Goal: Transaction & Acquisition: Purchase product/service

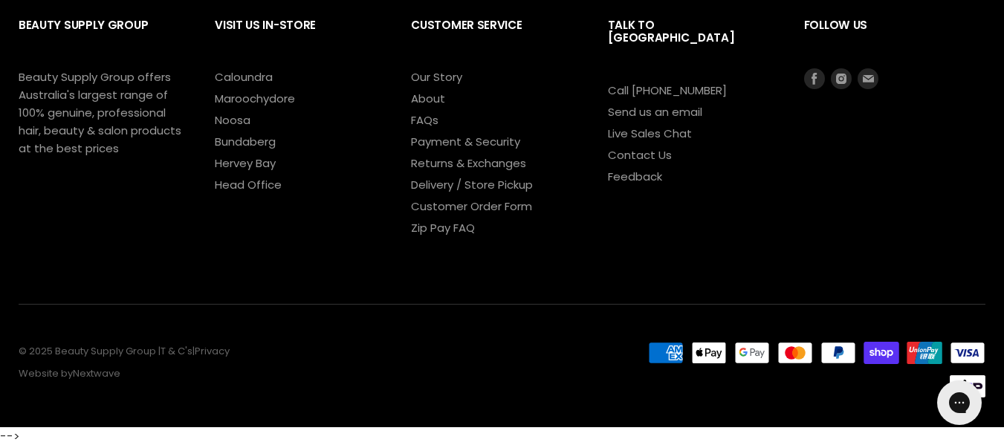
scroll to position [284, 0]
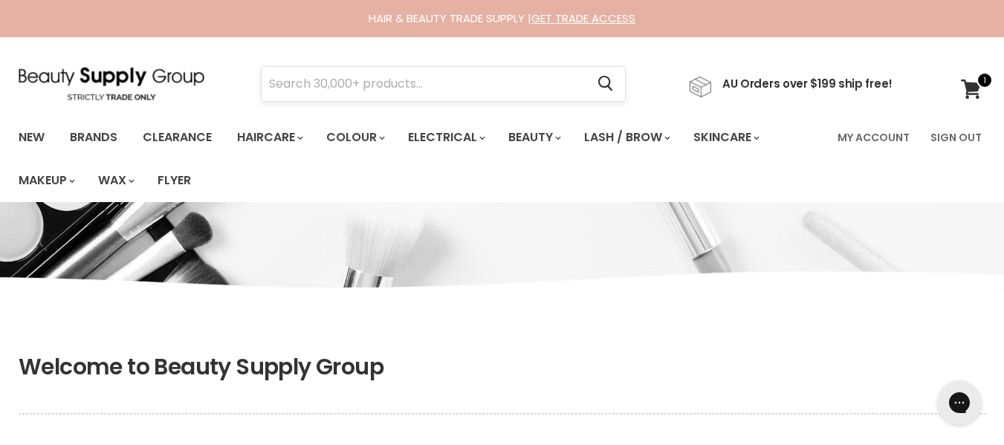
type input "jade@etherealmanes.co.site"
click at [419, 89] on input "Search" at bounding box center [424, 84] width 324 height 34
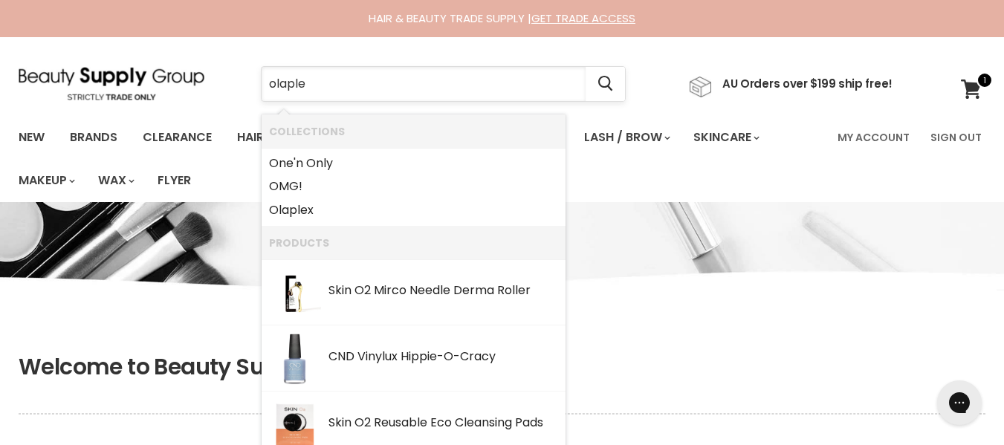
type input "olaplex"
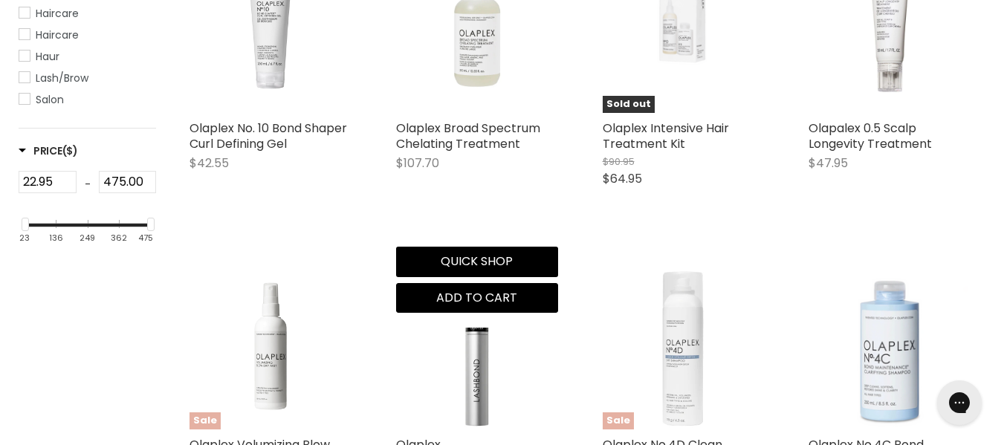
scroll to position [454, 0]
click at [465, 104] on img "Main content" at bounding box center [477, 31] width 162 height 162
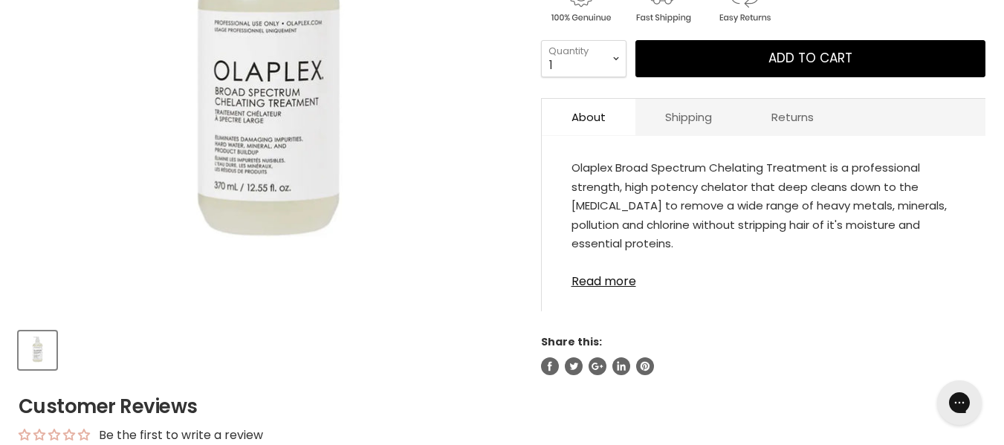
scroll to position [405, 0]
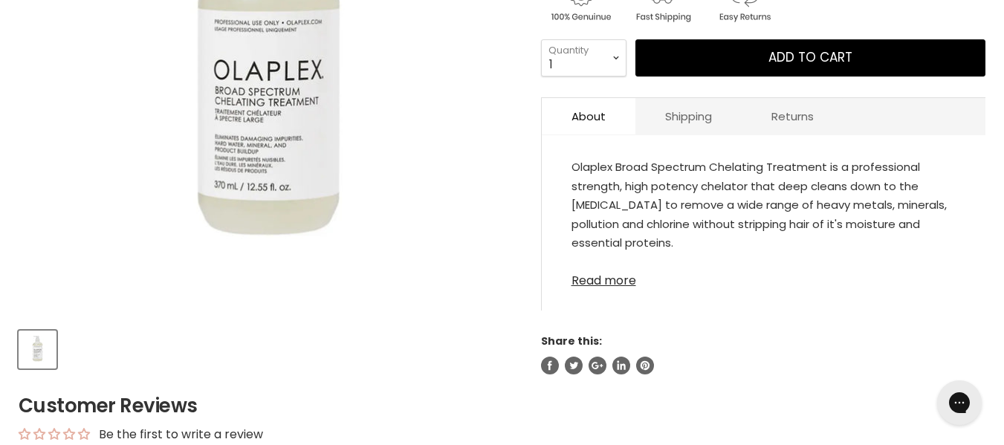
click at [585, 288] on link "Read more" at bounding box center [764, 276] width 384 height 22
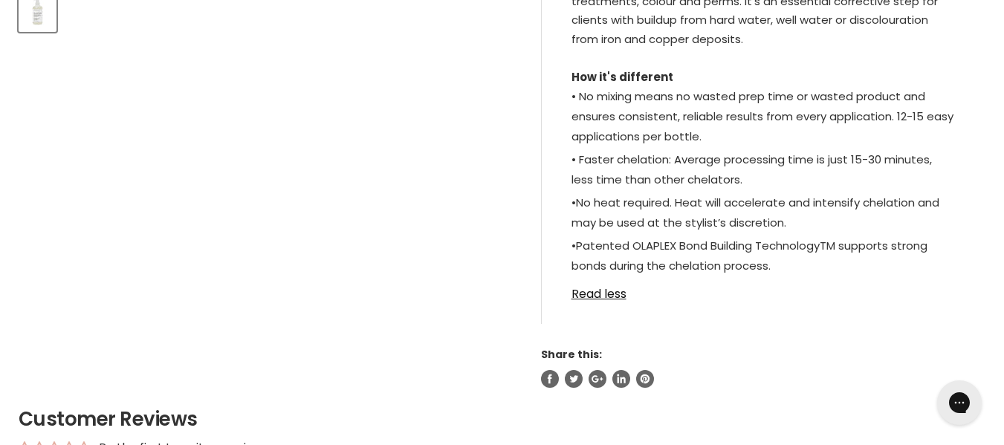
scroll to position [743, 0]
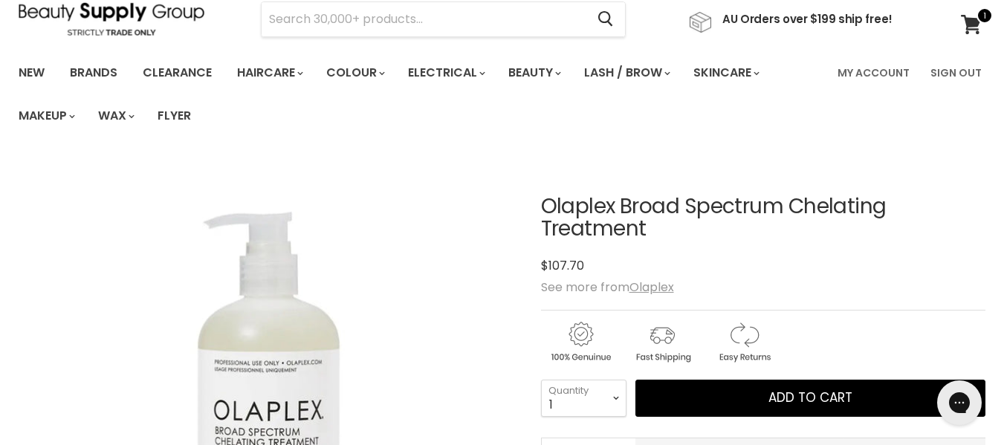
scroll to position [64, 0]
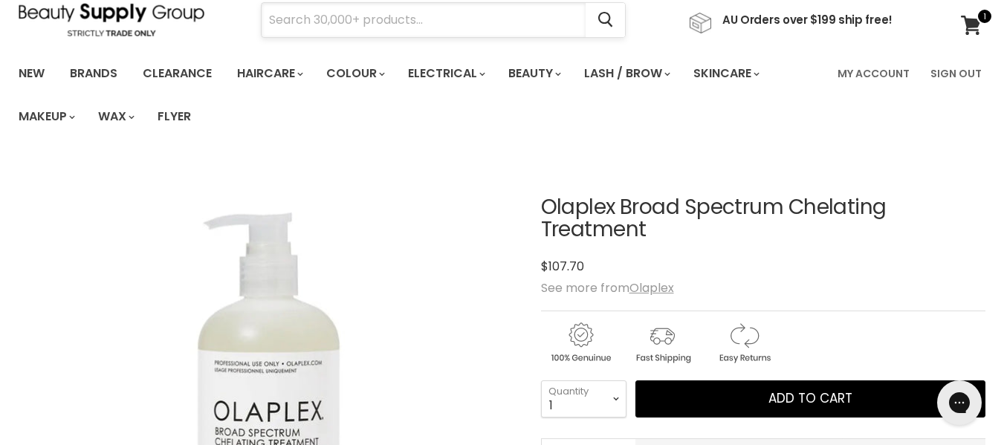
click at [491, 24] on input "Search" at bounding box center [424, 20] width 324 height 34
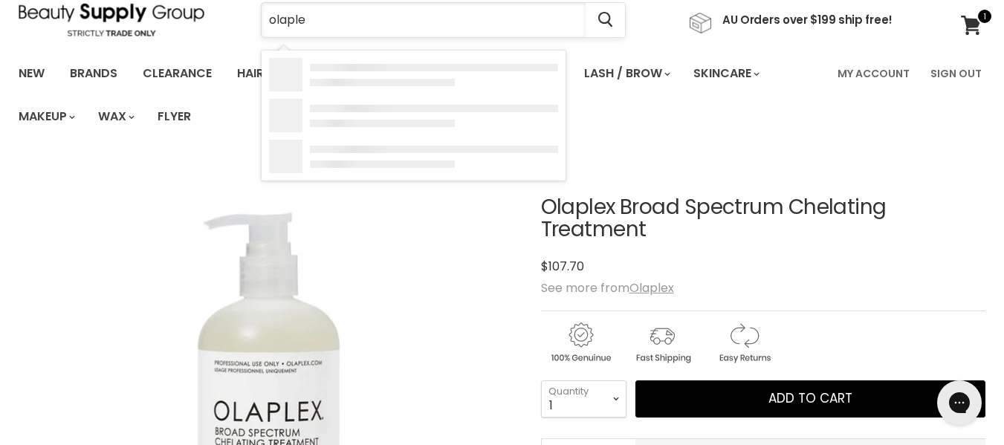
type input "olaplex"
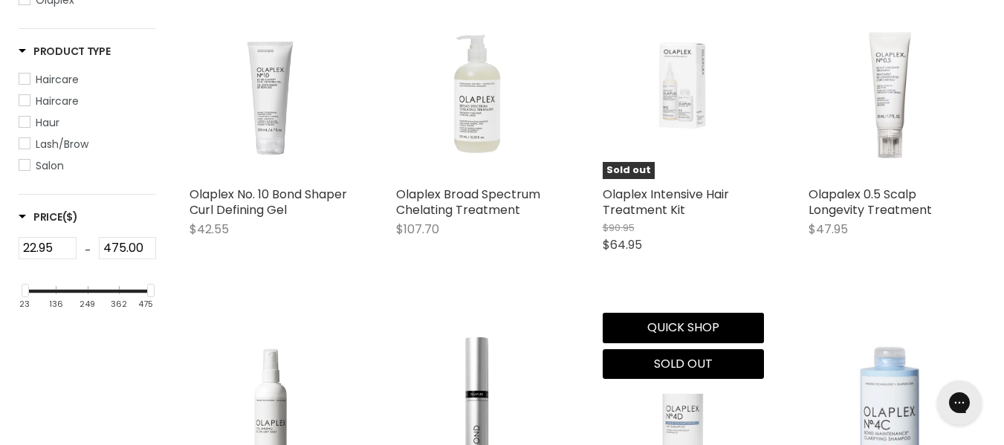
scroll to position [387, 0]
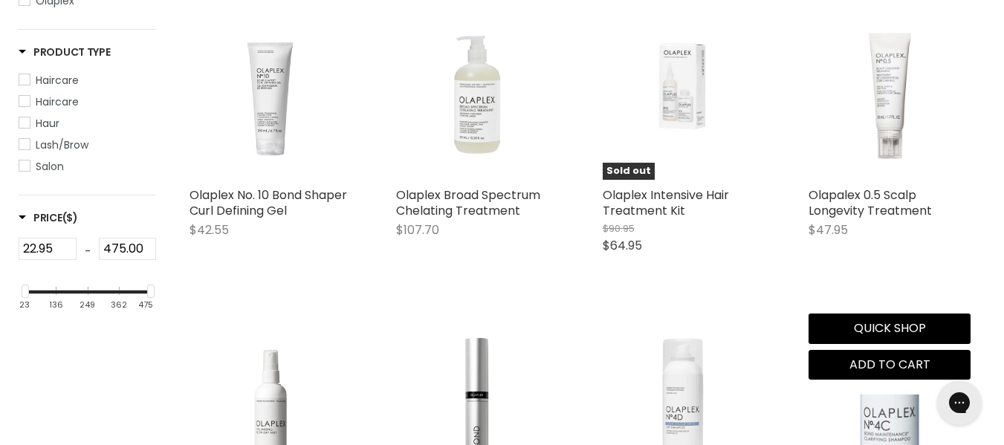
click at [902, 176] on img "Main content" at bounding box center [890, 99] width 162 height 162
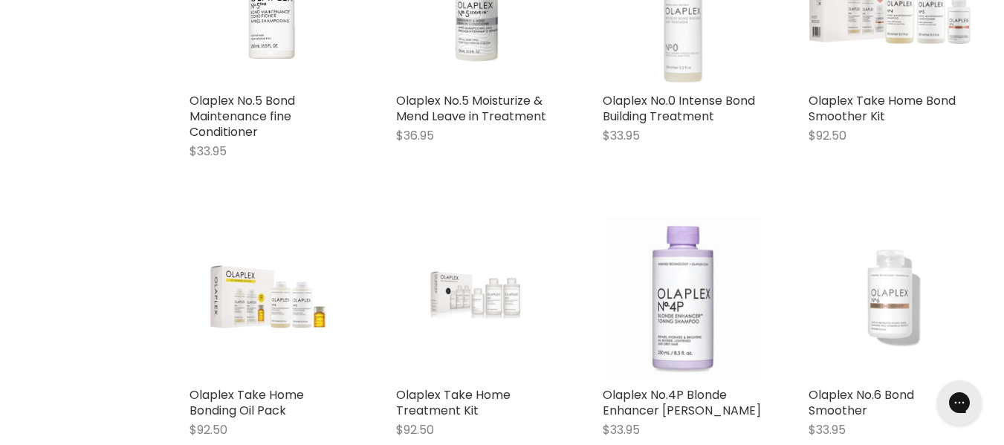
scroll to position [1380, 0]
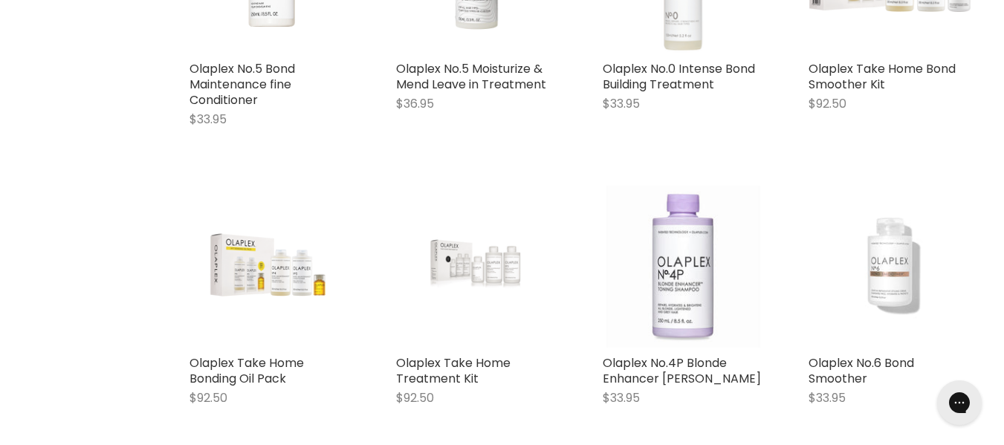
scroll to position [1412, 0]
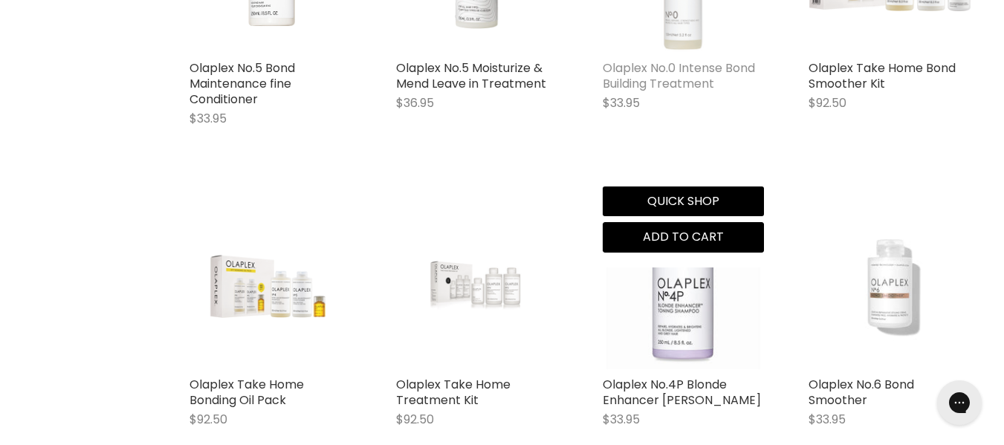
click at [643, 92] on link "Olaplex No.0 Intense Bond Building Treatment" at bounding box center [679, 75] width 152 height 33
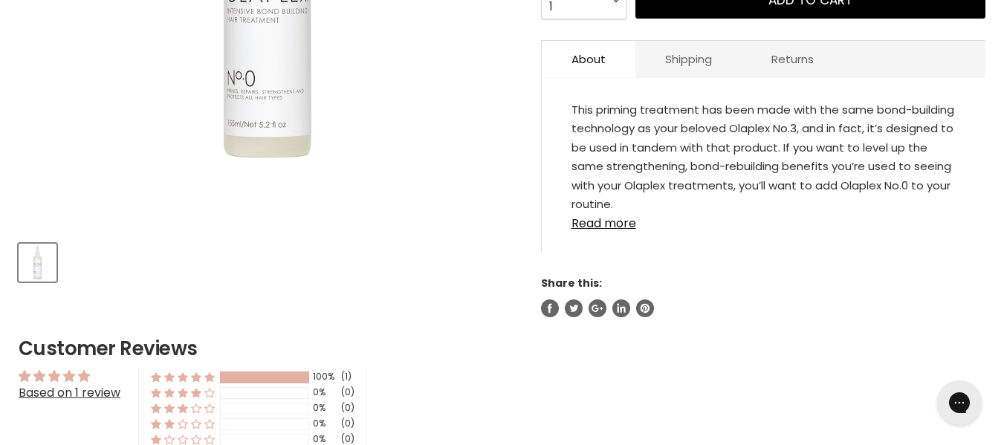
scroll to position [496, 0]
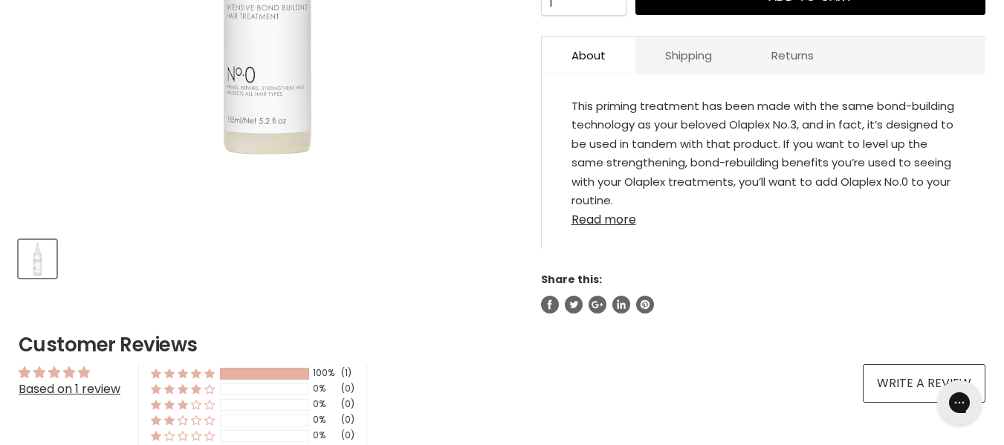
click at [644, 227] on link "Read more" at bounding box center [764, 215] width 384 height 22
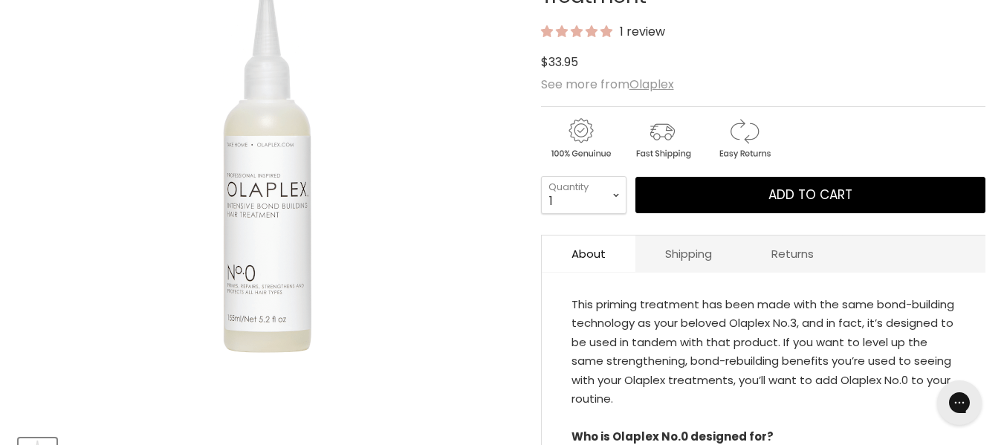
scroll to position [298, 0]
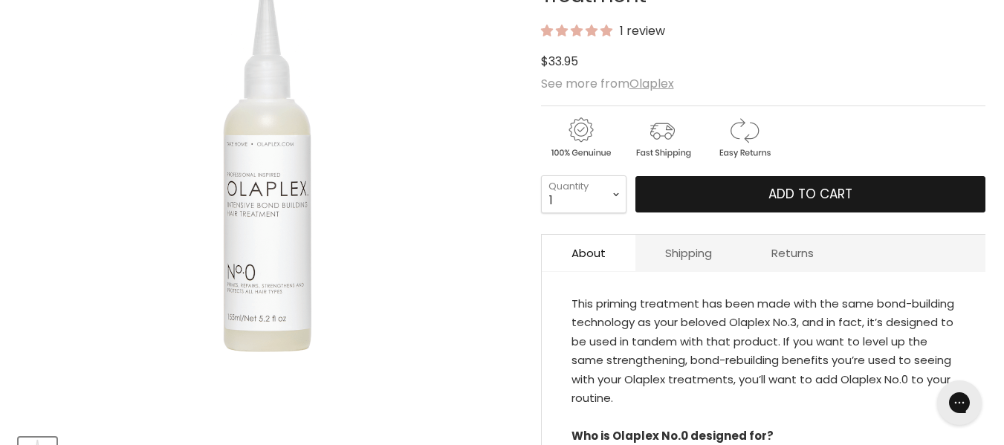
click at [798, 213] on button "Add to cart" at bounding box center [811, 194] width 350 height 37
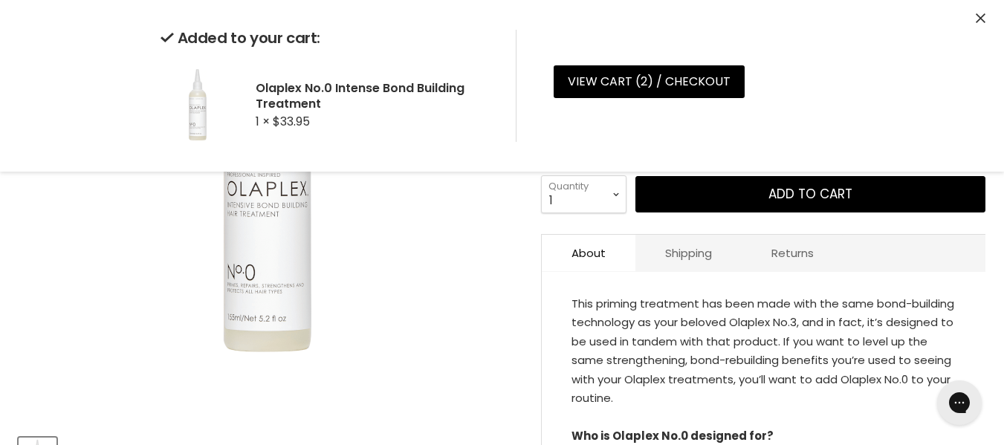
click at [421, 253] on img "Olaplex No.0 Intense Bond Building Treatment image. Click or Scroll to Zoom." at bounding box center [268, 174] width 372 height 372
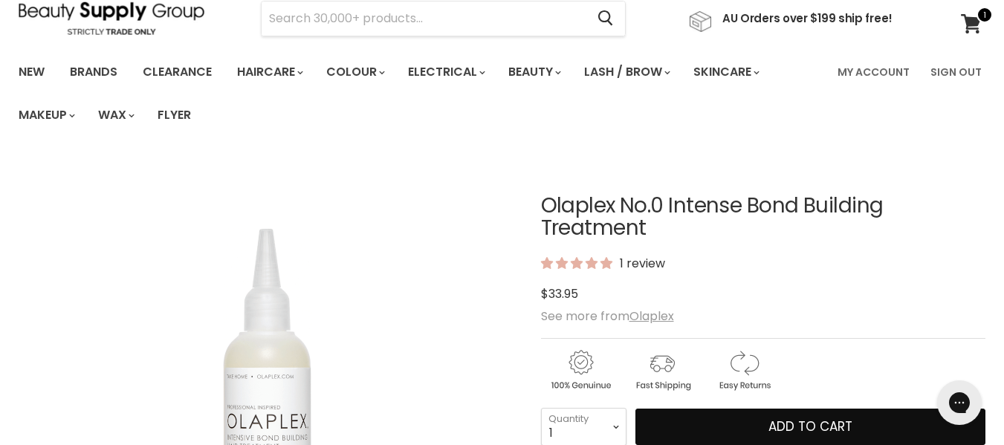
scroll to position [65, 0]
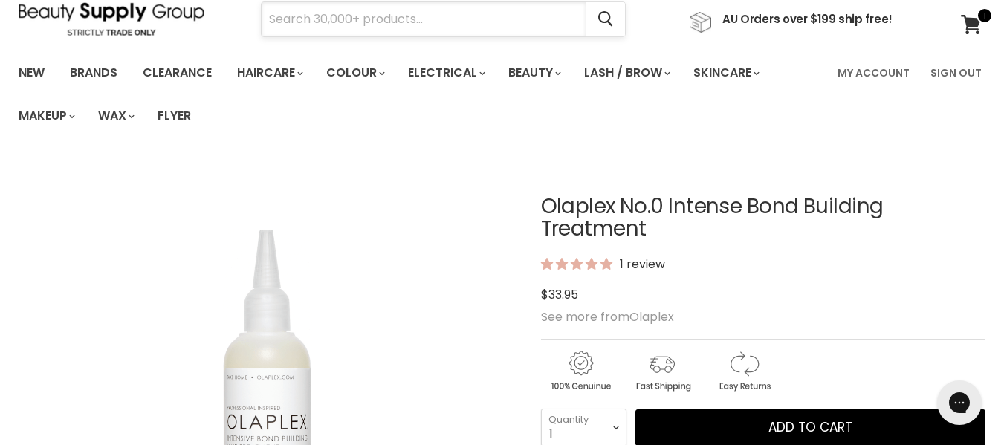
click at [494, 30] on input "Search" at bounding box center [424, 19] width 324 height 34
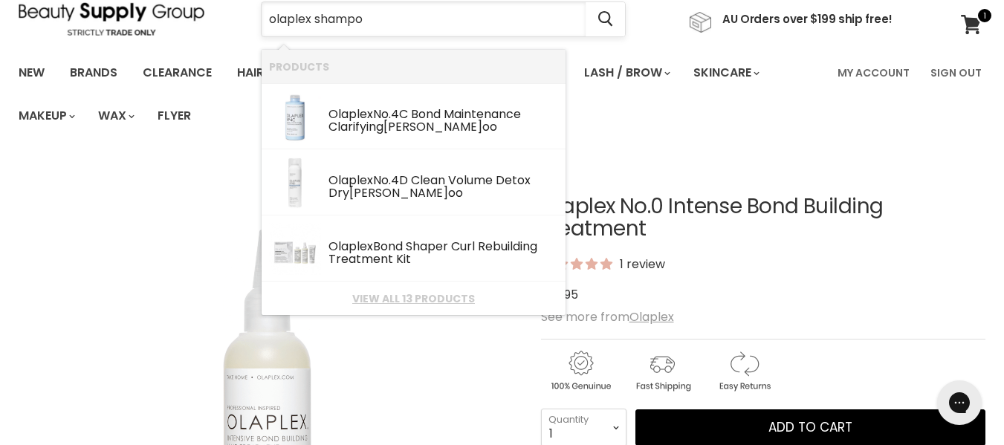
type input "olaplex shampoo"
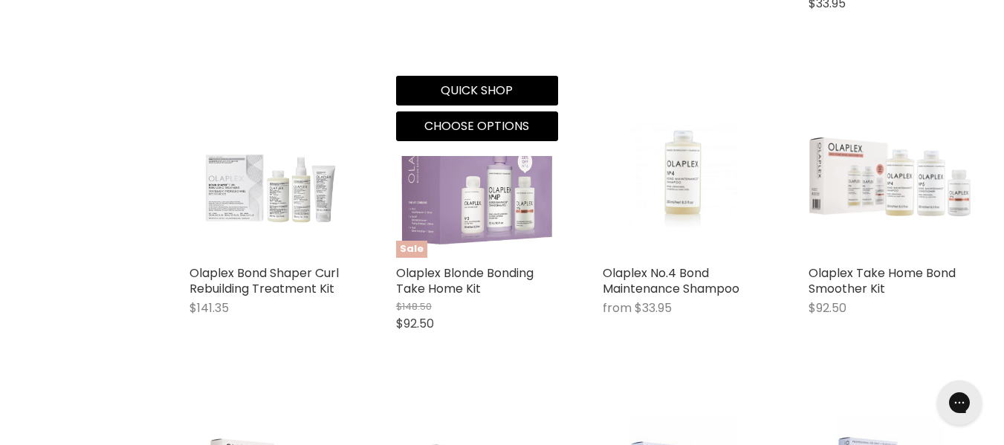
scroll to position [645, 0]
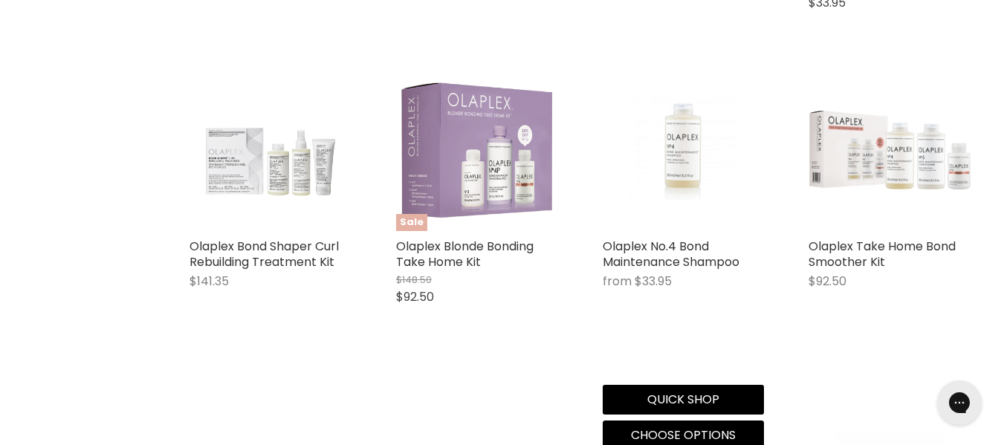
click at [667, 231] on img "Main content" at bounding box center [684, 150] width 108 height 162
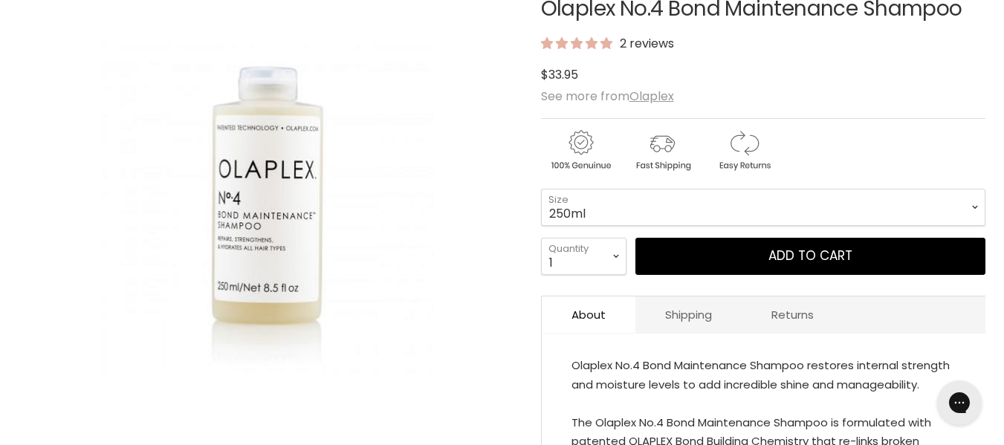
scroll to position [263, 0]
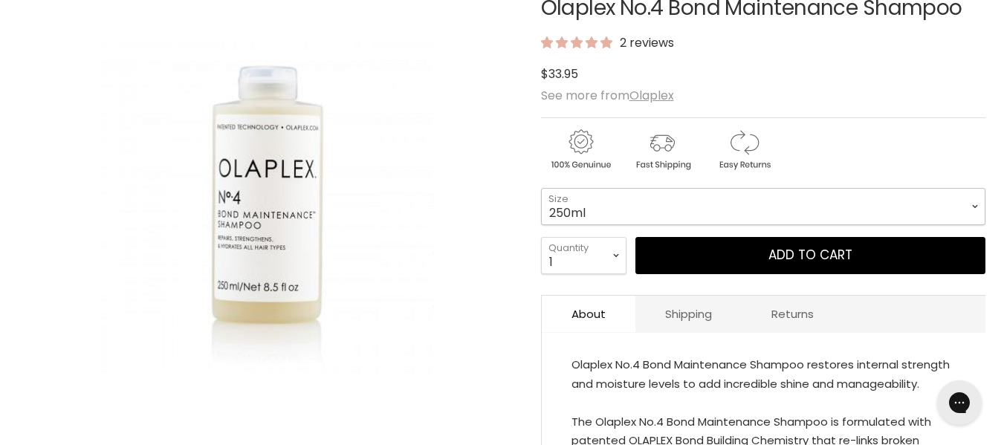
click at [609, 225] on select "250ml 1 litre" at bounding box center [763, 206] width 445 height 37
click at [541, 225] on select "250ml 1 litre" at bounding box center [763, 206] width 445 height 37
select select "1 litre"
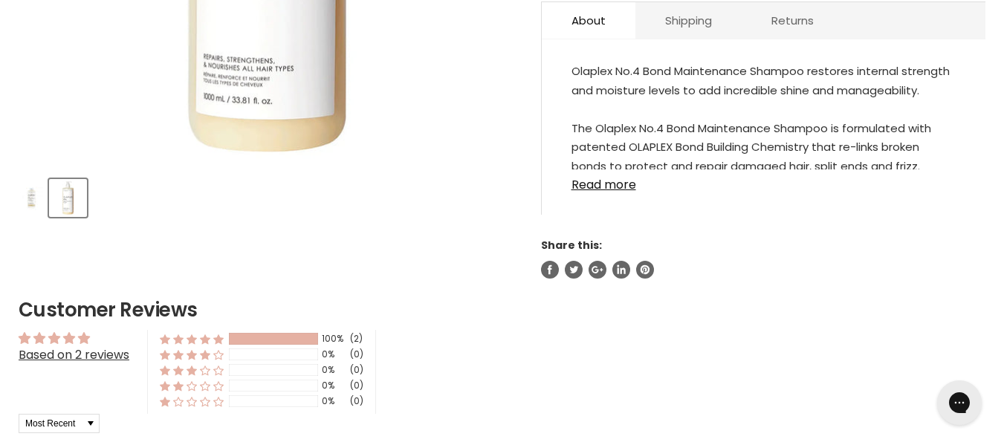
scroll to position [557, 0]
click at [633, 191] on link "Read more" at bounding box center [764, 180] width 384 height 22
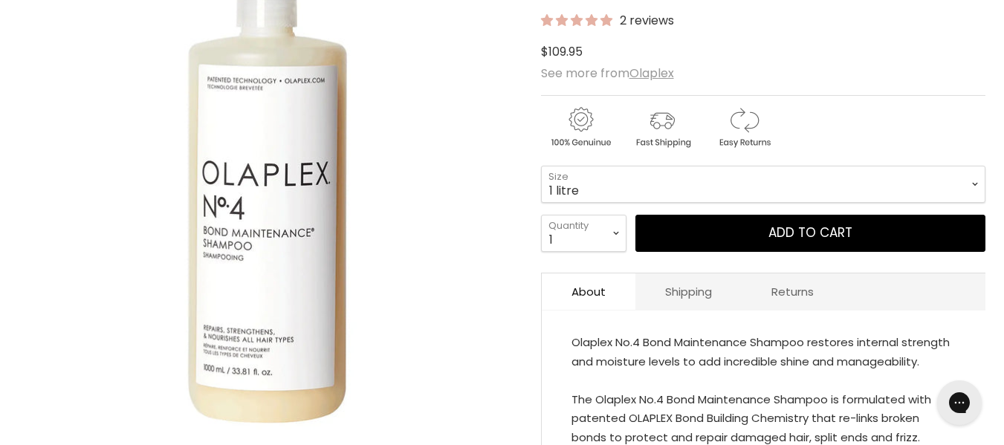
scroll to position [286, 0]
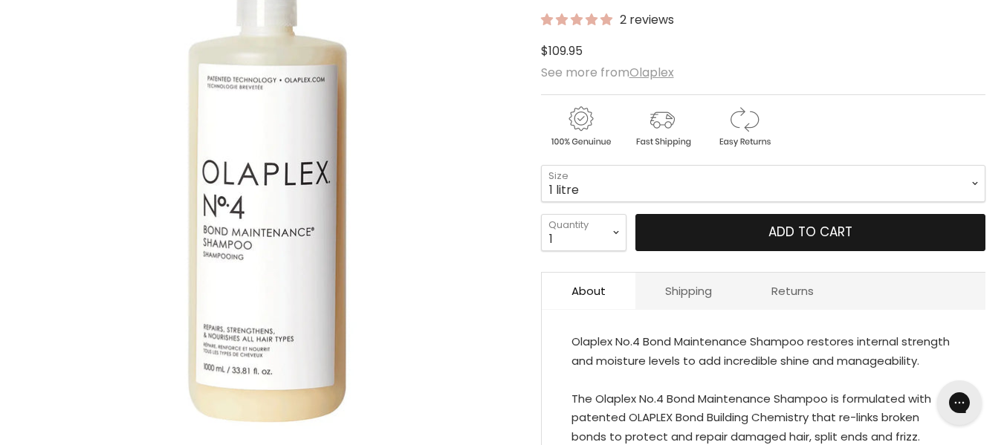
click at [714, 251] on button "Add to cart" at bounding box center [811, 232] width 350 height 37
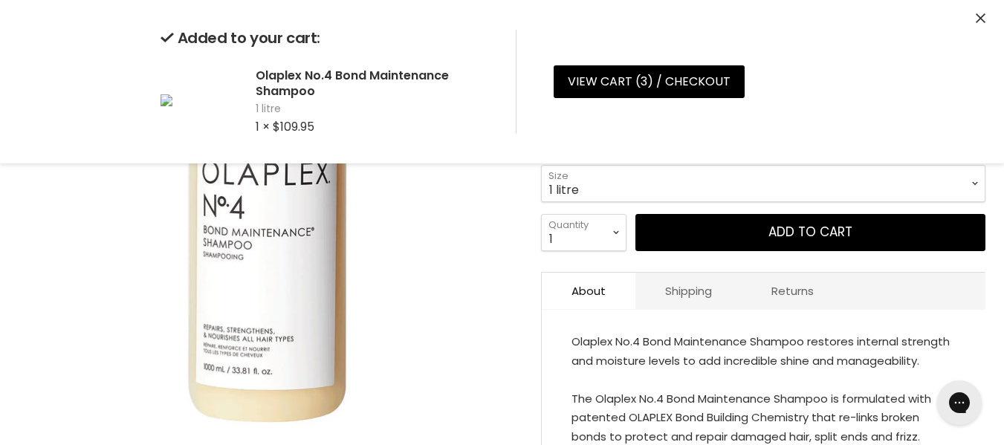
click at [522, 388] on article "Click or scroll to zoom Tap or pinch to zoom Click or scroll to zoom" at bounding box center [502, 322] width 967 height 771
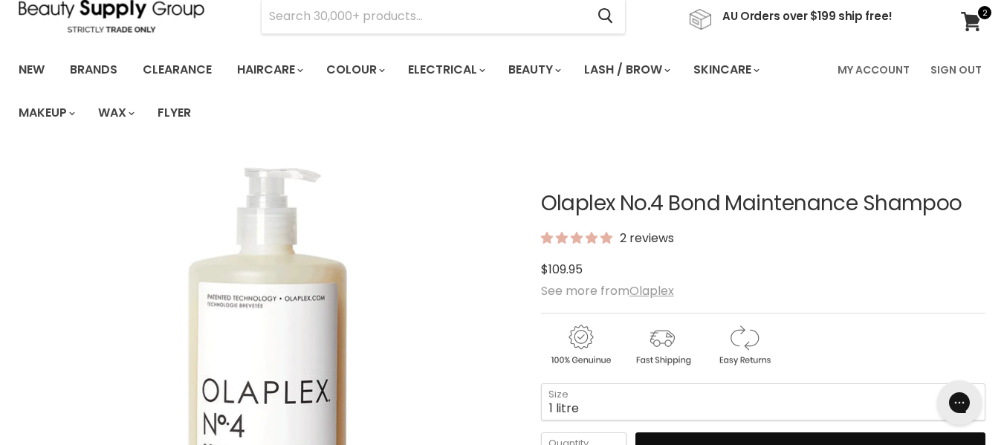
scroll to position [0, 0]
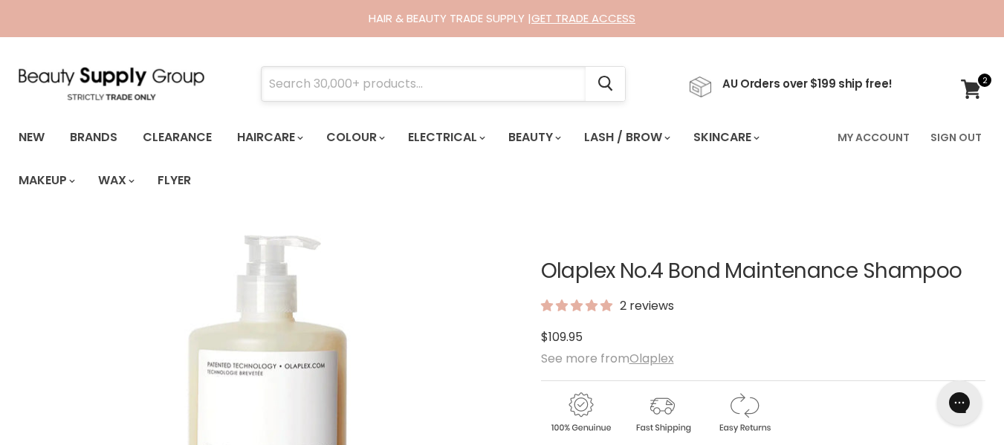
click at [465, 91] on input "Search" at bounding box center [424, 84] width 324 height 34
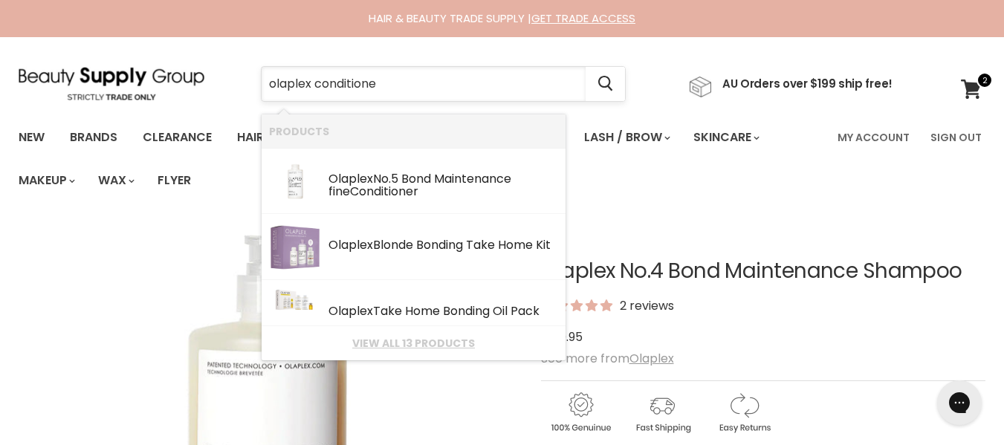
type input "olaplex conditioner"
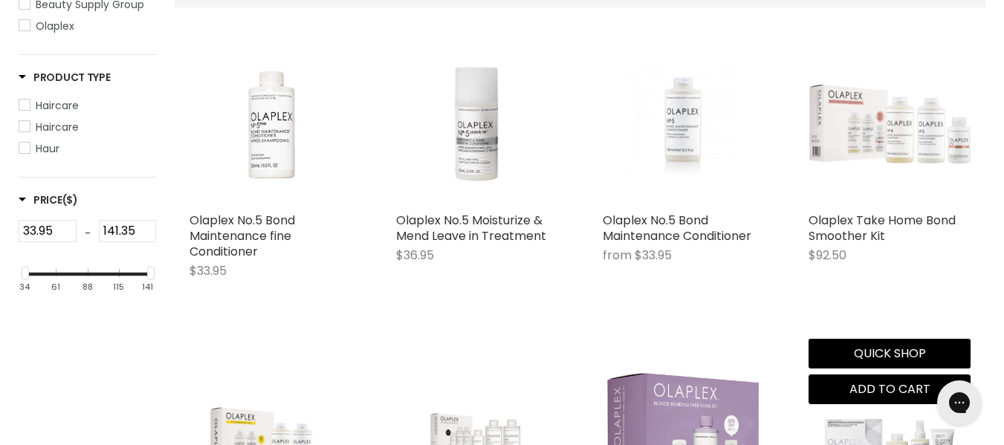
scroll to position [362, 0]
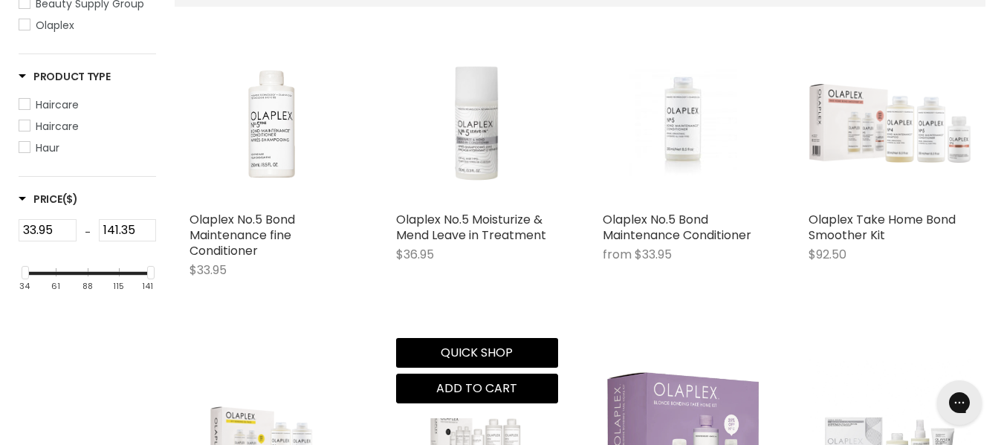
click at [485, 204] on img "Main content" at bounding box center [477, 123] width 162 height 162
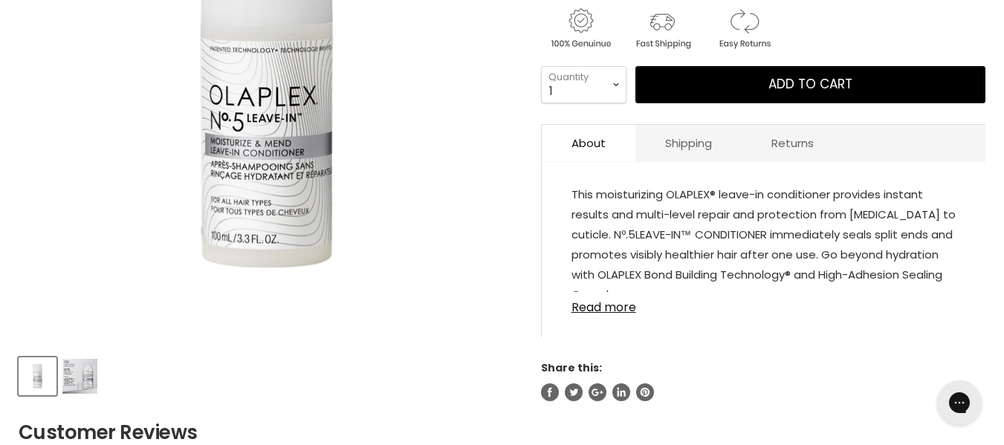
scroll to position [378, 0]
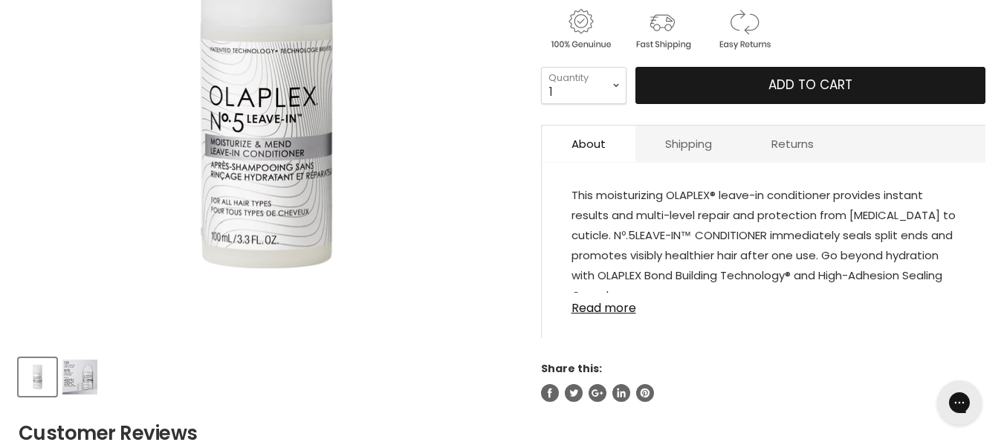
click at [784, 104] on button "Add to cart" at bounding box center [811, 85] width 350 height 37
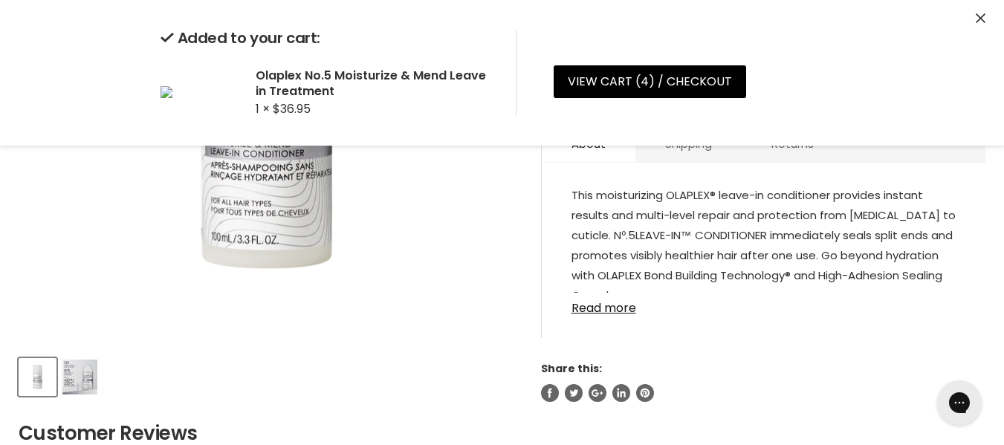
click at [525, 254] on article "Click or scroll to zoom Tap or pinch to zoom Click or scroll to zoom" at bounding box center [502, 123] width 967 height 557
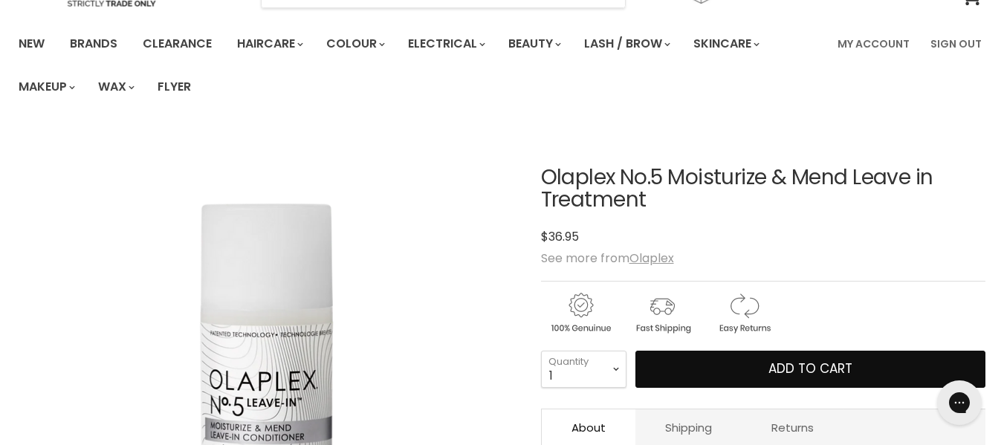
scroll to position [0, 0]
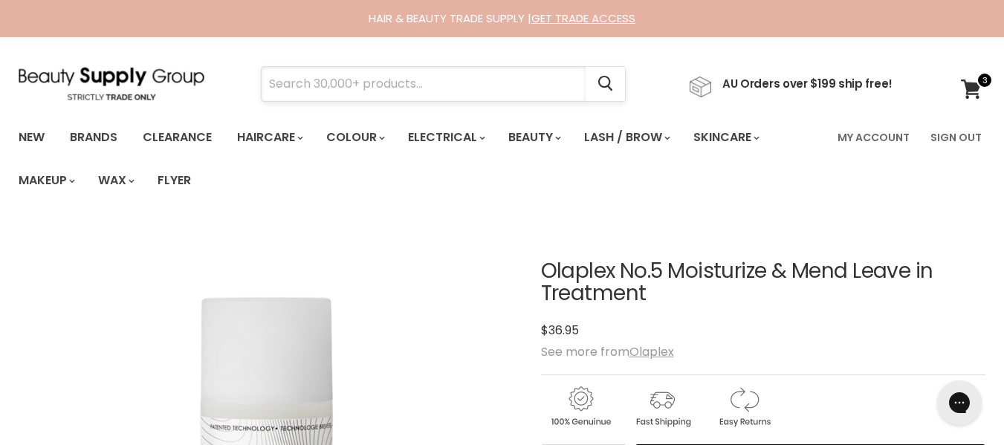
click at [430, 84] on input "Search" at bounding box center [424, 84] width 324 height 34
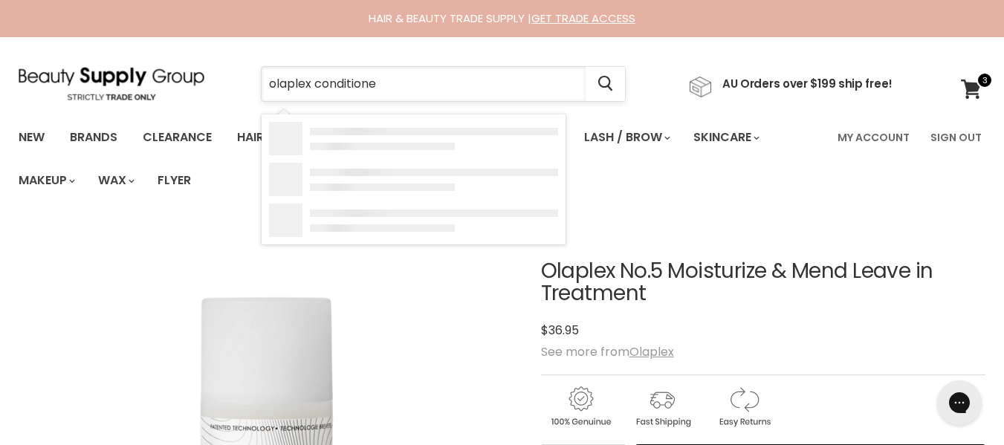
type input "olaplex conditioner"
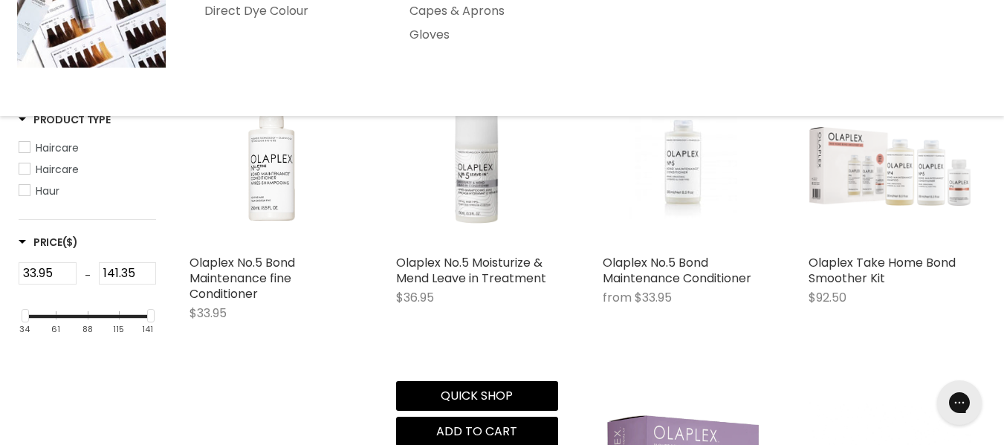
scroll to position [320, 0]
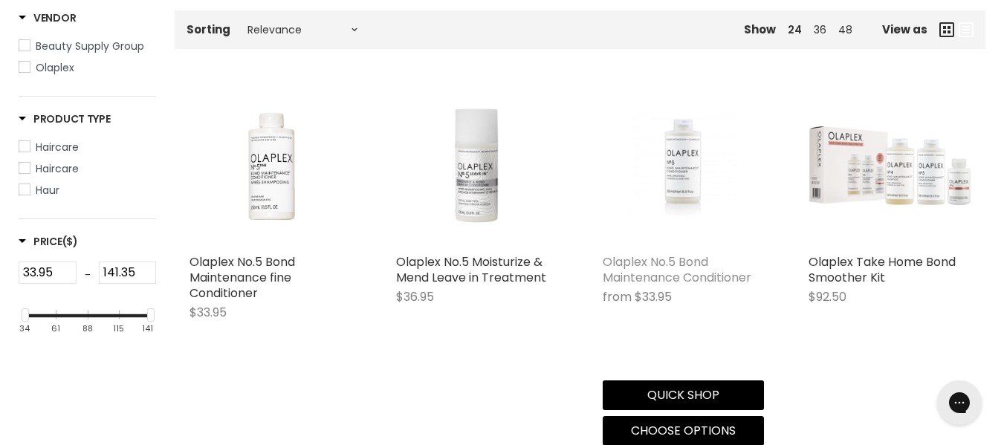
click at [649, 286] on link "Olaplex No.5 Bond Maintenance Conditioner" at bounding box center [677, 269] width 149 height 33
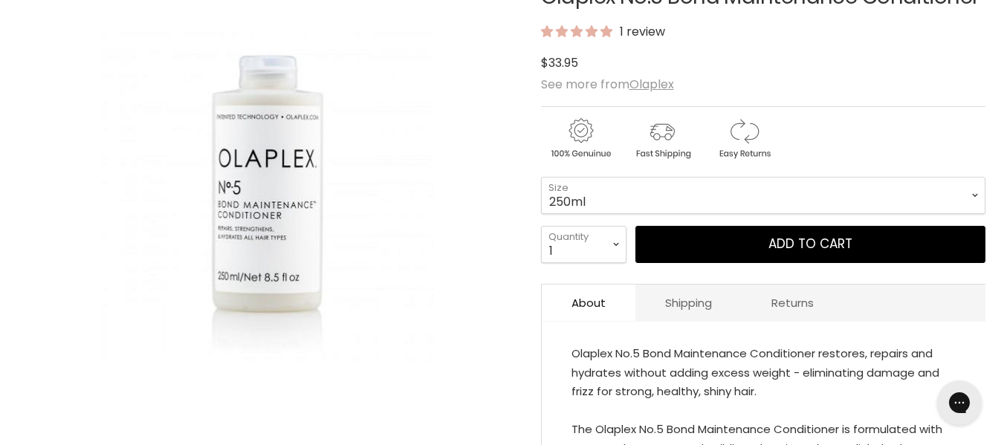
scroll to position [275, 0]
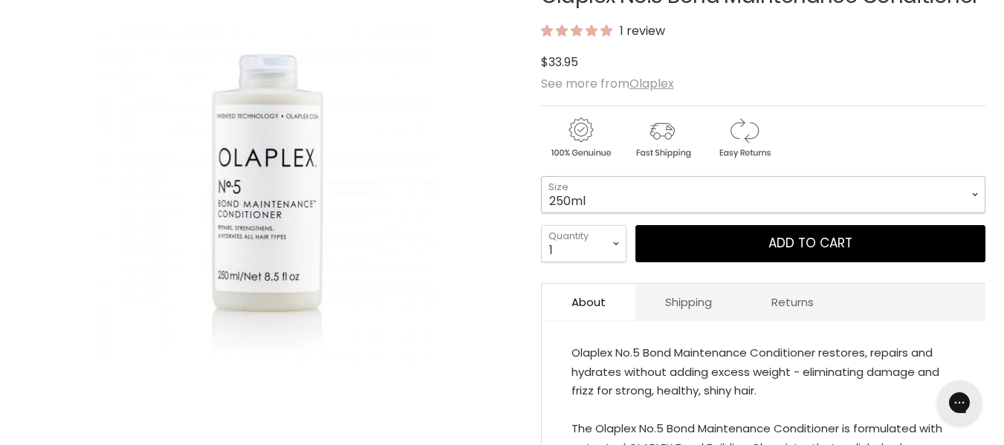
click at [584, 213] on select "250ml 1 Litre" at bounding box center [763, 194] width 445 height 37
click at [541, 213] on select "250ml 1 Litre" at bounding box center [763, 194] width 445 height 37
select select "1 Litre"
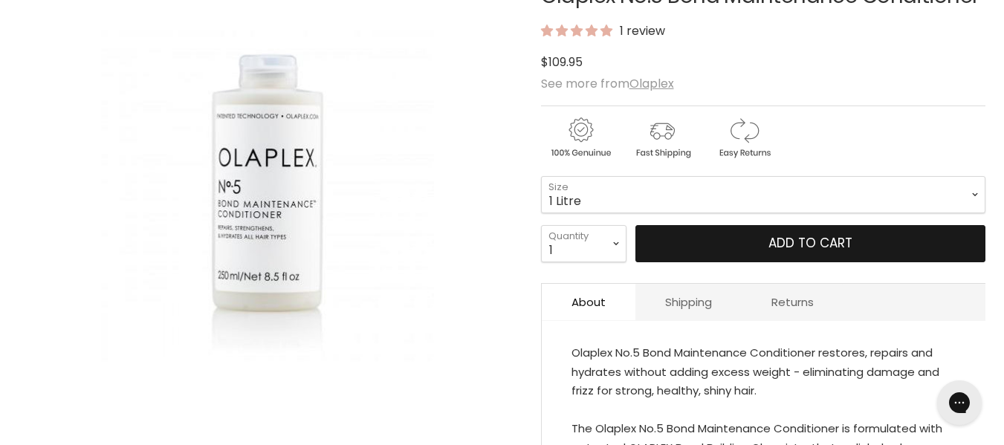
click at [721, 262] on button "Add to cart" at bounding box center [811, 243] width 350 height 37
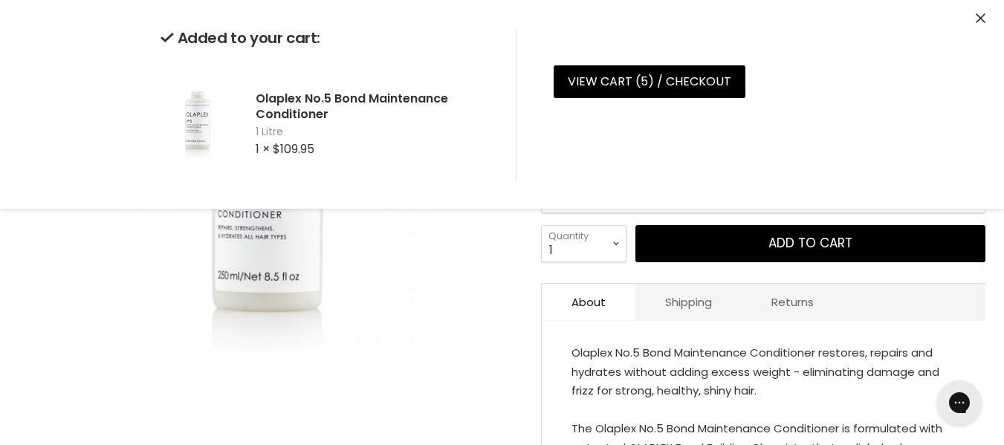
click at [508, 408] on div "Click or scroll to zoom Tap or pinch to zoom" at bounding box center [268, 197] width 498 height 498
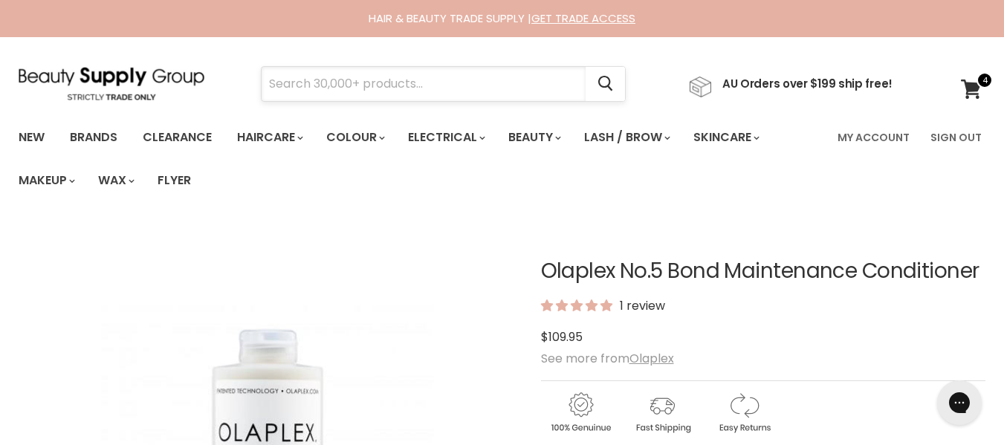
click at [514, 94] on input "Search" at bounding box center [424, 84] width 324 height 34
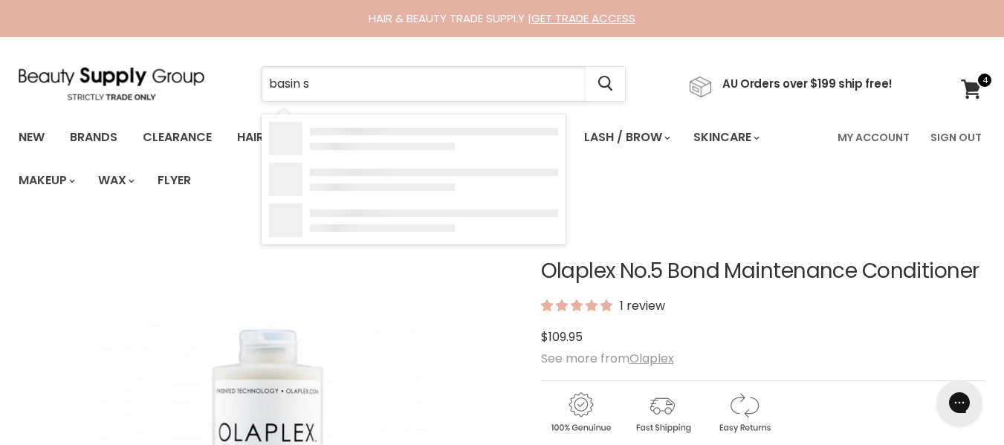
type input "basin"
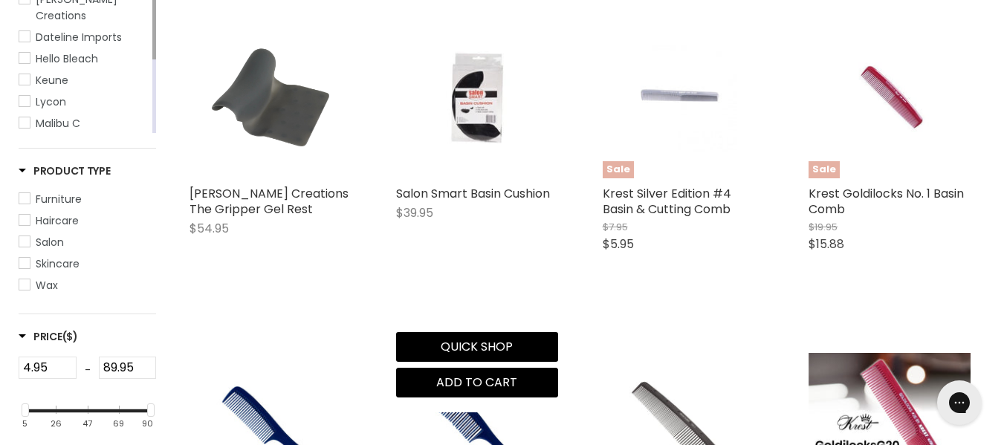
scroll to position [389, 0]
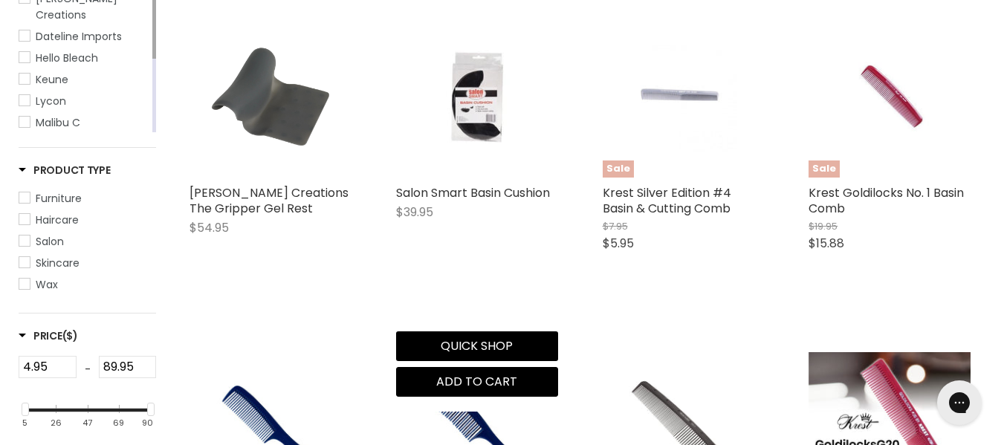
type input "basin"
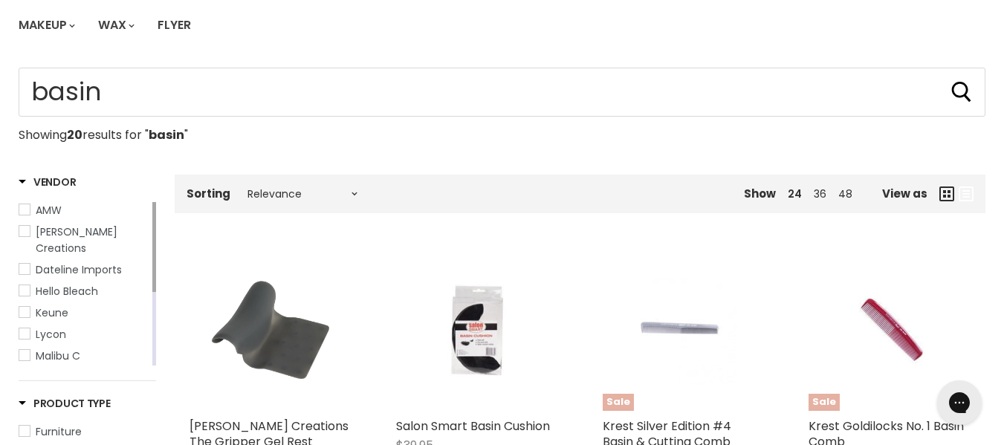
scroll to position [155, 0]
click at [78, 300] on span "Hello Bleach" at bounding box center [67, 292] width 62 height 15
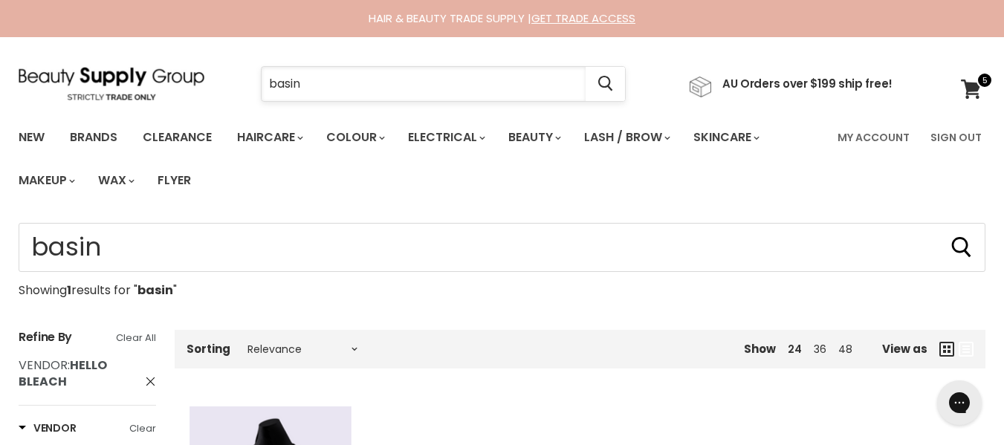
click at [491, 88] on input "basin" at bounding box center [424, 84] width 324 height 34
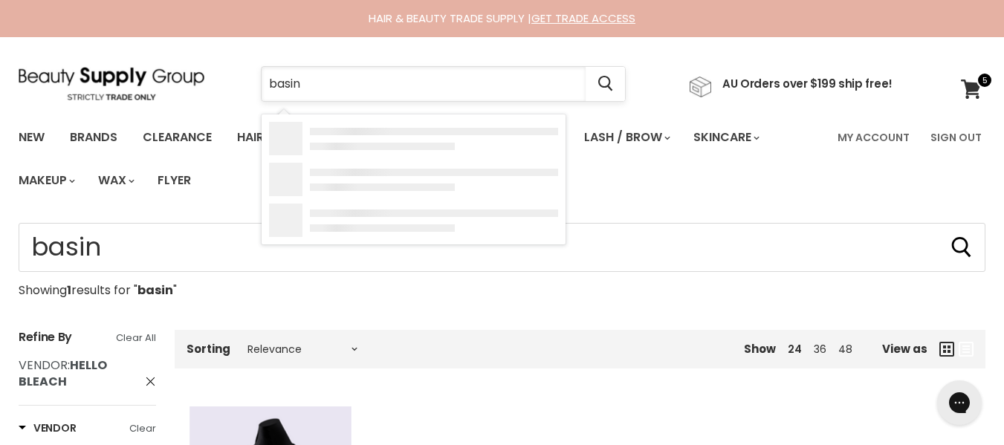
click at [491, 88] on input "basin" at bounding box center [424, 84] width 324 height 34
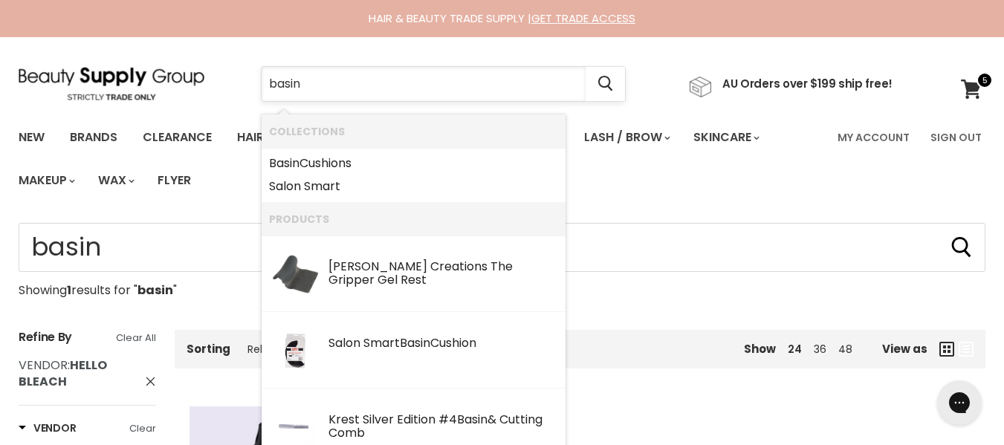
click at [491, 88] on input "basin" at bounding box center [424, 84] width 324 height 34
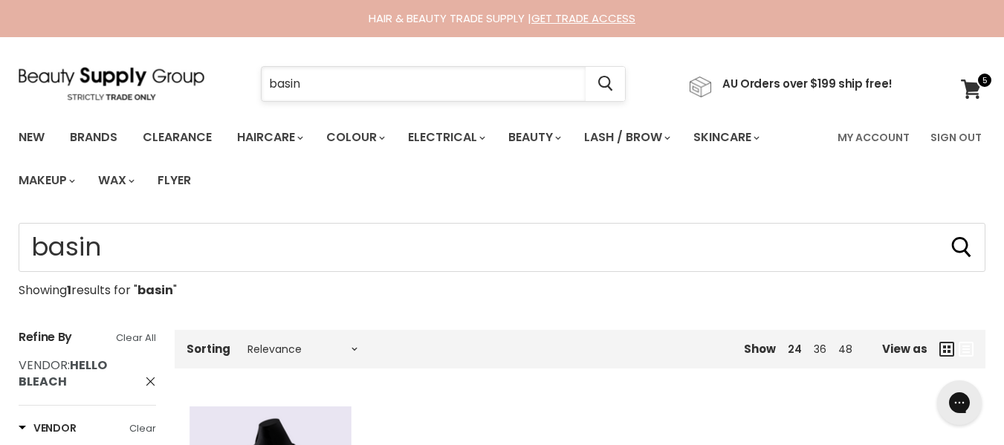
click at [491, 88] on input "basin" at bounding box center [424, 84] width 324 height 34
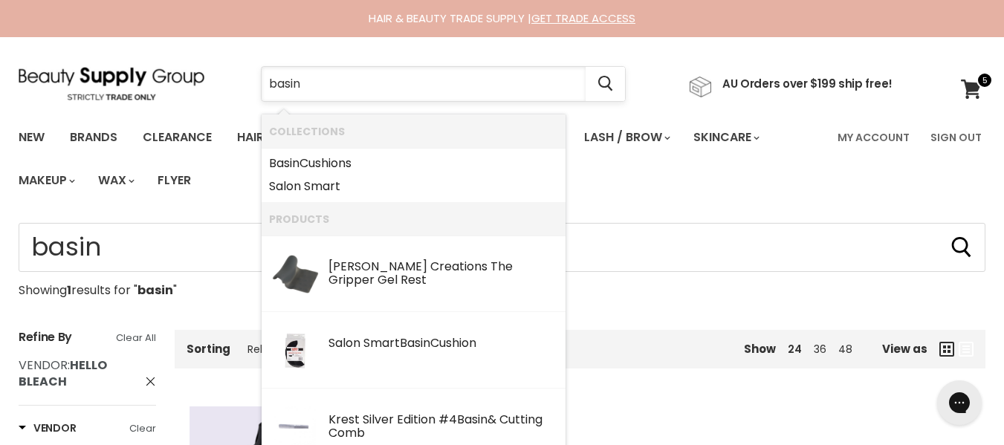
click at [491, 88] on input "basin" at bounding box center [424, 84] width 324 height 34
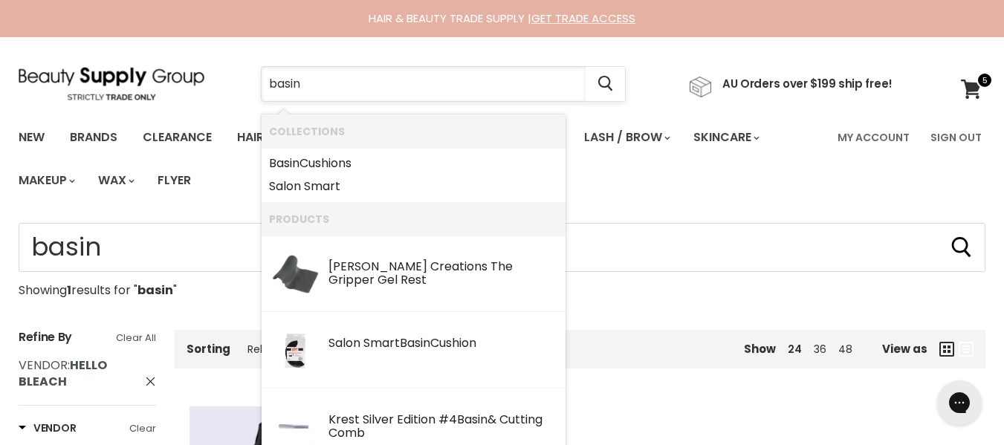
click at [491, 88] on input "basin" at bounding box center [424, 84] width 324 height 34
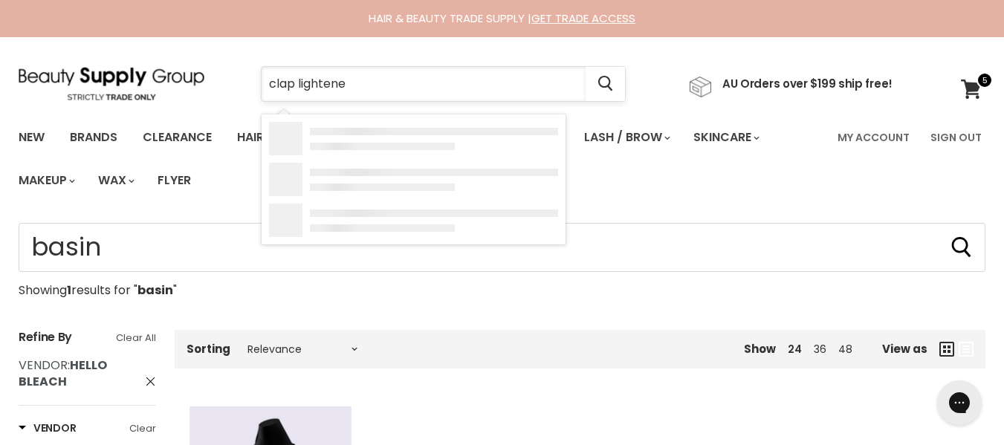
type input "clap lightener"
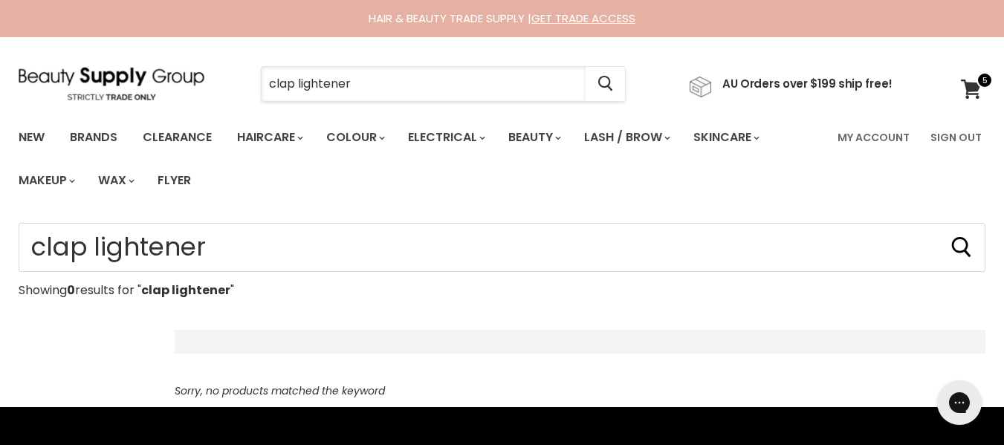
click at [297, 83] on input "clap lightener" at bounding box center [424, 84] width 324 height 34
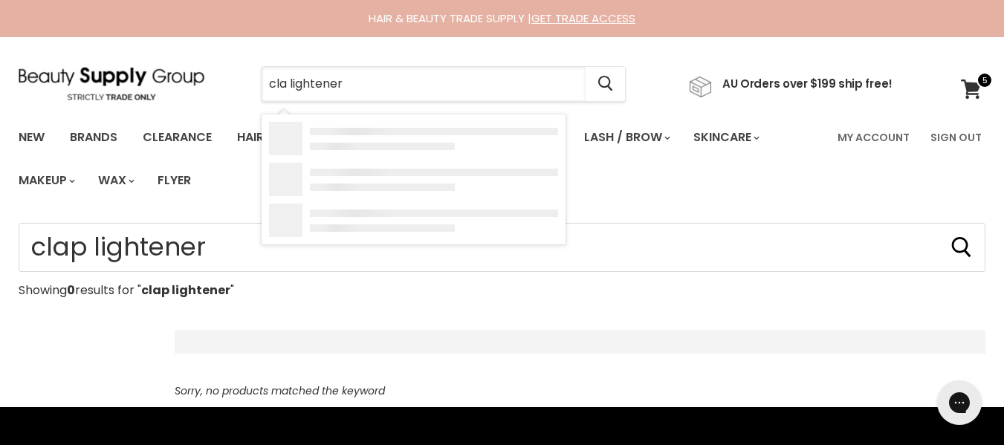
type input "clay lightener"
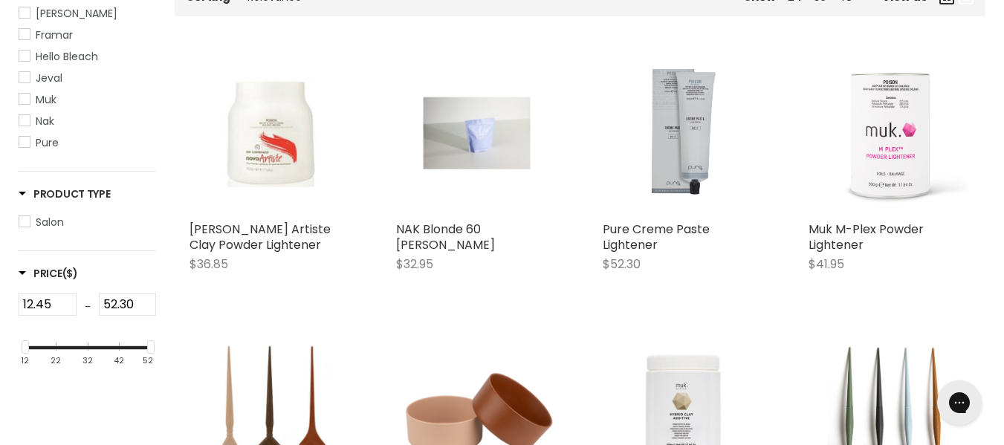
scroll to position [352, 0]
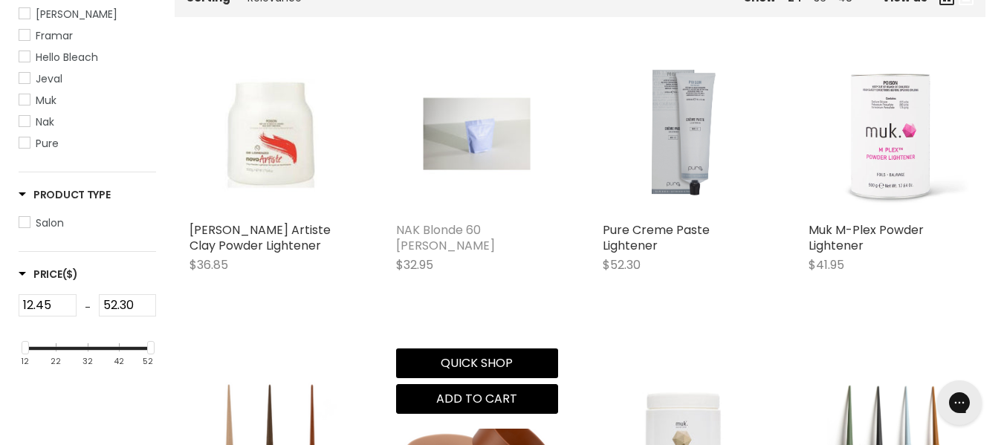
click at [454, 254] on link "NAK Blonde 60 [PERSON_NAME]" at bounding box center [445, 238] width 99 height 33
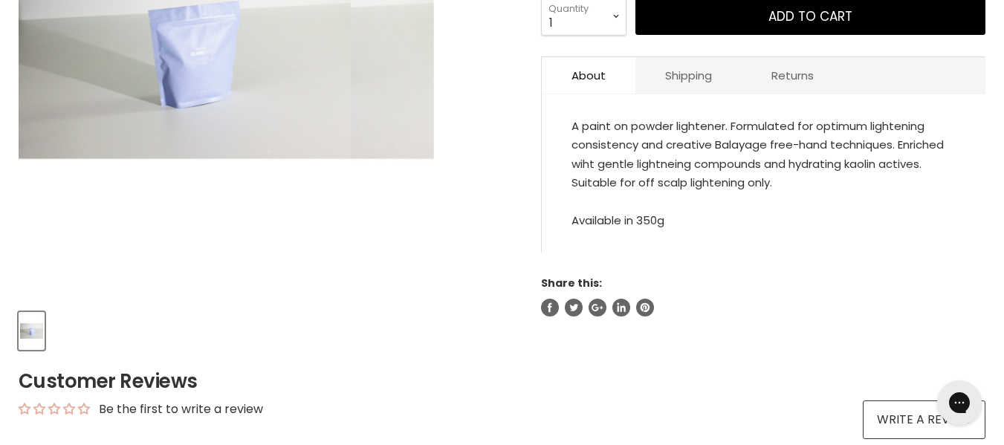
scroll to position [418, 0]
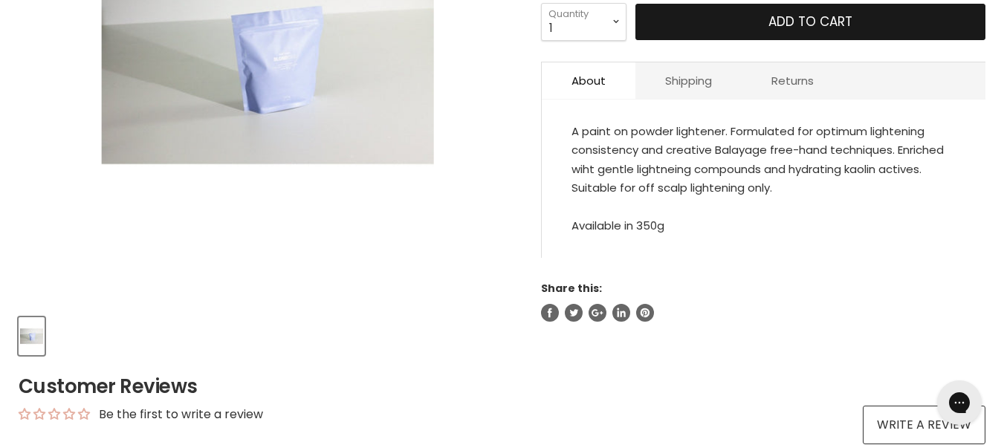
click at [882, 41] on button "Add to cart" at bounding box center [811, 22] width 350 height 37
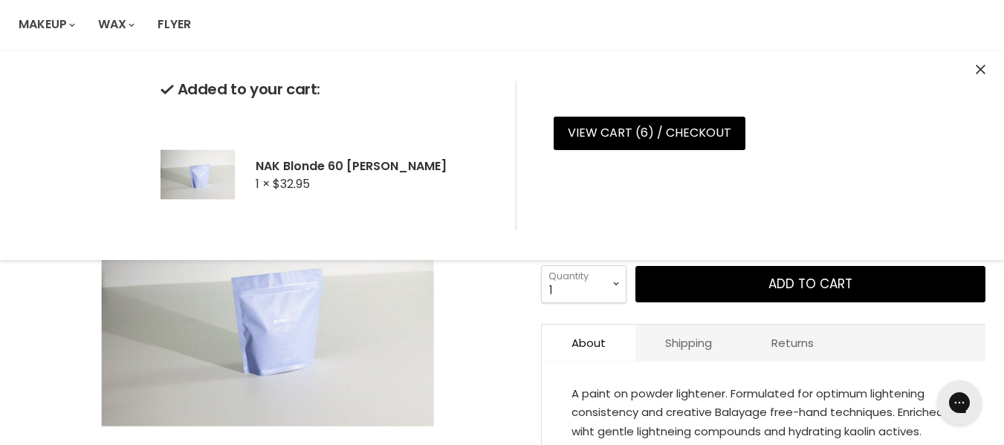
scroll to position [0, 0]
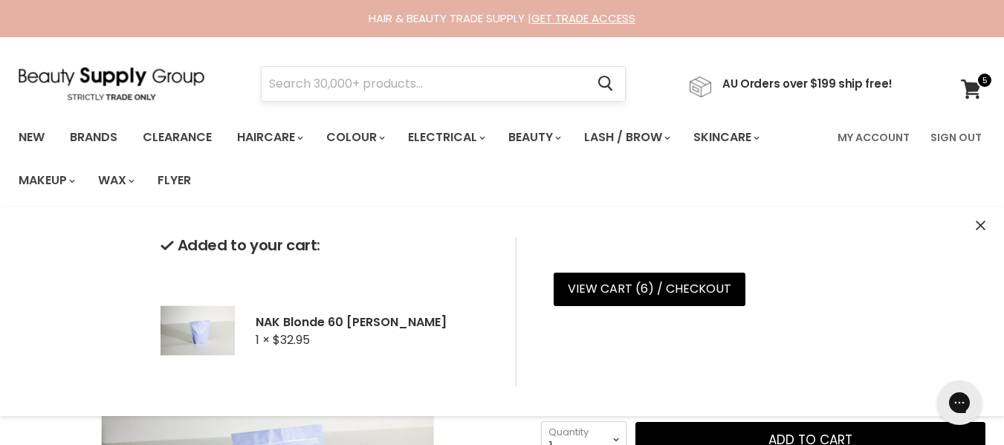
click at [403, 91] on input "Search" at bounding box center [424, 84] width 324 height 34
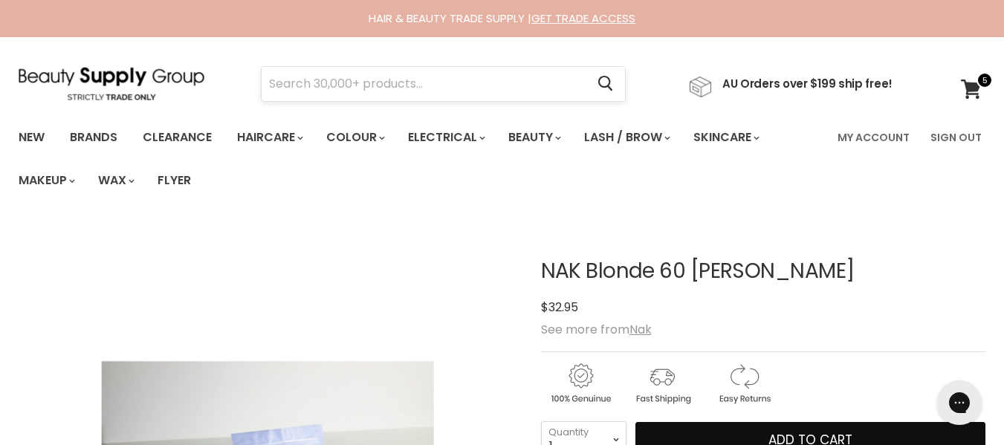
scroll to position [249, 0]
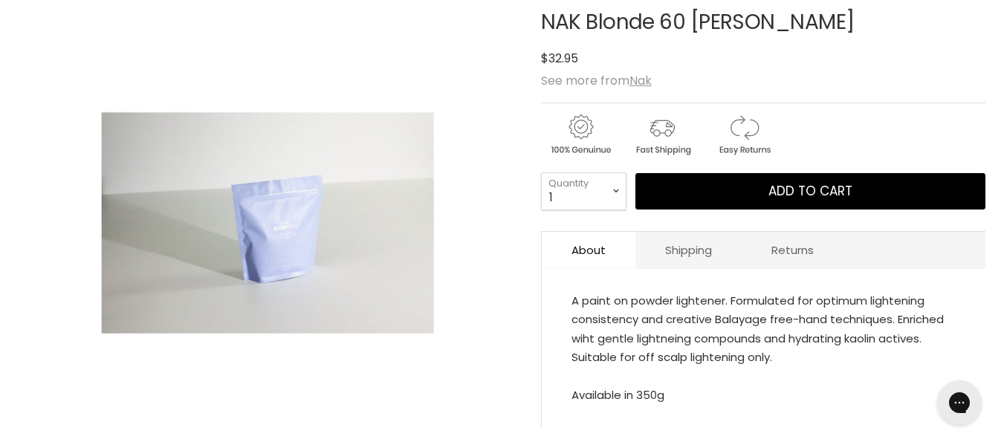
click at [552, 390] on div "A paint on powder lightener. Formulated for optimum lightening consistency and …" at bounding box center [764, 355] width 444 height 143
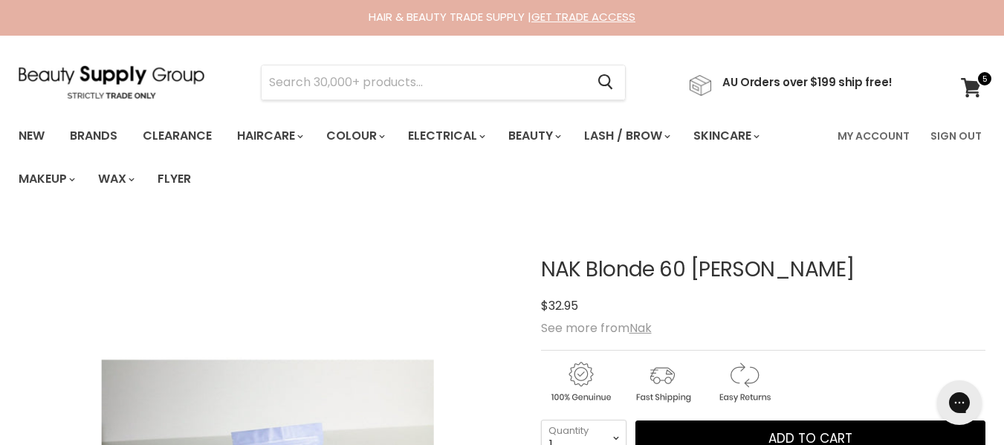
scroll to position [0, 0]
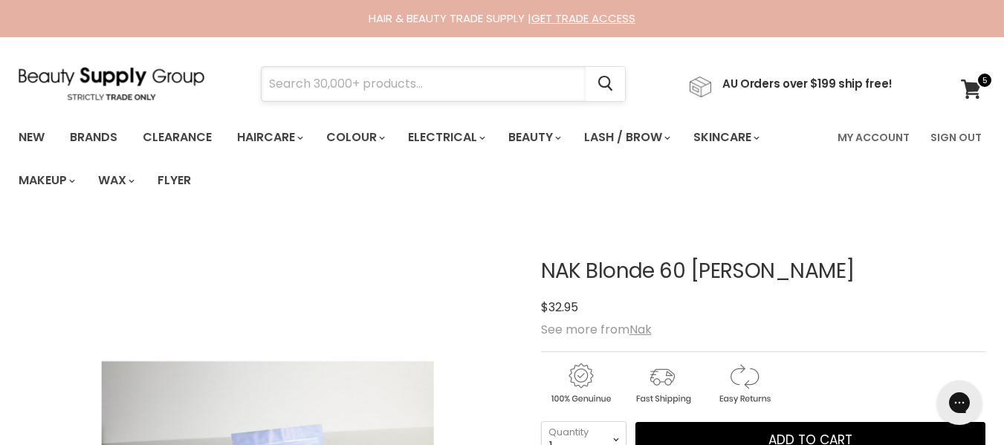
click at [481, 96] on input "Search" at bounding box center [424, 84] width 324 height 34
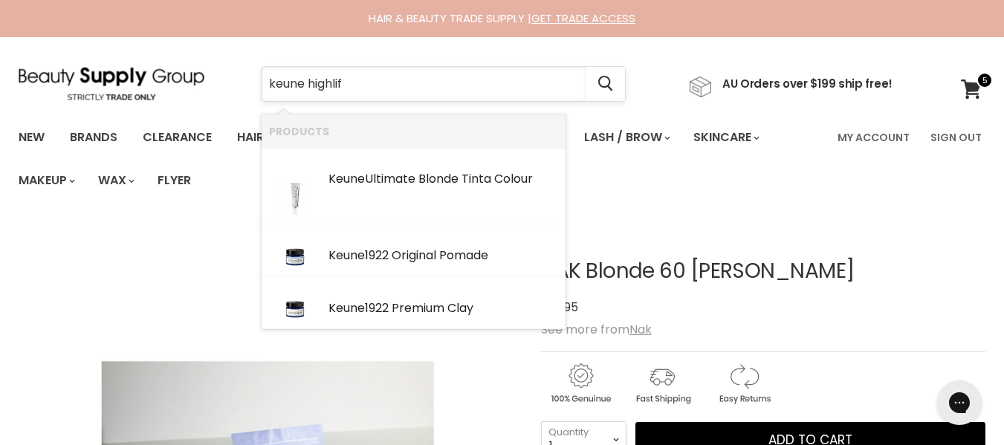
type input "keune highlift"
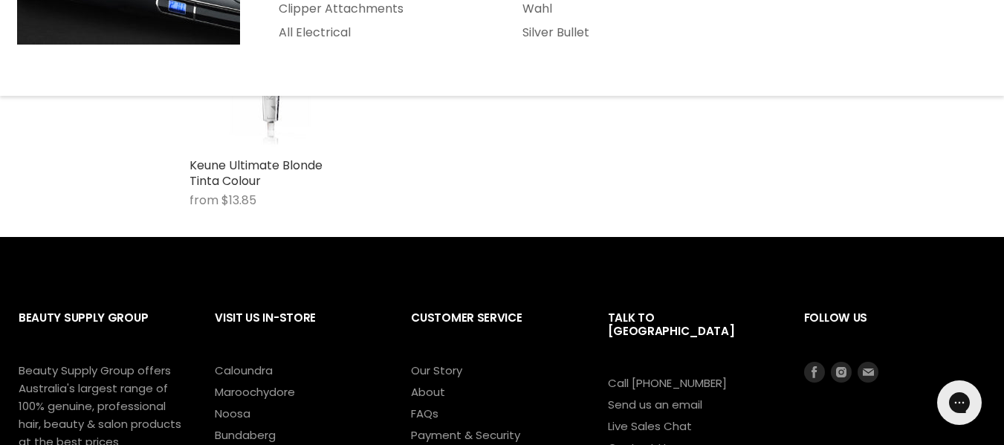
scroll to position [418, 0]
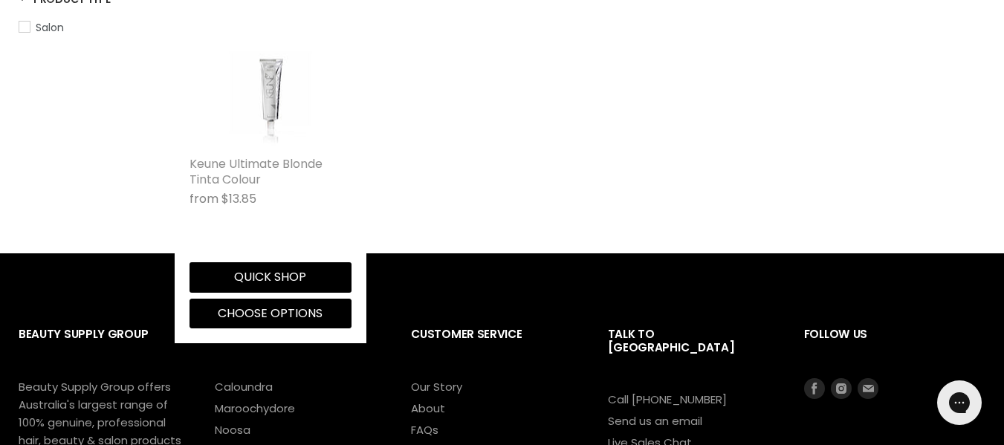
click at [309, 188] on link "Keune Ultimate Blonde Tinta Colour" at bounding box center [256, 171] width 133 height 33
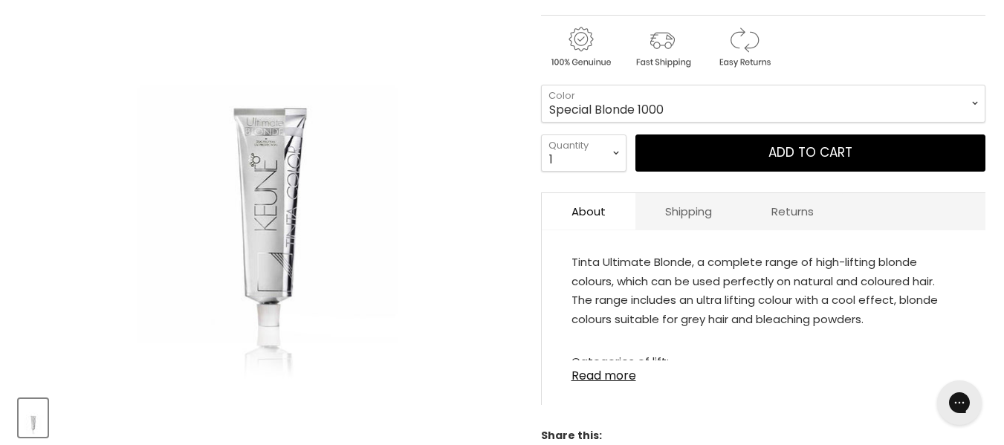
scroll to position [337, 0]
click at [610, 121] on select "Special Blonde 1000 Special Blonde 1001 Special Blonde 1012 Special Blonde 1032…" at bounding box center [763, 102] width 445 height 37
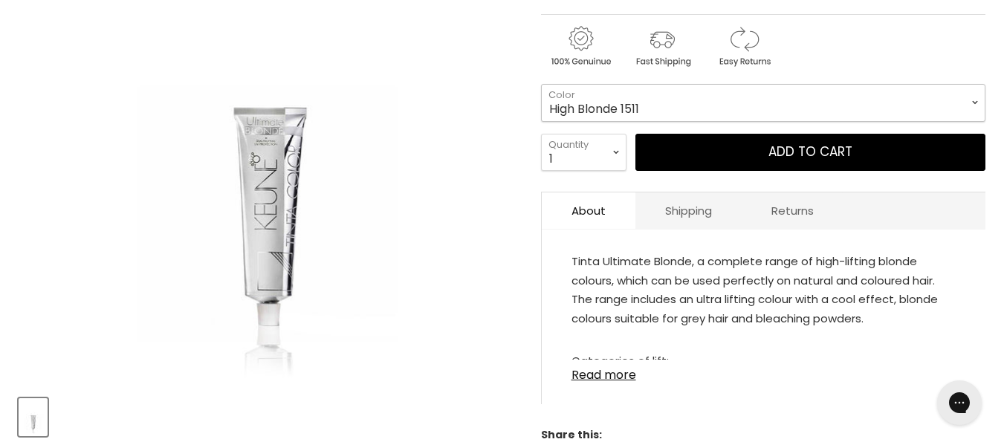
click at [541, 111] on select "Special Blonde 1000 Special Blonde 1001 Special Blonde 1012 Special Blonde 1032…" at bounding box center [763, 102] width 445 height 37
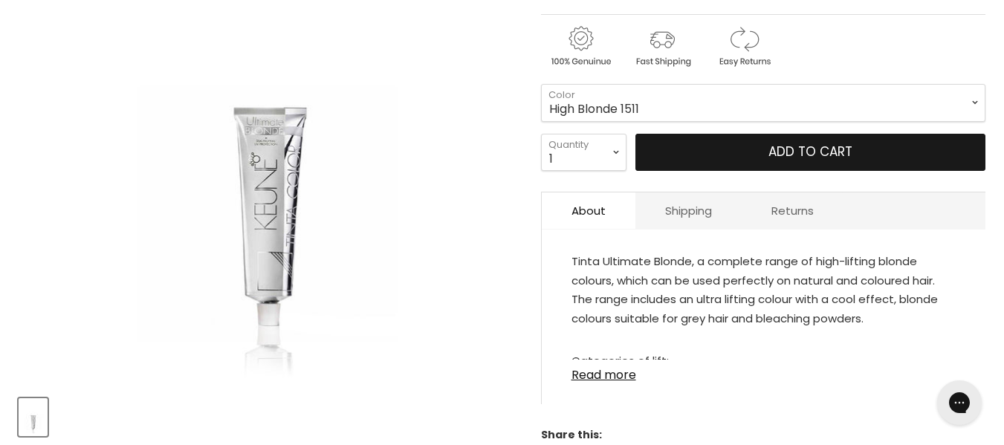
click at [719, 171] on button "Add to cart" at bounding box center [811, 152] width 350 height 37
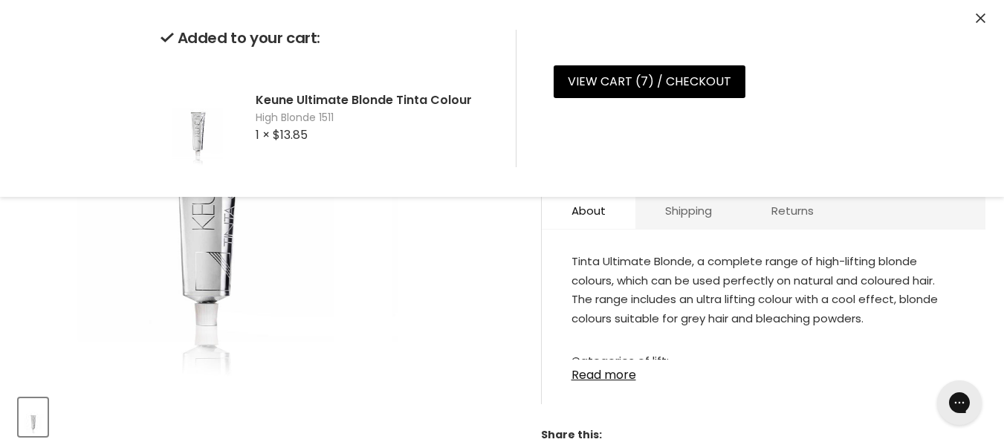
click at [485, 288] on div "Click or scroll to zoom Tap or pinch to zoom" at bounding box center [268, 135] width 498 height 498
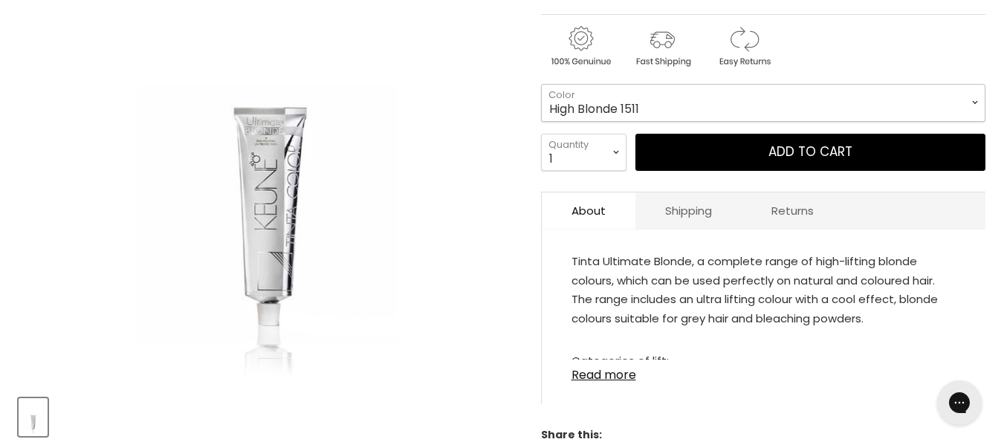
click at [662, 121] on select "Special Blonde 1000 Special Blonde 1001 Special Blonde 1012 Special Blonde 1032…" at bounding box center [763, 102] width 445 height 37
click at [541, 111] on select "Special Blonde 1000 Special Blonde 1001 Special Blonde 1012 Special Blonde 1032…" at bounding box center [763, 102] width 445 height 37
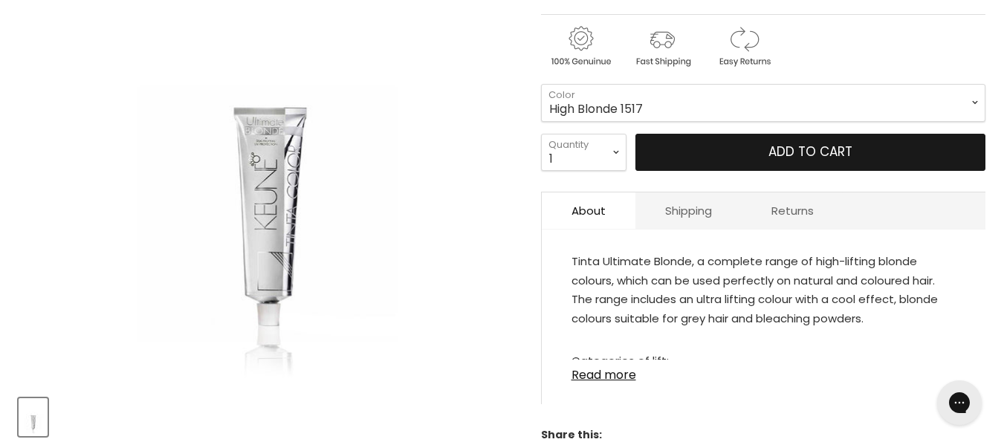
click at [790, 171] on button "Add to cart" at bounding box center [811, 152] width 350 height 37
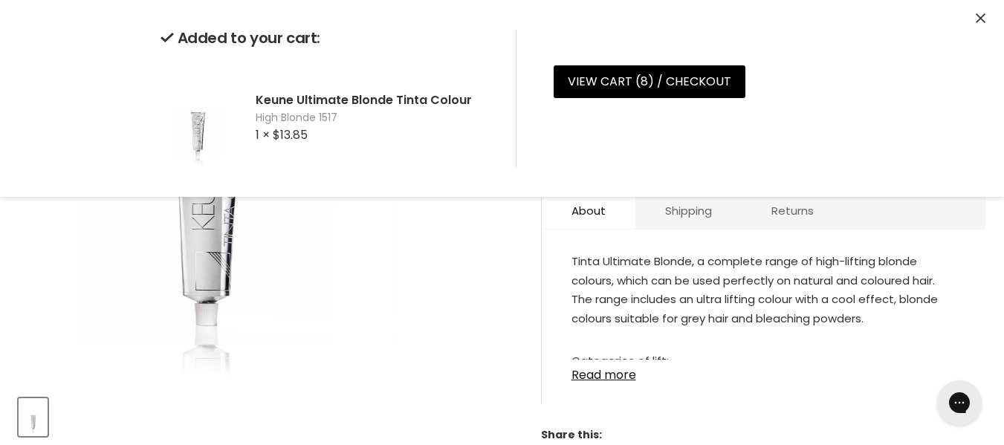
click at [505, 285] on div "Click or scroll to zoom Tap or pinch to zoom" at bounding box center [268, 135] width 498 height 498
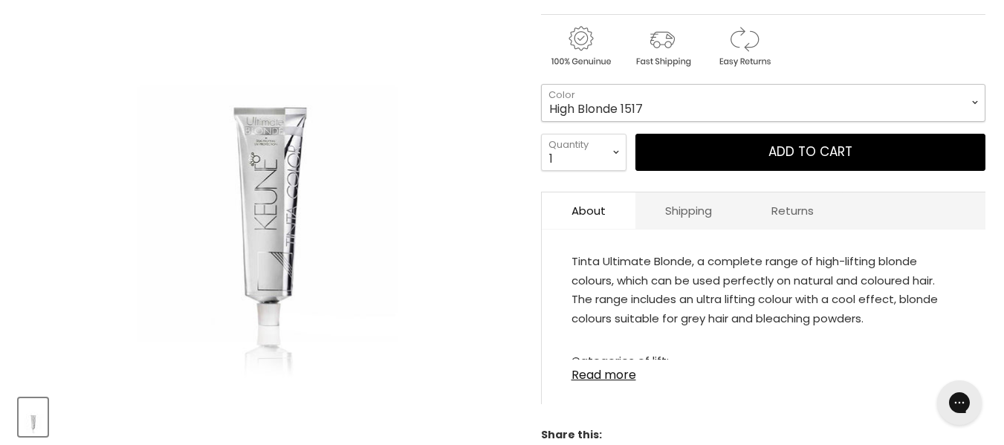
click at [710, 121] on select "Special Blonde 1000 Special Blonde 1001 Special Blonde 1012 Special Blonde 1032…" at bounding box center [763, 102] width 445 height 37
click at [541, 111] on select "Special Blonde 1000 Special Blonde 1001 Special Blonde 1012 Special Blonde 1032…" at bounding box center [763, 102] width 445 height 37
select select "High Blonde 1577"
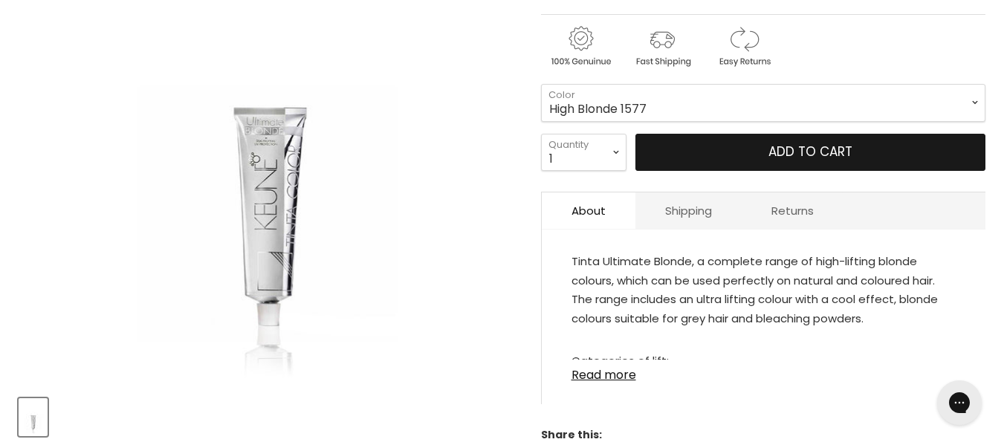
click at [771, 171] on button "Add to cart" at bounding box center [811, 152] width 350 height 37
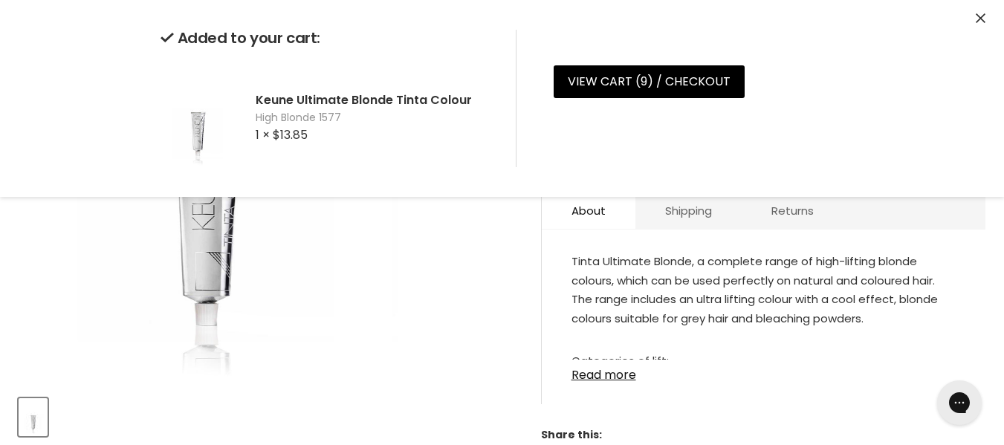
click at [439, 328] on img "Keune Ultimate Blonde Tinta Colour image. Click or Scroll to Zoom." at bounding box center [268, 135] width 374 height 498
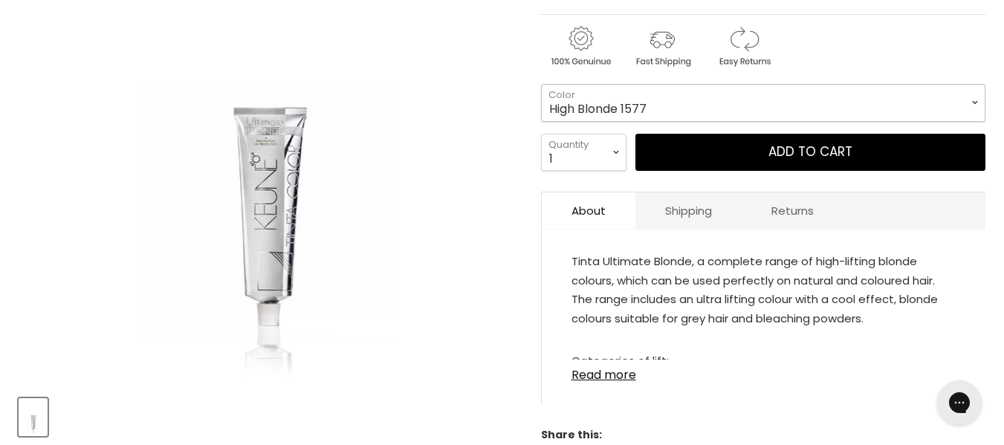
click at [659, 121] on select "Special Blonde 1000 Special Blonde 1001 Special Blonde 1012 Special Blonde 1032…" at bounding box center [763, 102] width 445 height 37
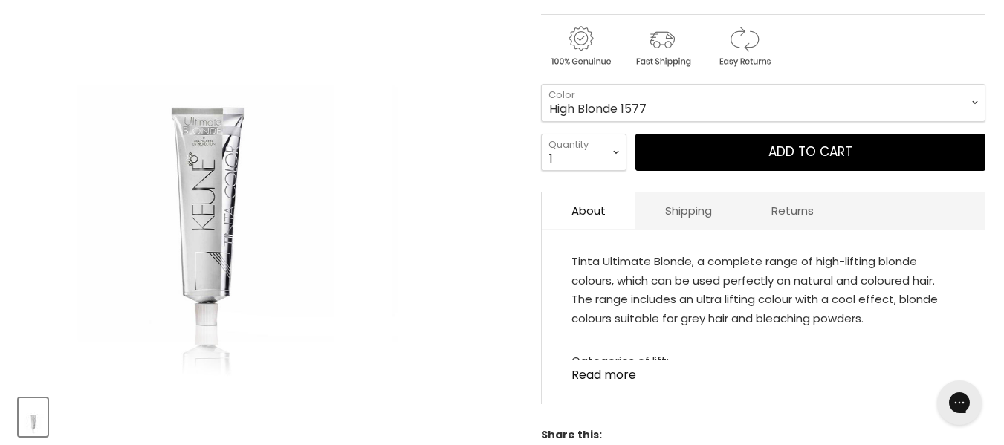
click at [470, 342] on div "Click or scroll to zoom Tap or pinch to zoom" at bounding box center [268, 135] width 498 height 498
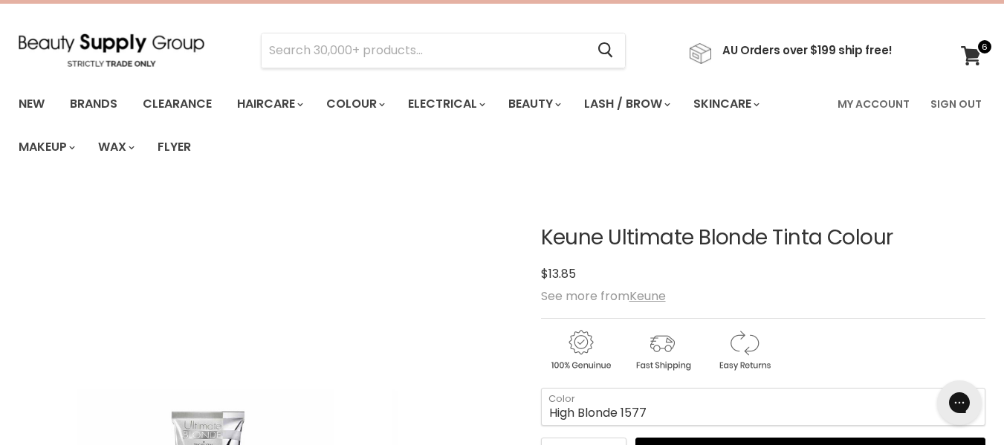
scroll to position [33, 0]
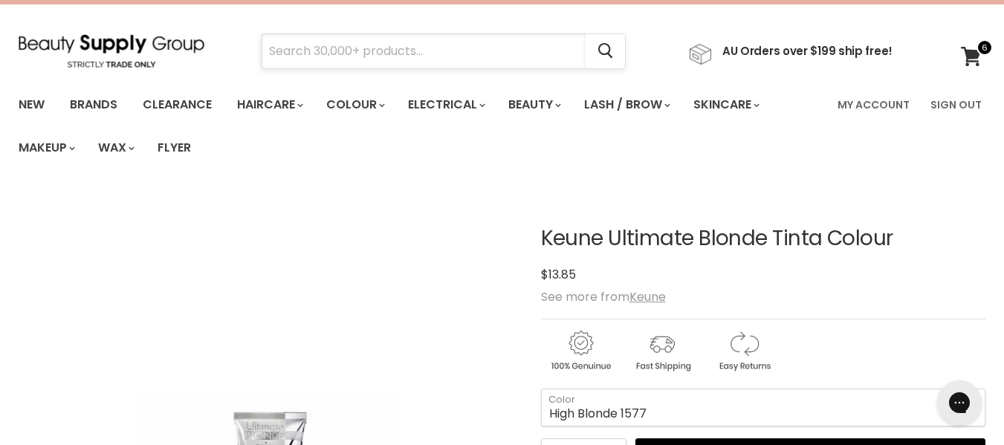
click at [478, 62] on input "Search" at bounding box center [424, 51] width 324 height 34
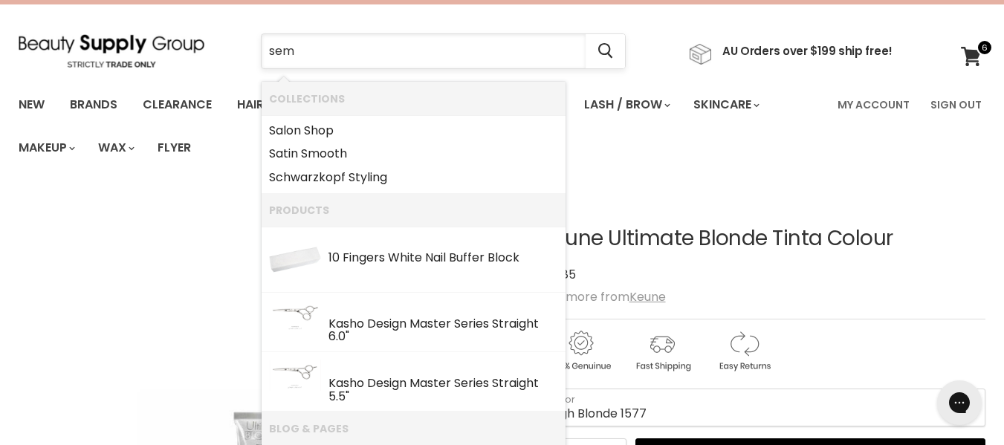
type input "semi"
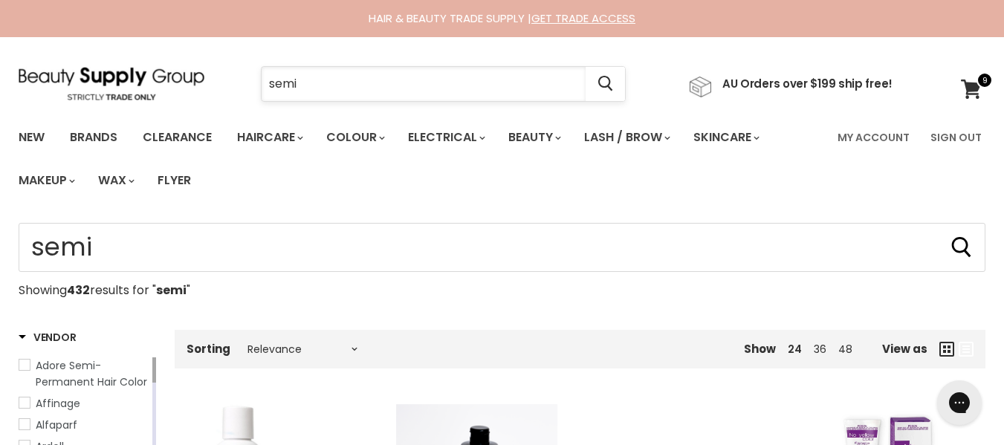
click at [453, 86] on input "semi" at bounding box center [424, 84] width 324 height 34
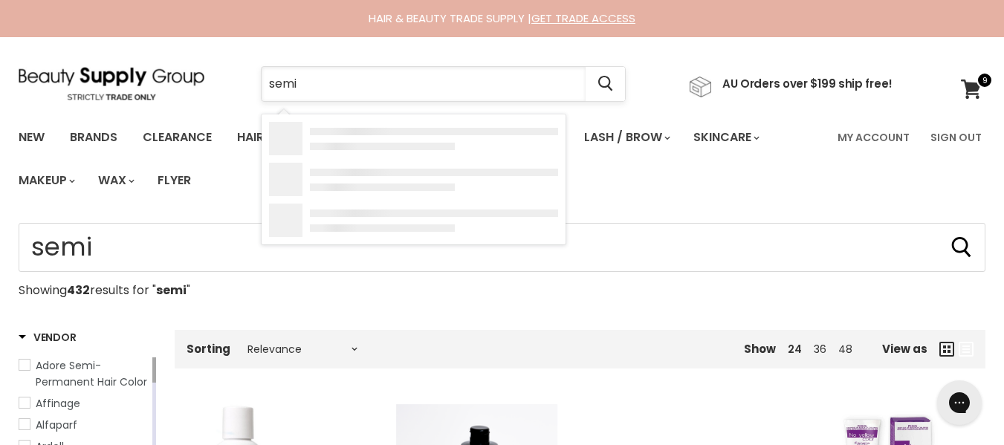
click at [453, 86] on input "semi" at bounding box center [424, 84] width 324 height 34
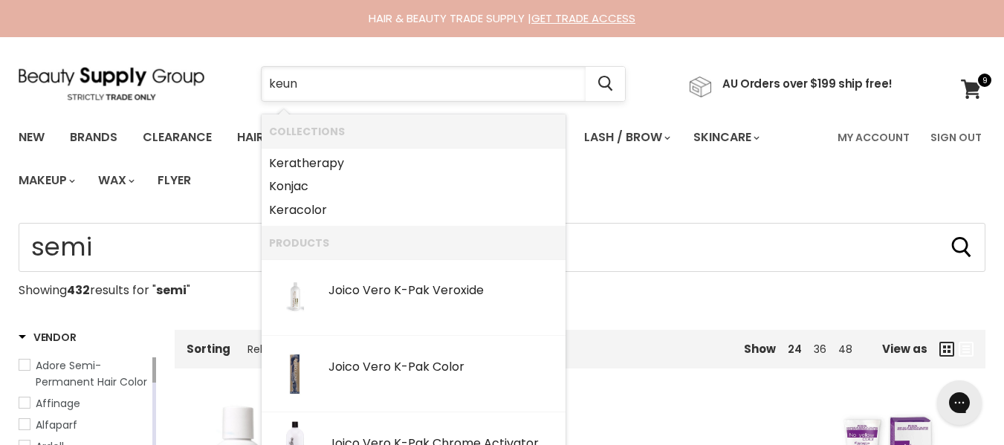
type input "keune"
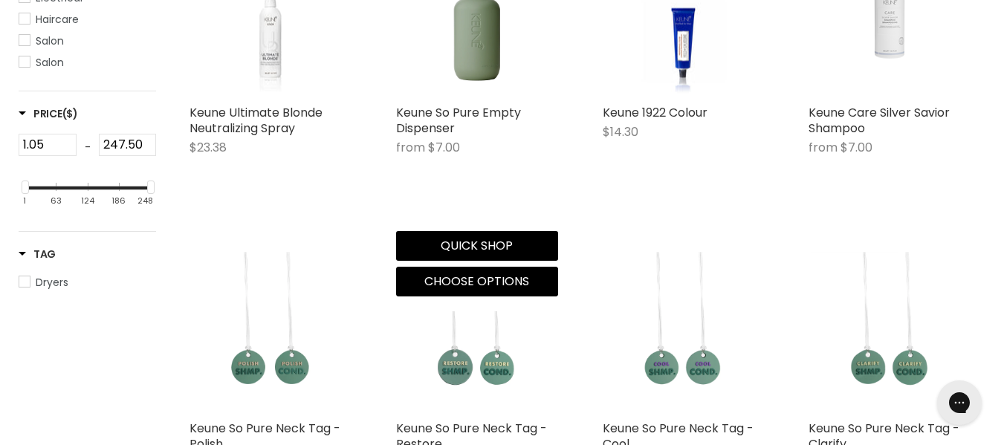
scroll to position [470, 0]
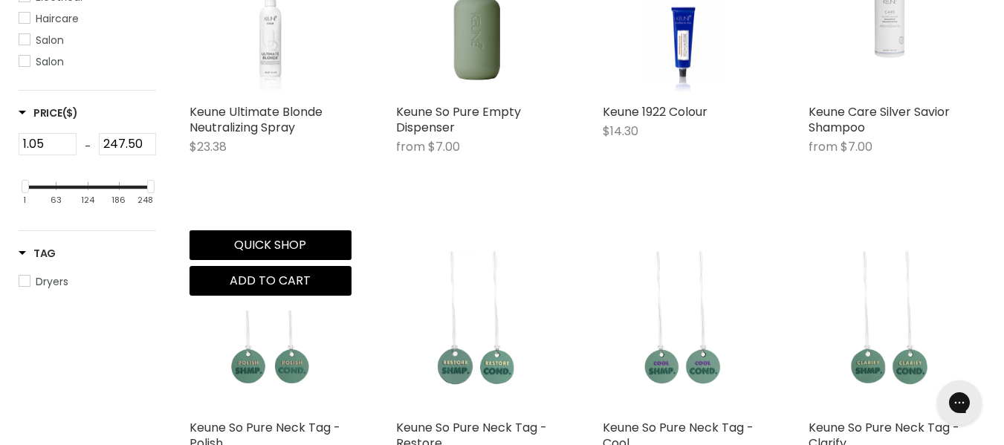
click at [352, 227] on div "Keune Ultimate Blonde Neutralizing Spray $23.38 Keune Quick shop Add to cart" at bounding box center [271, 116] width 192 height 392
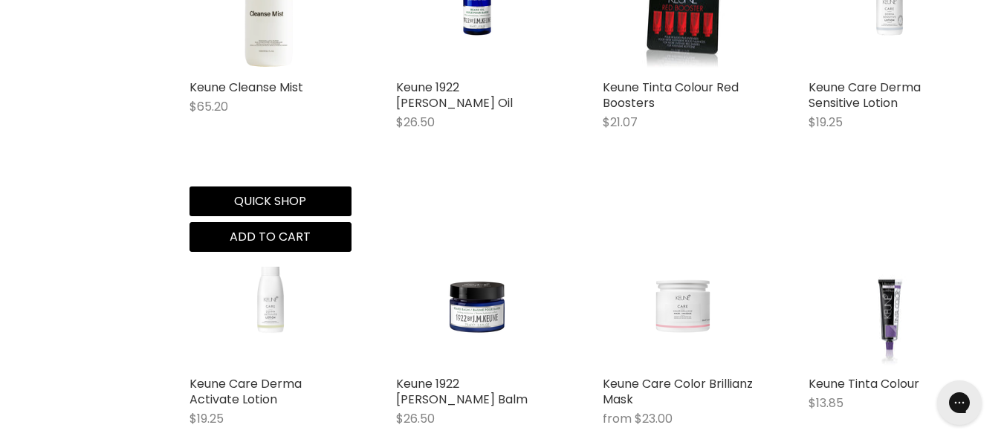
scroll to position [1053, 0]
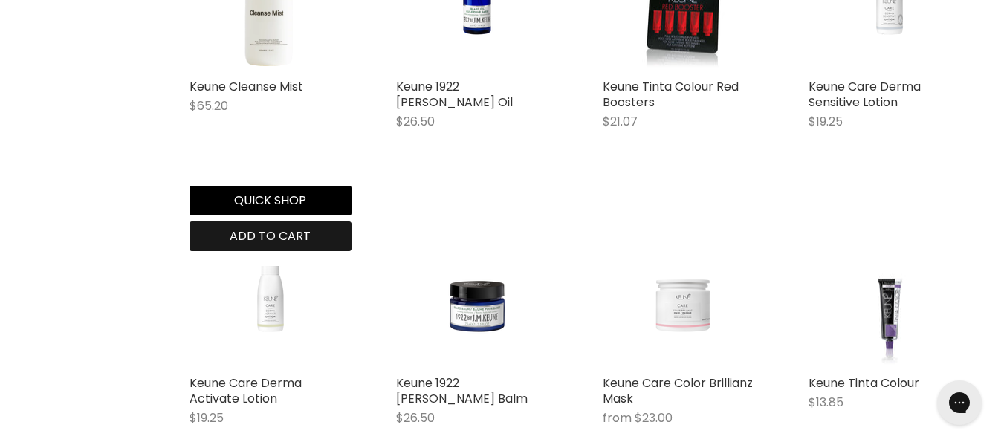
click at [309, 245] on span "Add to cart" at bounding box center [270, 235] width 81 height 17
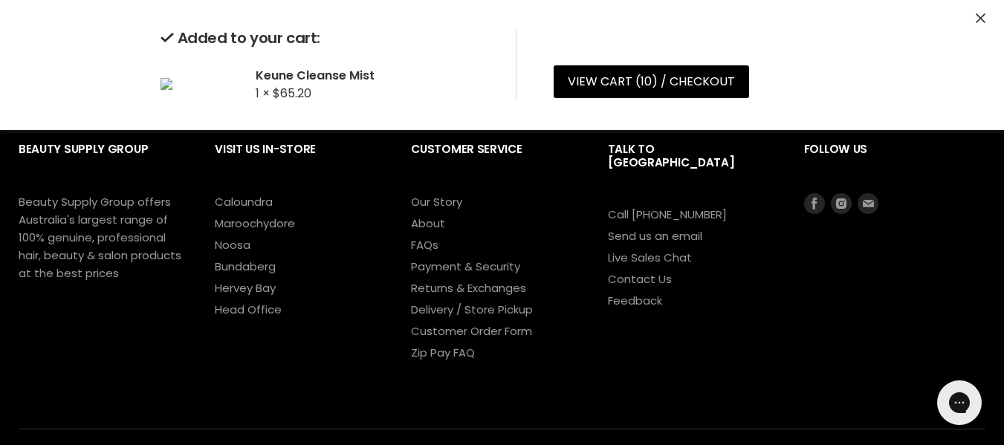
scroll to position [2066, 0]
click at [512, 46] on link "2" at bounding box center [523, 32] width 23 height 27
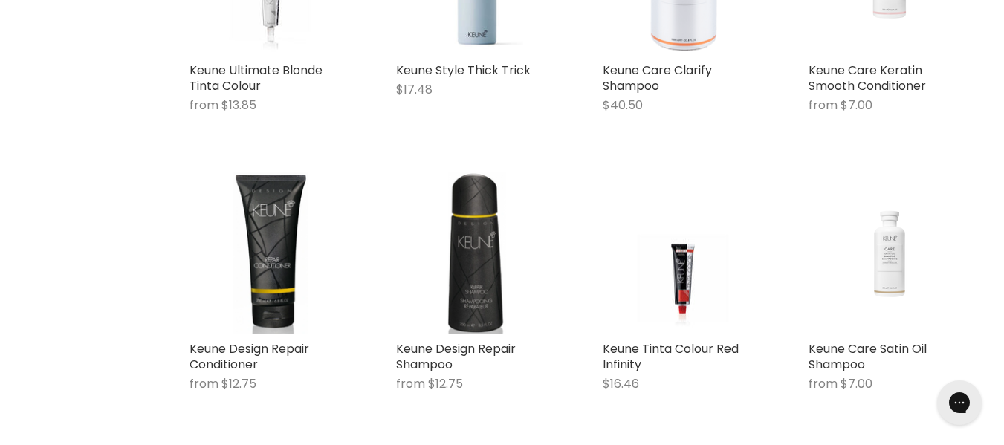
scroll to position [1380, 0]
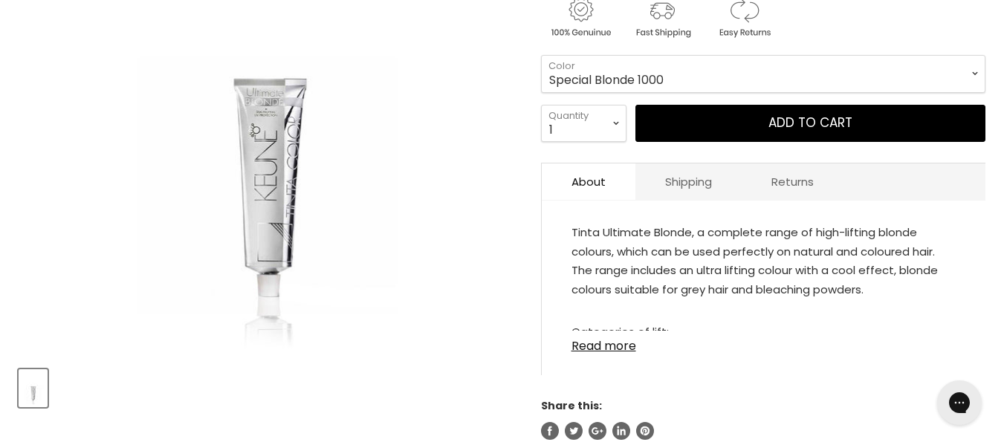
scroll to position [283, 0]
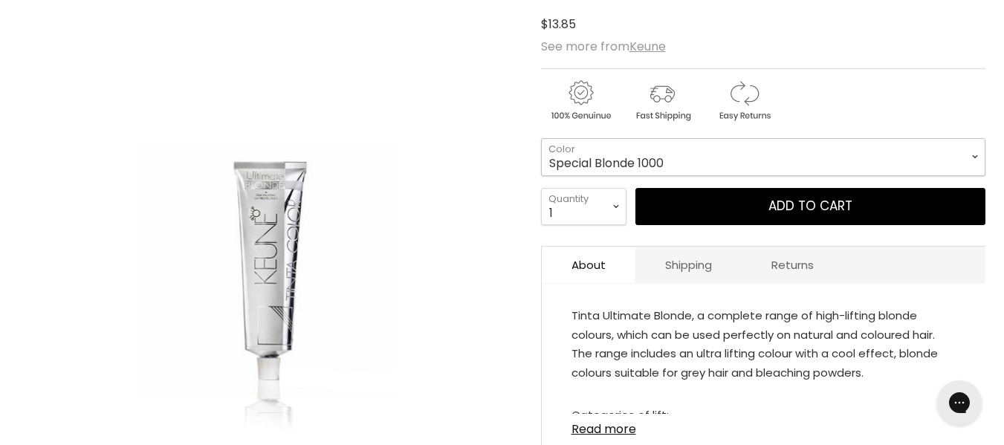
click at [659, 175] on select "Special Blonde 1000 Special Blonde 1001 Special Blonde 1012 Special Blonde 1032…" at bounding box center [763, 156] width 445 height 37
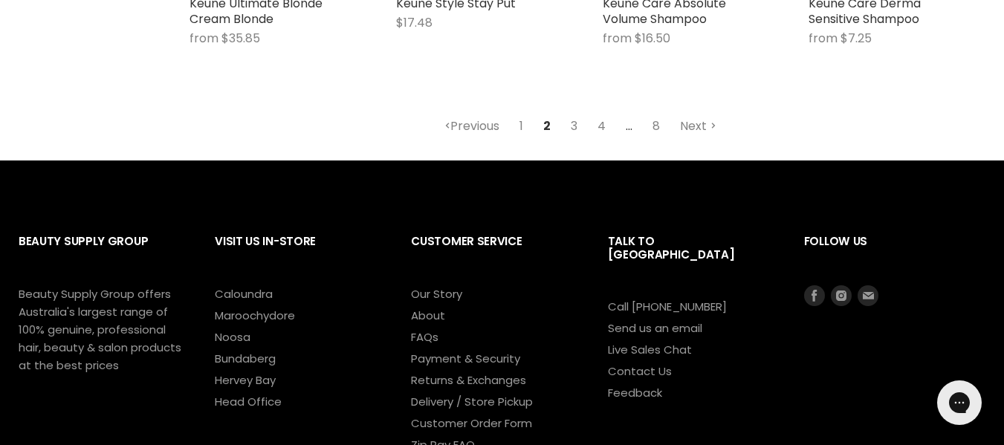
scroll to position [2021, 0]
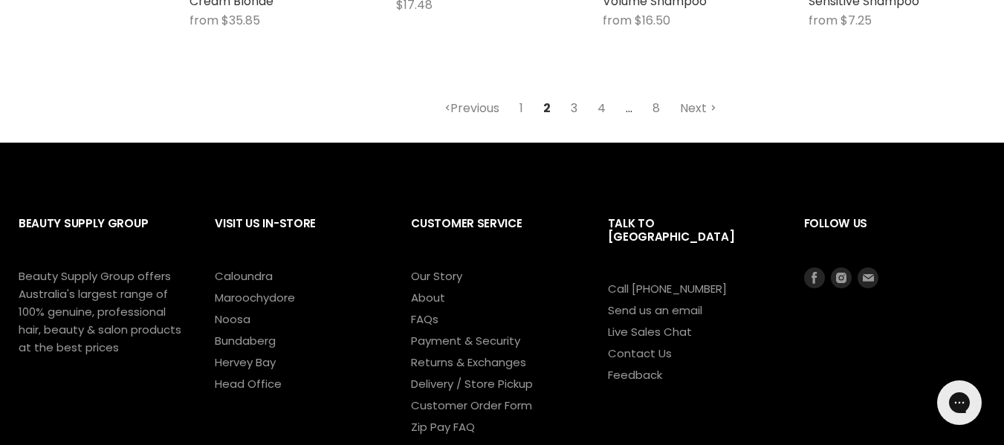
click at [574, 122] on link "3" at bounding box center [574, 108] width 23 height 27
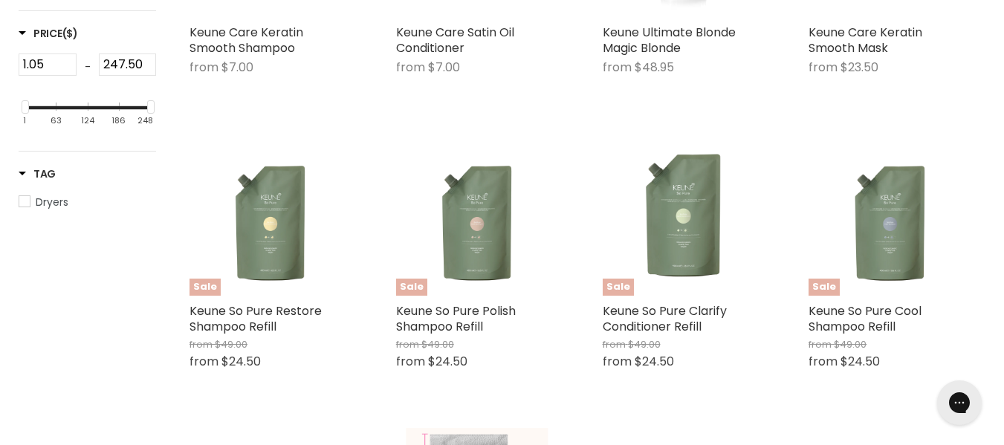
scroll to position [402, 0]
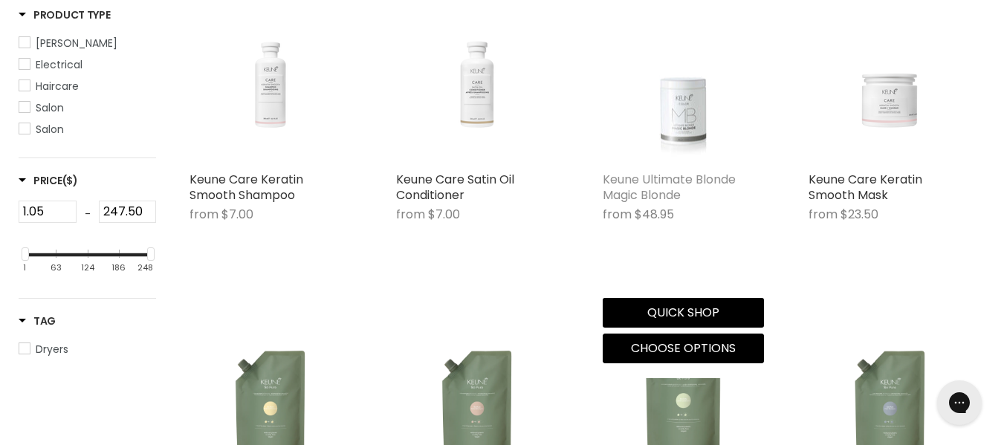
click at [653, 204] on link "Keune Ultimate Blonde Magic Blonde" at bounding box center [669, 187] width 133 height 33
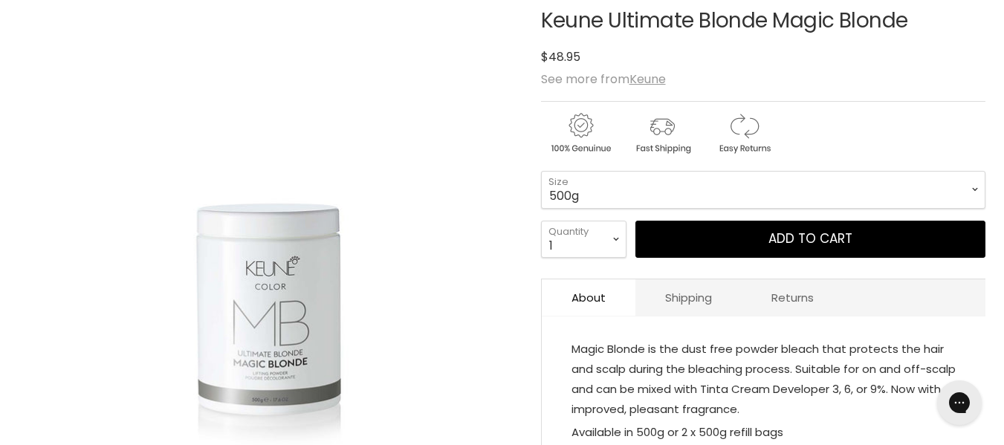
scroll to position [252, 0]
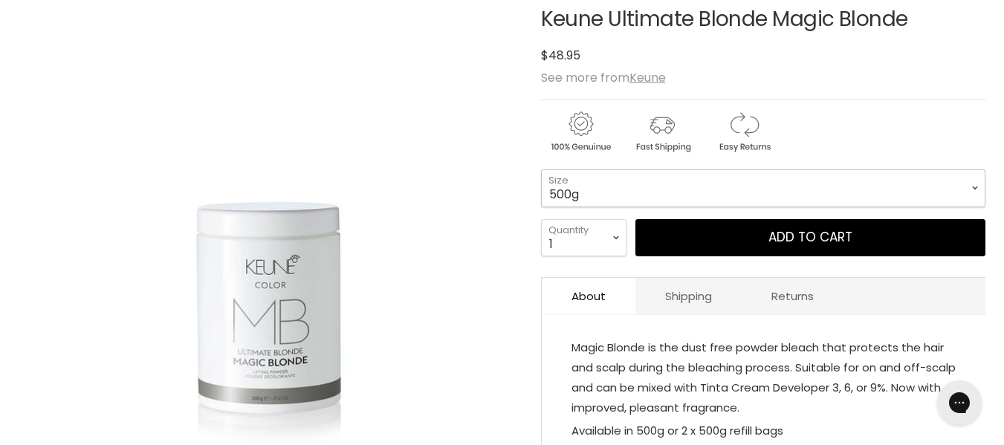
drag, startPoint x: 0, startPoint y: 0, endPoint x: 653, endPoint y: 248, distance: 698.0
click at [653, 207] on select "500g 2x500g Re-Fill Duo" at bounding box center [763, 187] width 445 height 37
click at [541, 207] on select "500g 2x500g Re-Fill Duo" at bounding box center [763, 187] width 445 height 37
click at [627, 207] on select "500g 2x500g Re-Fill Duo" at bounding box center [763, 187] width 445 height 37
click at [541, 207] on select "500g 2x500g Re-Fill Duo" at bounding box center [763, 187] width 445 height 37
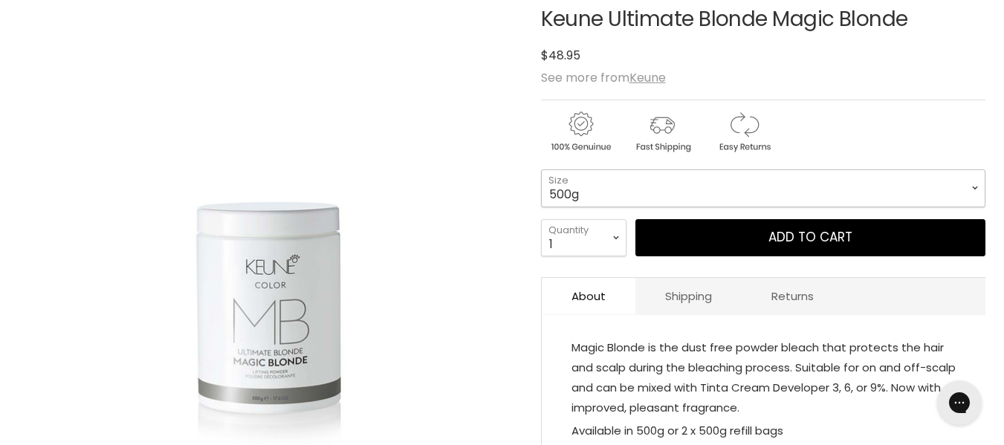
click at [610, 207] on select "500g 2x500g Re-Fill Duo" at bounding box center [763, 187] width 445 height 37
click at [541, 207] on select "500g 2x500g Re-Fill Duo" at bounding box center [763, 187] width 445 height 37
select select "2x500g Re-Fill Duo"
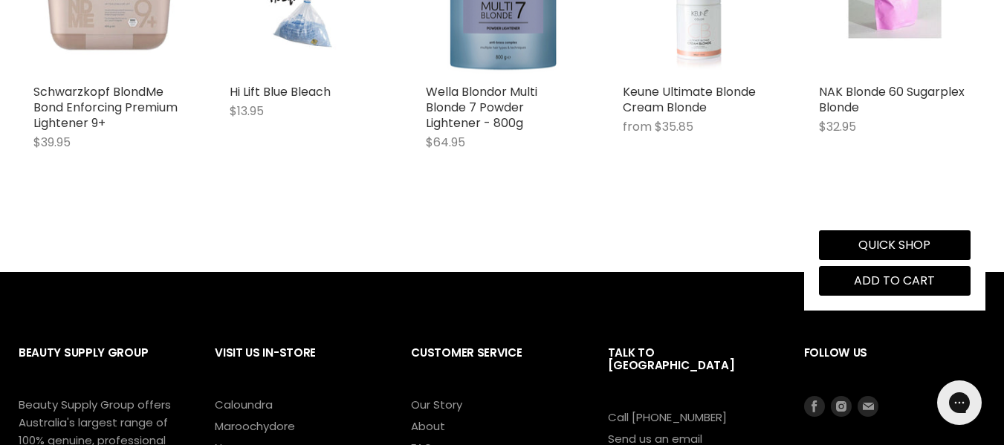
scroll to position [1092, 0]
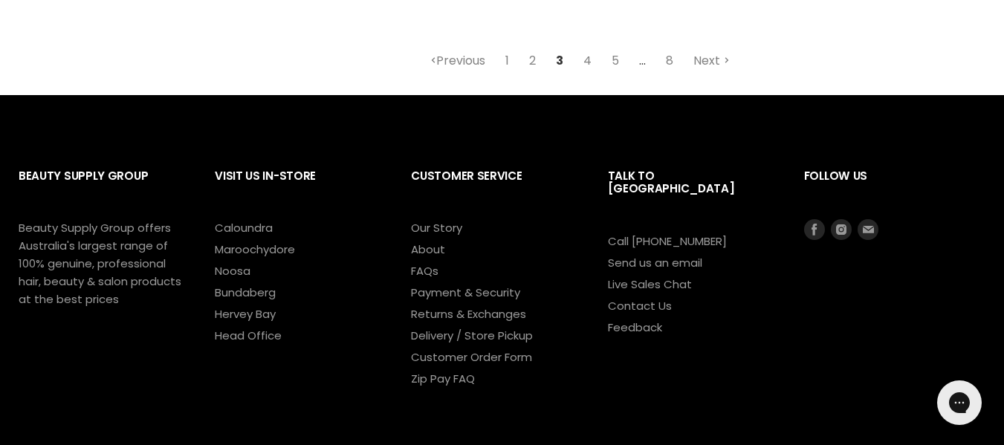
scroll to position [2085, 0]
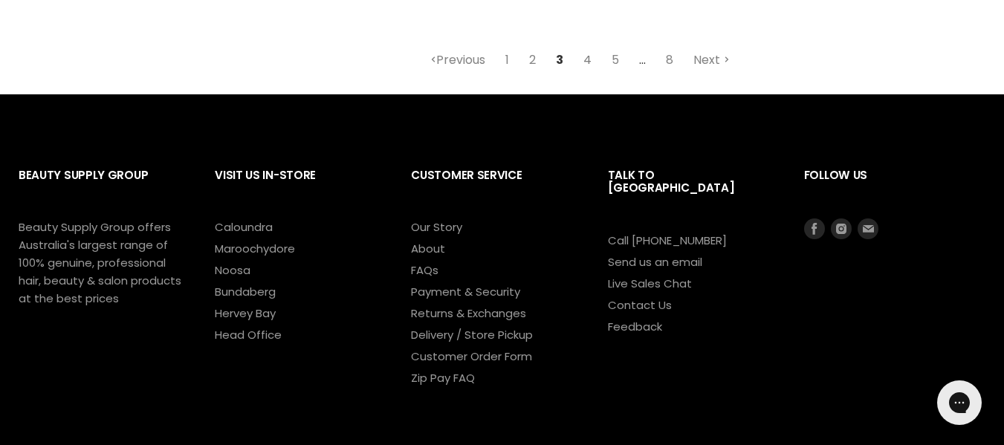
click at [590, 74] on link "4" at bounding box center [587, 60] width 25 height 27
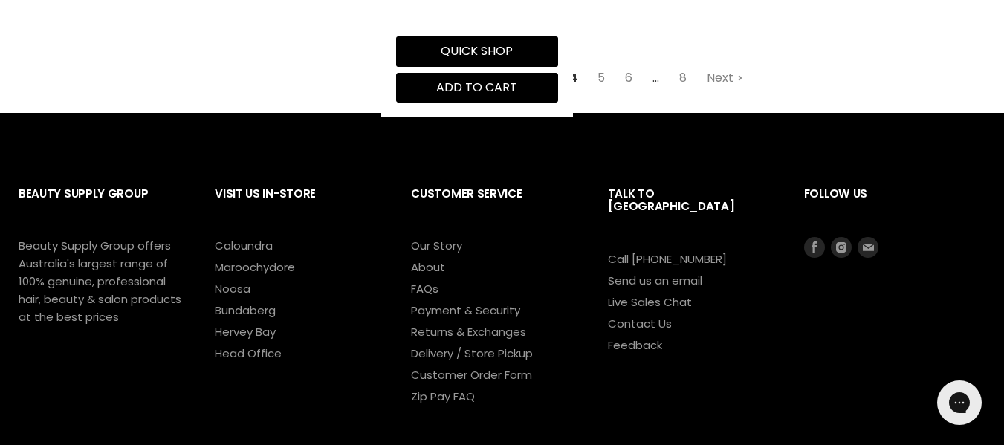
scroll to position [2177, 0]
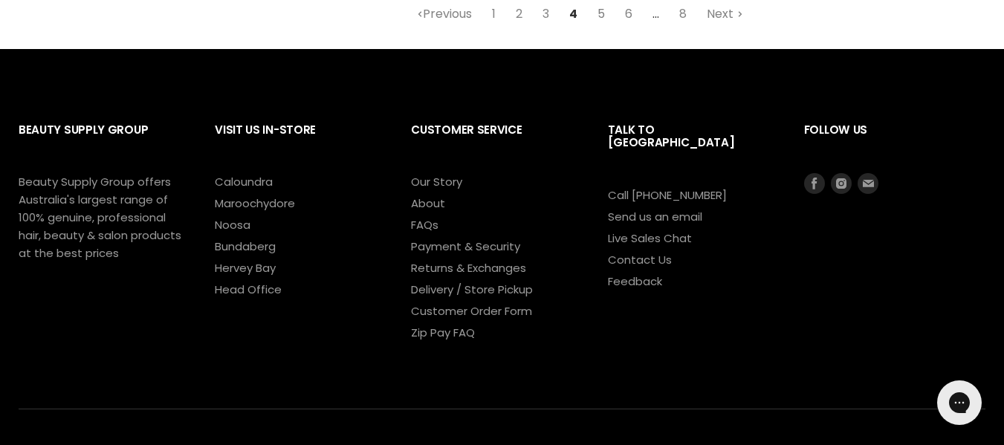
click at [603, 28] on link "5" at bounding box center [601, 14] width 24 height 27
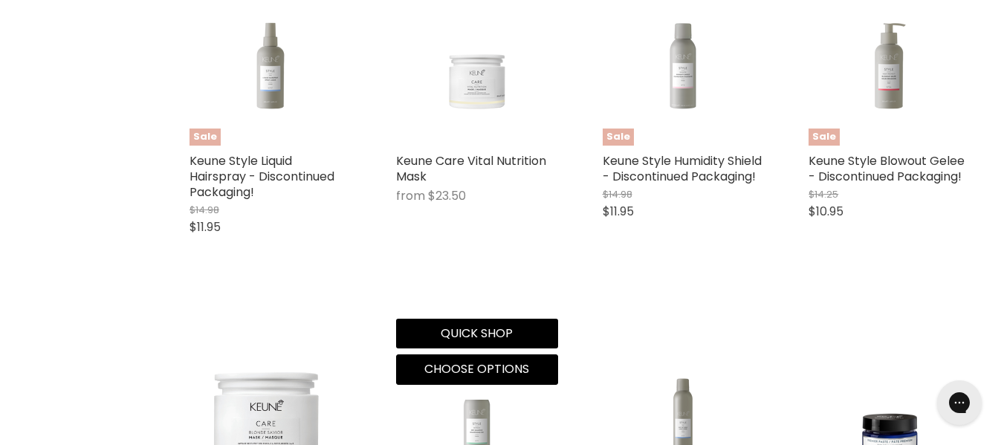
scroll to position [1398, 0]
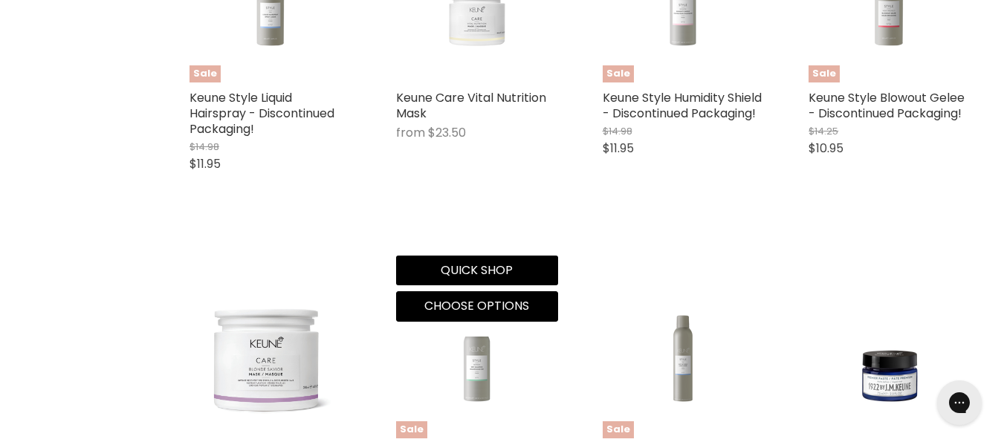
click at [555, 293] on div "Keune Care Vital Nutrition Mask from $23.50 Keune Quick shop Choose options" at bounding box center [477, 121] width 192 height 431
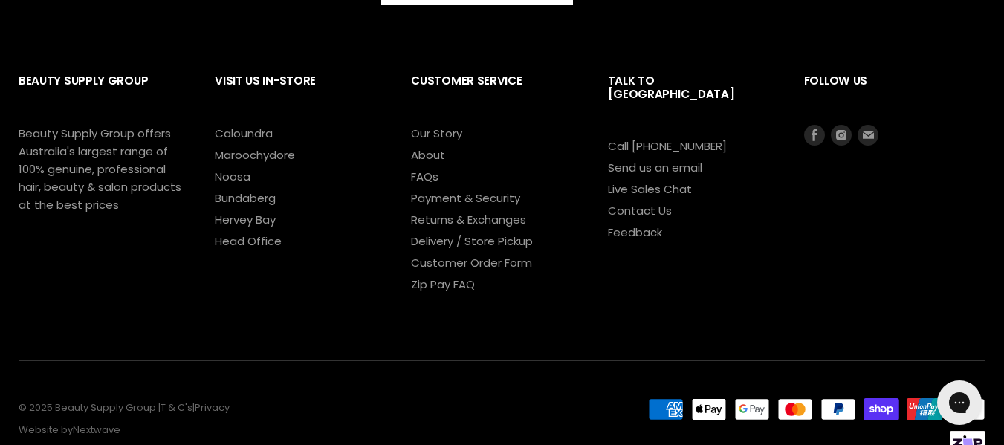
scroll to position [2315, 0]
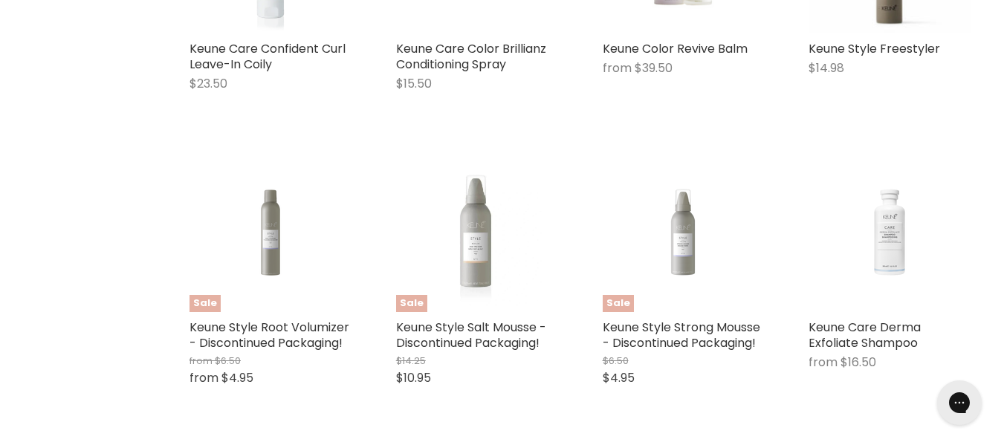
scroll to position [1649, 0]
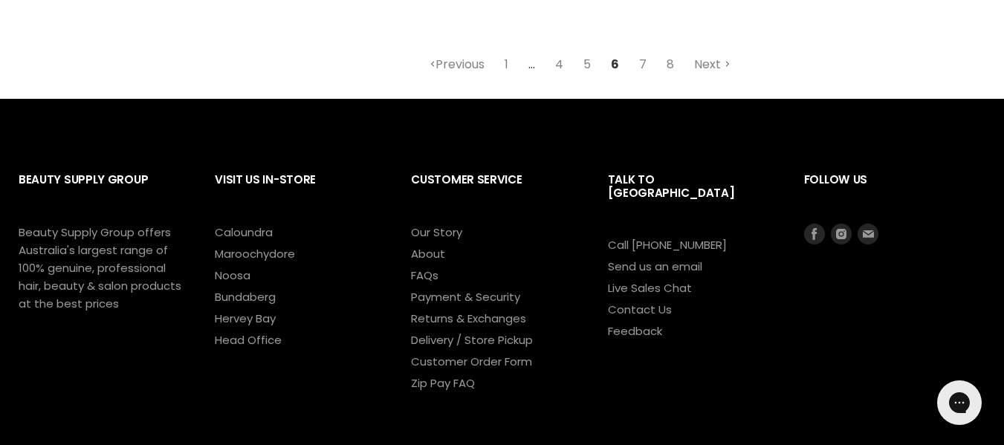
scroll to position [2053, 0]
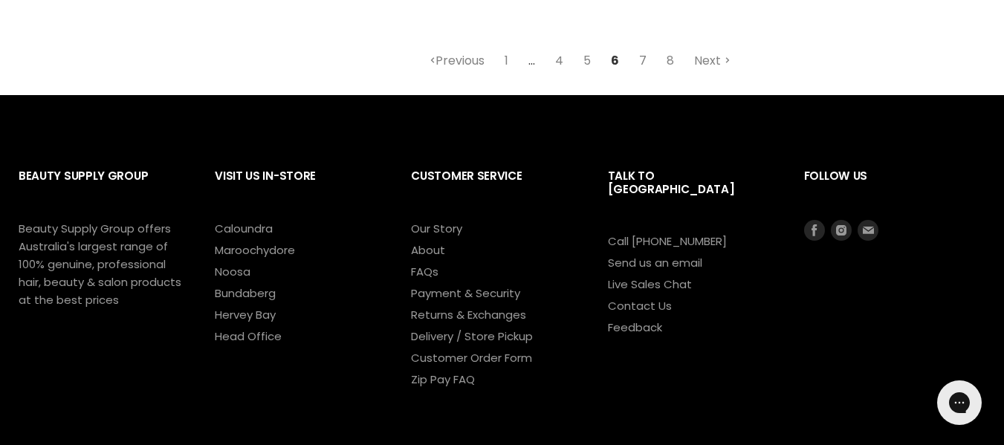
click at [655, 74] on link "7" at bounding box center [643, 61] width 24 height 27
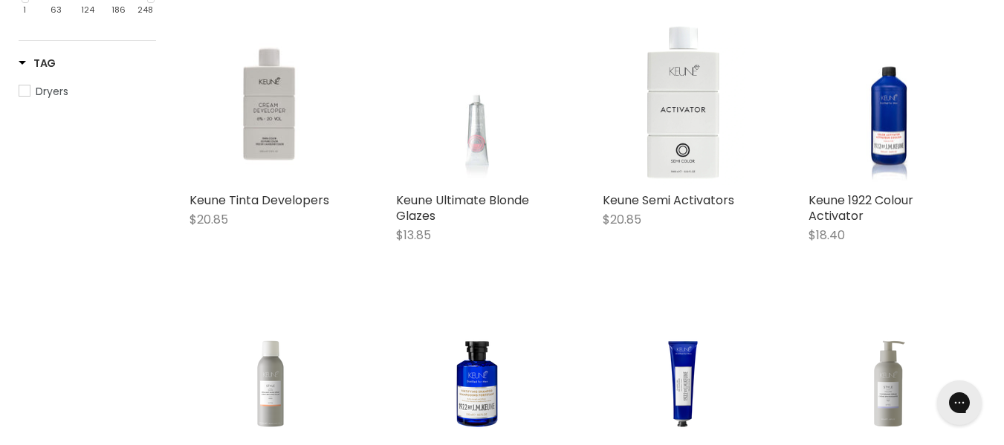
scroll to position [661, 0]
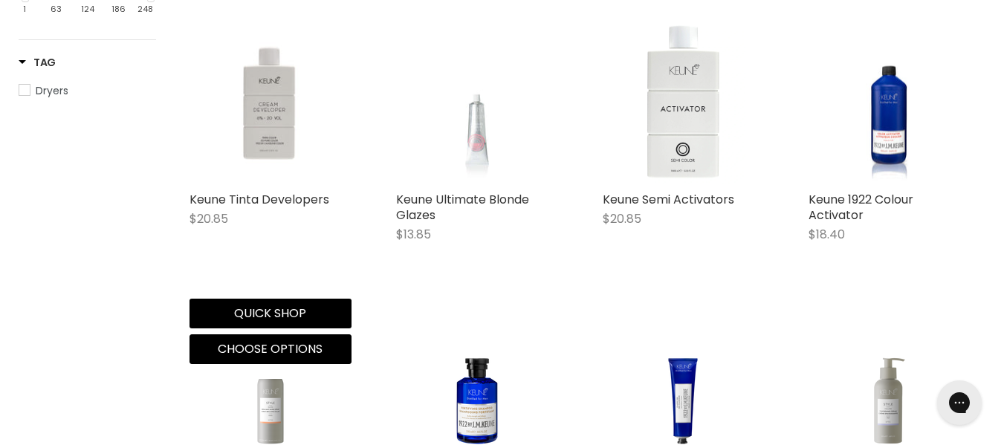
click at [274, 169] on img "Main content" at bounding box center [271, 102] width 162 height 133
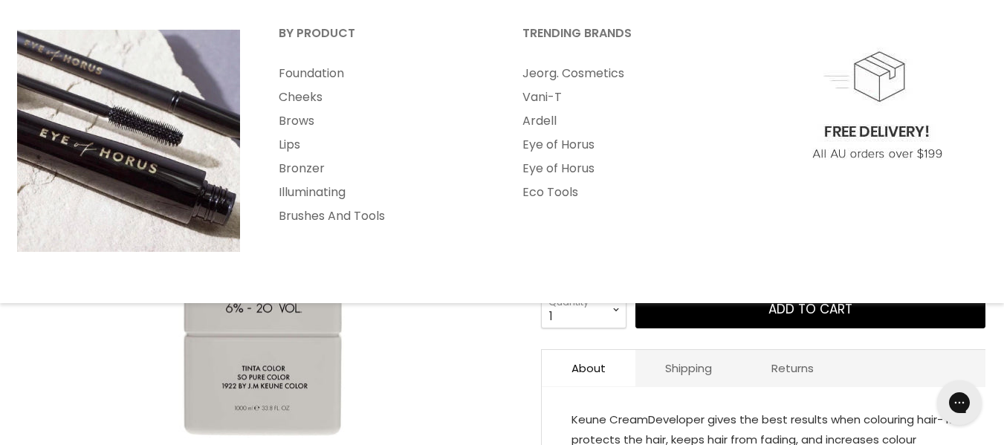
scroll to position [216, 0]
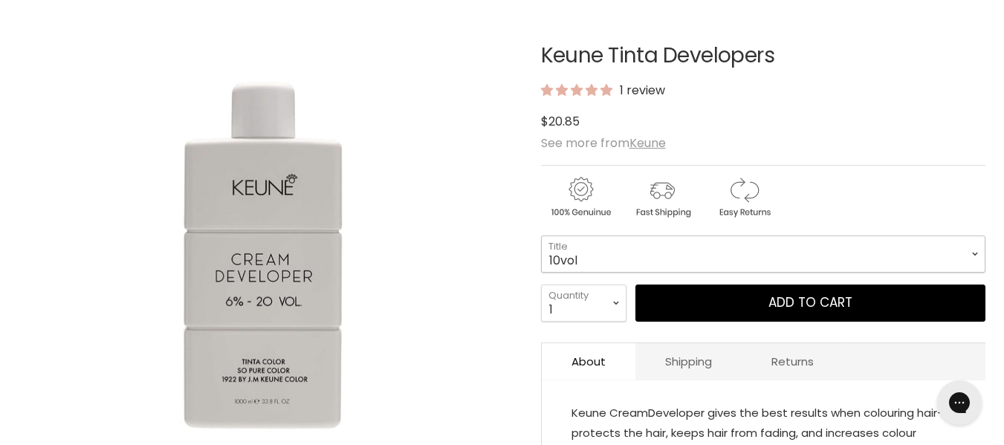
click at [689, 273] on select "10vol 20vol 30vol 40vol" at bounding box center [763, 254] width 445 height 37
click at [541, 268] on select "10vol 20vol 30vol 40vol" at bounding box center [763, 254] width 445 height 37
select select "30vol"
click at [873, 223] on div "Main content" at bounding box center [763, 194] width 445 height 58
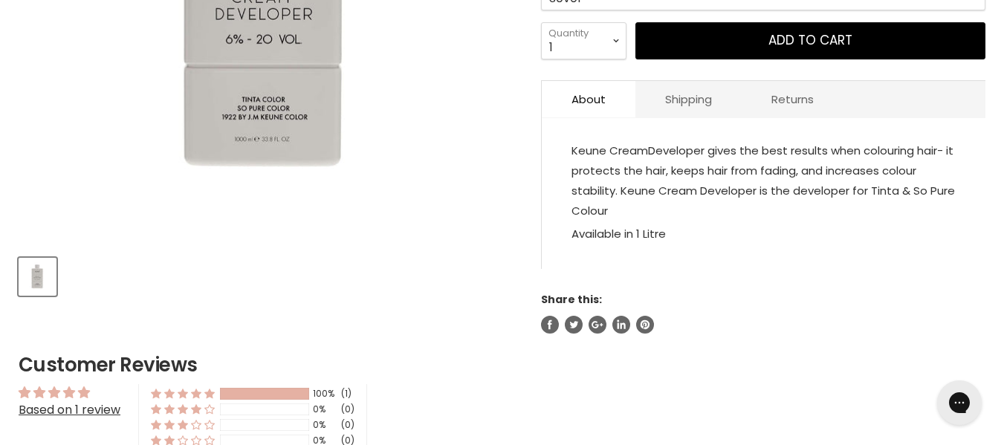
scroll to position [477, 0]
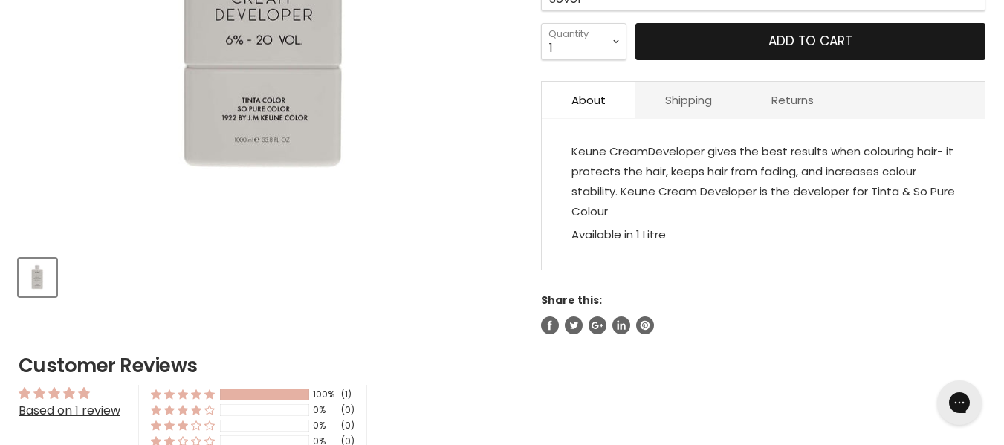
click at [835, 60] on button "Add to cart" at bounding box center [811, 41] width 350 height 37
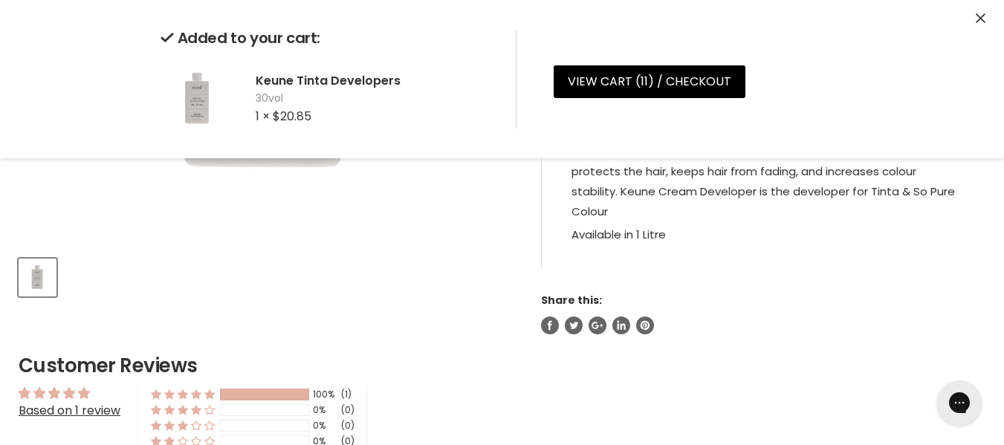
click at [880, 224] on p "Keune Cream Developer gives the best results when colouring hair- it protects t…" at bounding box center [764, 182] width 384 height 83
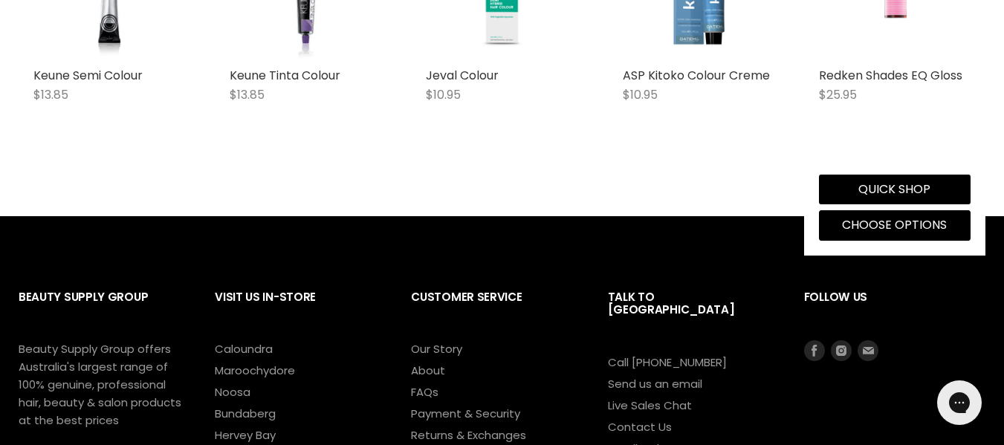
scroll to position [1383, 0]
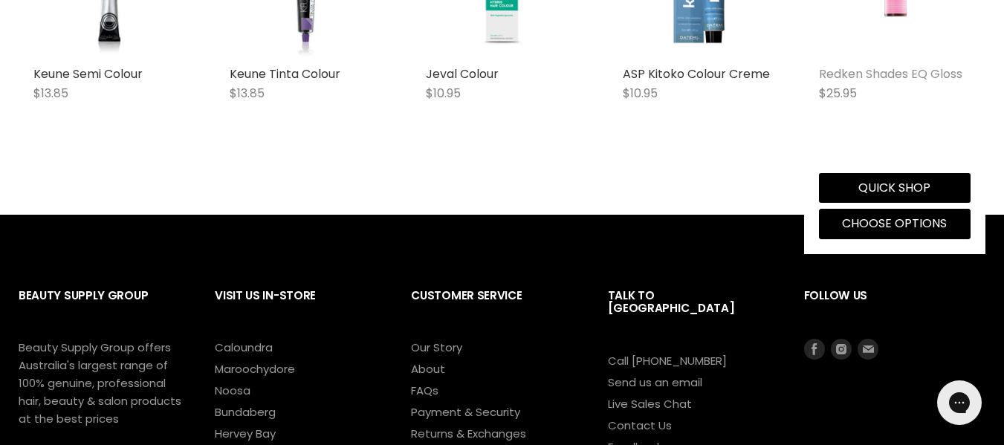
click at [948, 83] on link "Redken Shades EQ Gloss" at bounding box center [890, 73] width 143 height 17
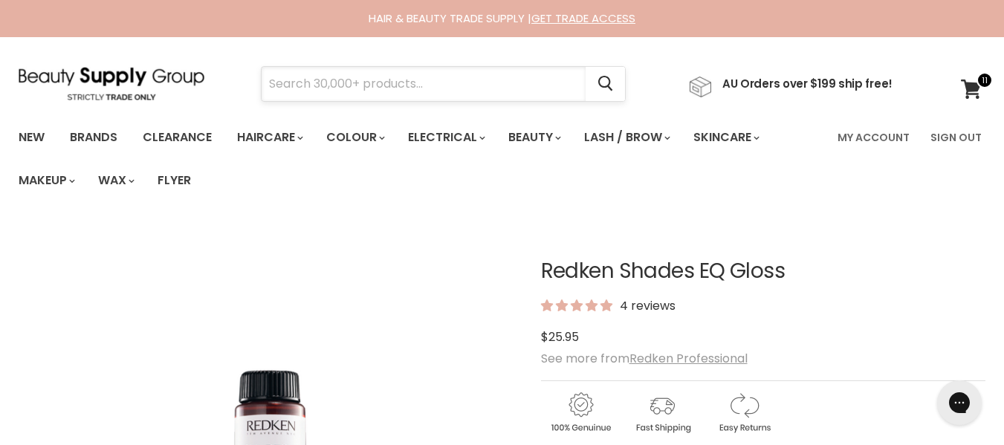
click at [466, 95] on input "Search" at bounding box center [424, 84] width 324 height 34
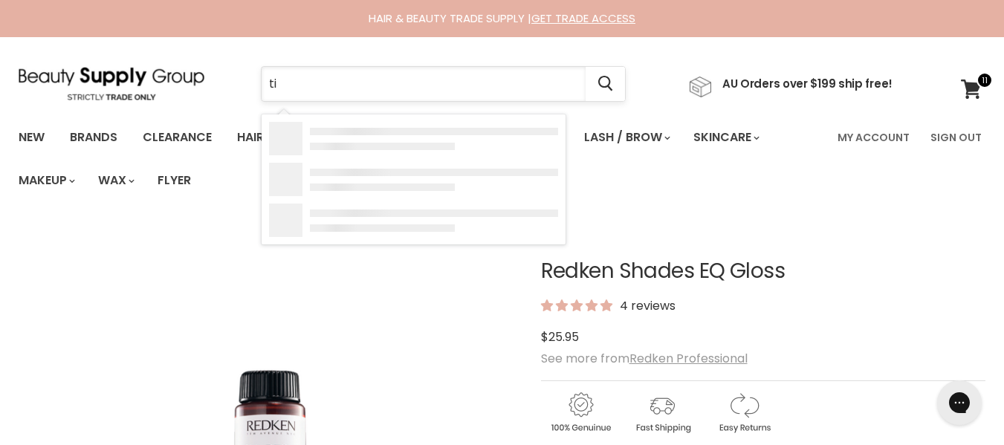
type input "t"
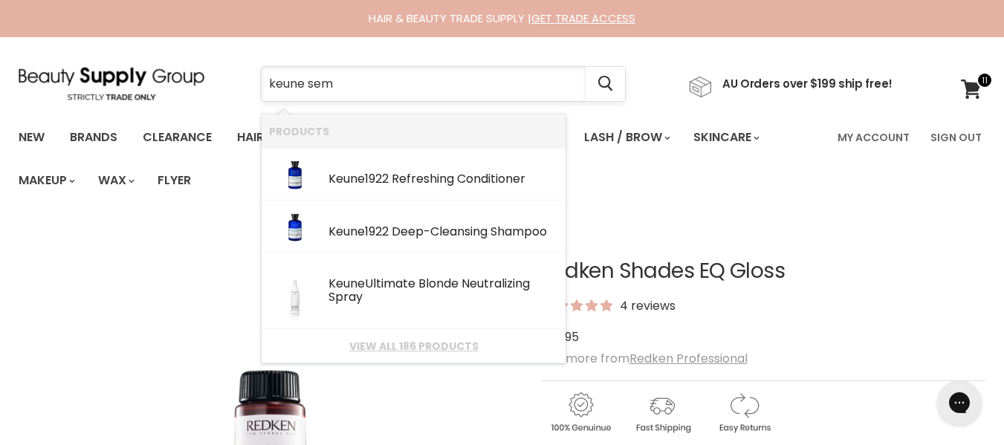
type input "keune semi"
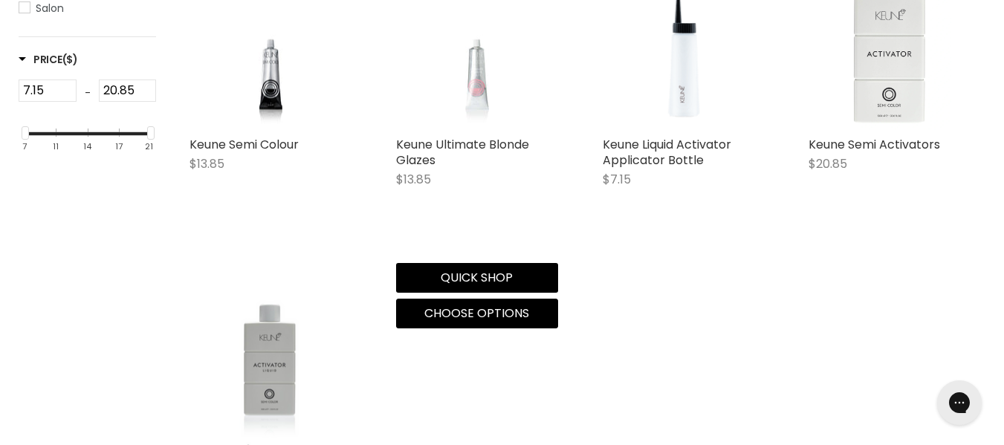
scroll to position [441, 0]
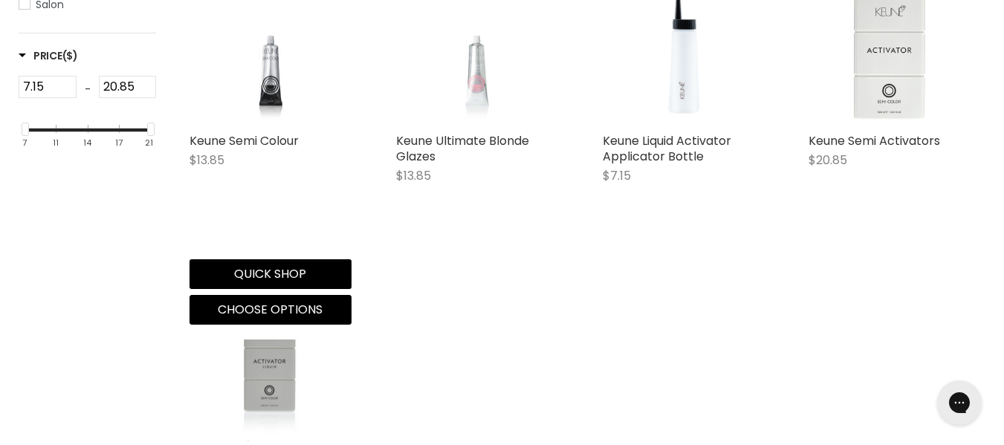
click at [274, 119] on img "Main content" at bounding box center [270, 44] width 119 height 158
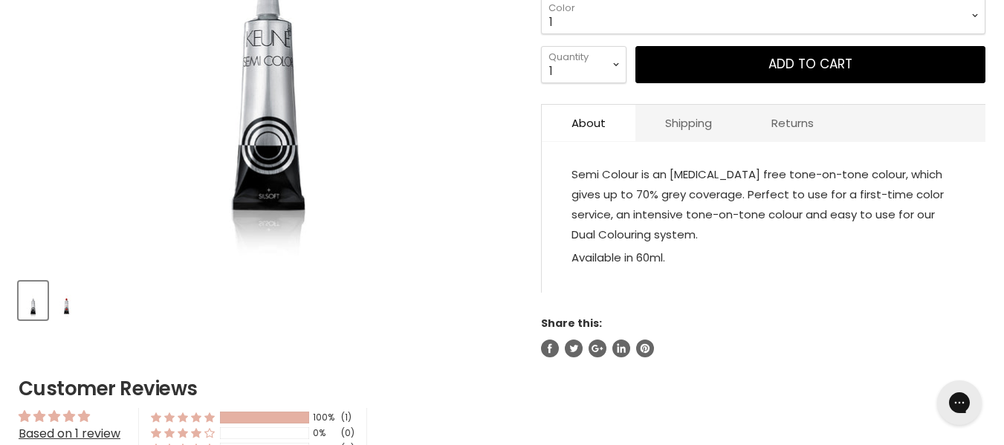
scroll to position [455, 0]
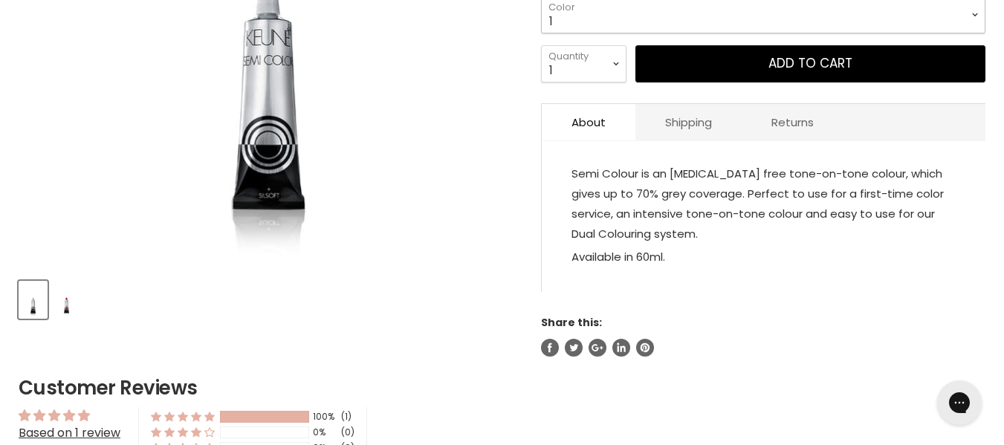
click at [596, 33] on select "1 3 3.1 4 4.7 4.37 4.53 4.6 4.76ri 5 5.11 5.23 5.35 5.4 5.81" at bounding box center [763, 14] width 445 height 37
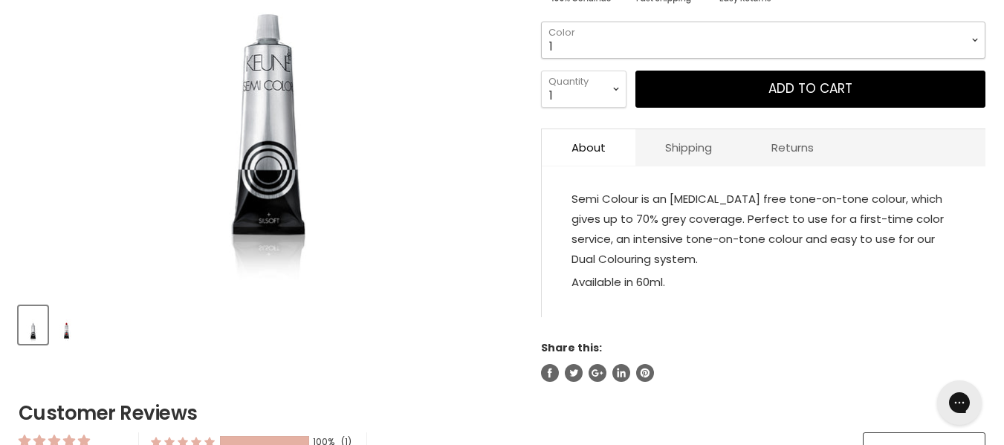
scroll to position [429, 0]
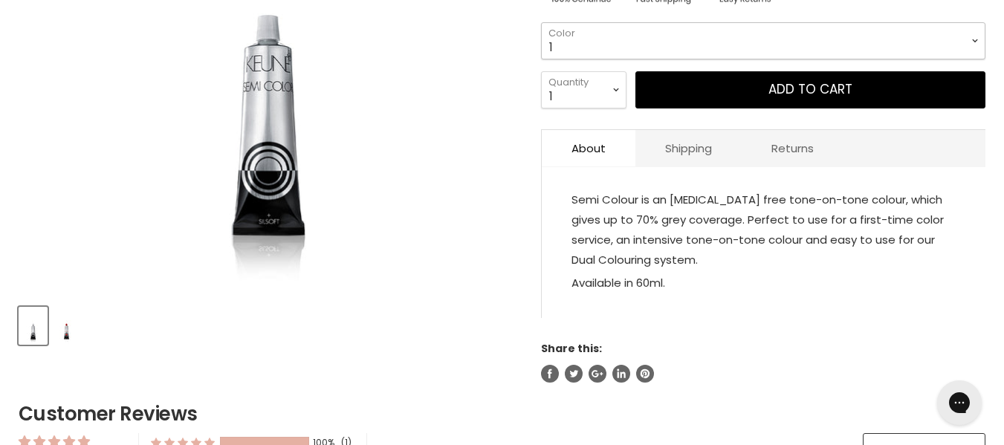
click at [593, 59] on select "1 3 3.1 4 4.7 4.37 4.53 4.6 4.76ri 5 5.11 5.23 5.35 5.4 5.81" at bounding box center [763, 40] width 445 height 37
click at [541, 55] on select "1 3 3.1 4 4.7 4.37 4.53 4.6 4.76ri 5 5.11 5.23 5.35 5.4 5.81" at bounding box center [763, 40] width 445 height 37
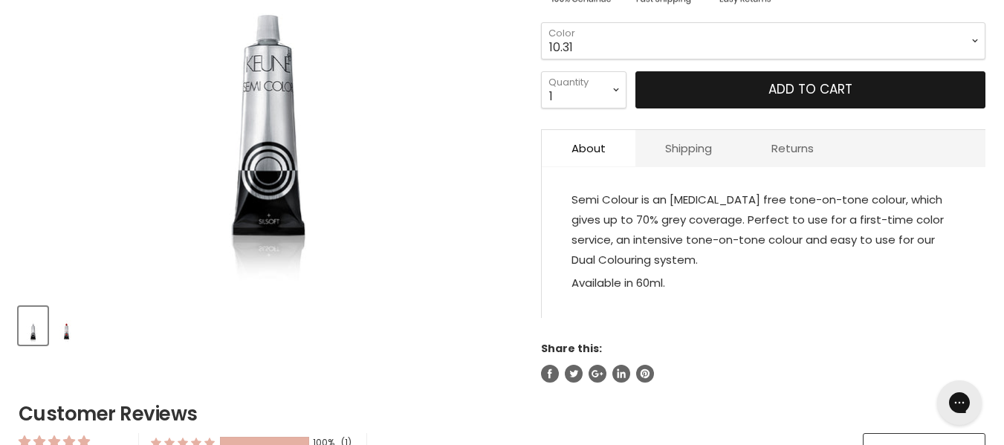
click at [705, 109] on button "Add to cart" at bounding box center [811, 89] width 350 height 37
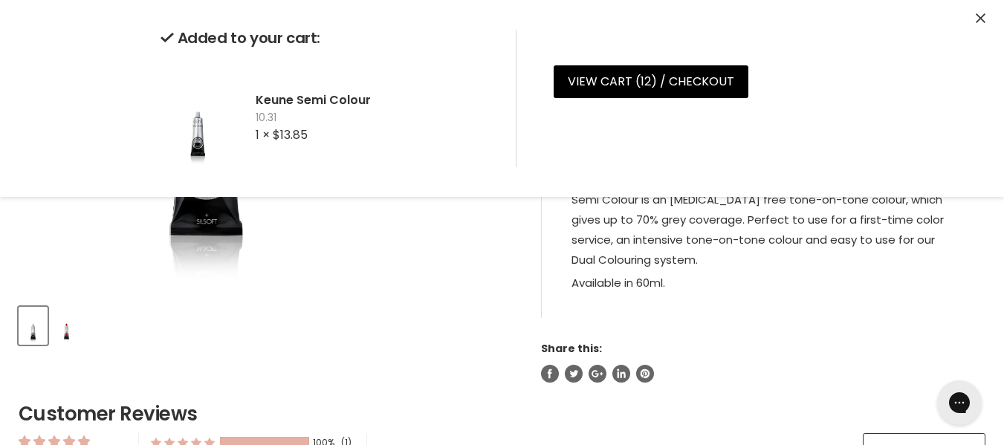
click at [482, 283] on div "Click or scroll to zoom Tap or pinch to zoom" at bounding box center [268, 43] width 498 height 498
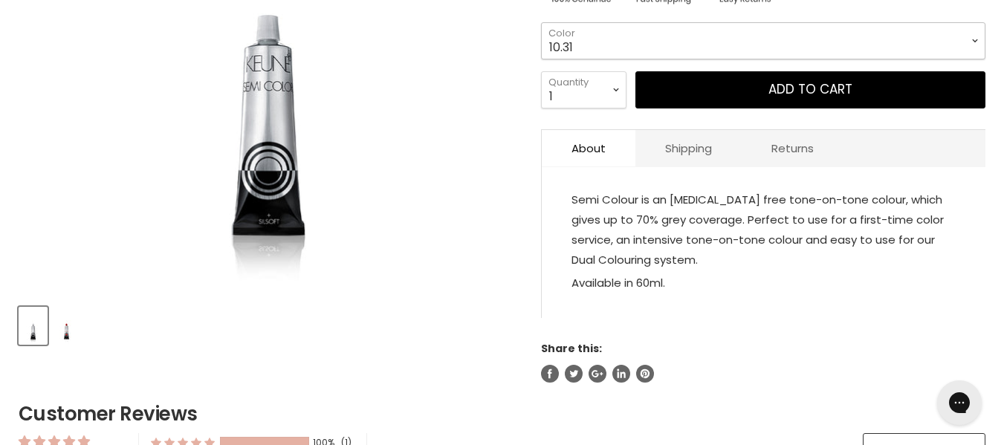
click at [661, 59] on select "1 3 3.1 4 4.7 4.37 4.53 4.6 4.76ri 5 5.11 5.23 5.35 5.4 5.81" at bounding box center [763, 40] width 445 height 37
click at [541, 55] on select "1 3 3.1 4 4.7 4.37 4.53 4.6 4.76ri 5 5.11 5.23 5.35 5.4 5.81" at bounding box center [763, 40] width 445 height 37
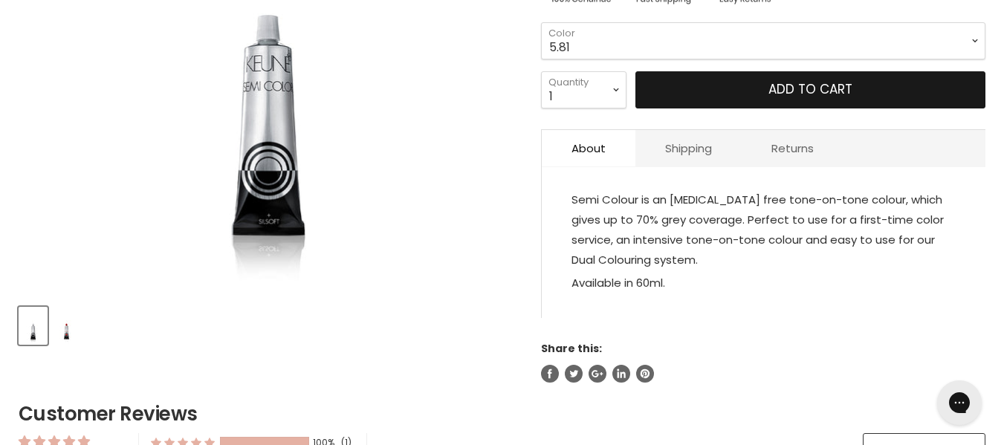
click at [731, 109] on button "Add to cart" at bounding box center [811, 89] width 350 height 37
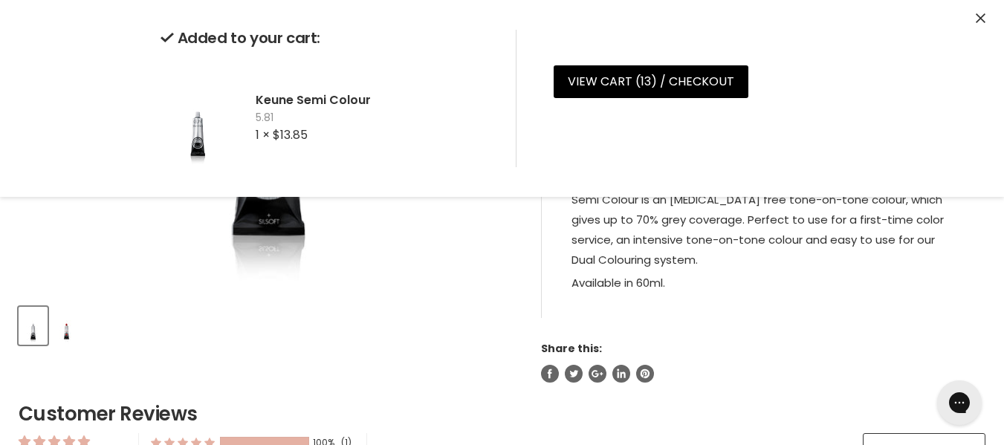
click at [467, 312] on div "Click or scroll to zoom Tap or pinch to zoom Click or scroll to zoom" at bounding box center [268, 69] width 498 height 551
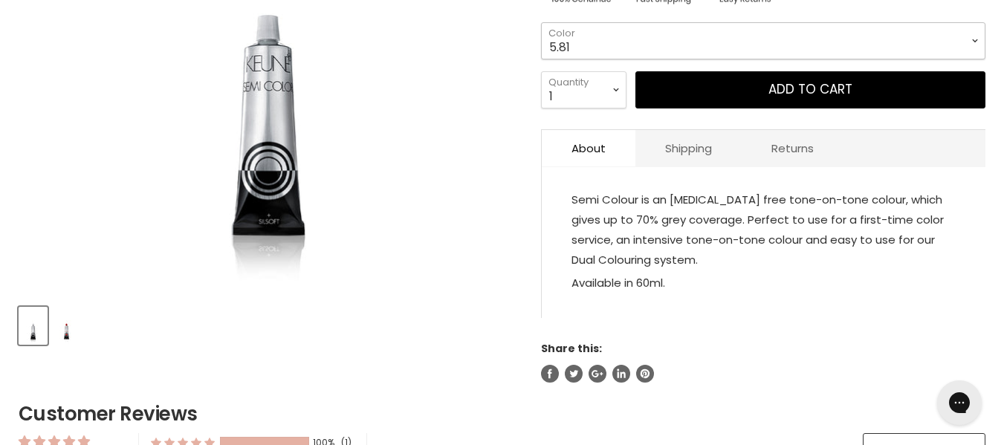
click at [709, 59] on select "1 3 3.1 4 4.7 4.37 4.53 4.6 4.76ri 5 5.11 5.23 5.35 5.4 5.81" at bounding box center [763, 40] width 445 height 37
click at [541, 55] on select "1 3 3.1 4 4.7 4.37 4.53 4.6 4.76ri 5 5.11 5.23 5.35 5.4 5.81" at bounding box center [763, 40] width 445 height 37
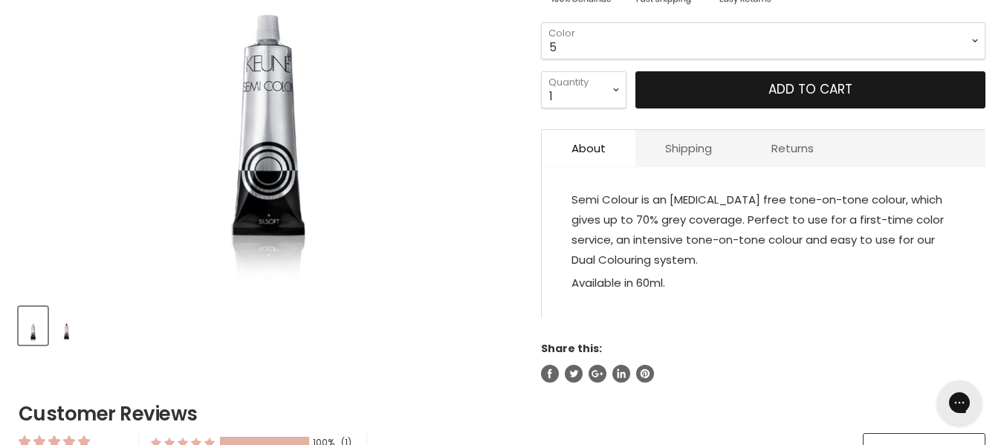
click at [811, 109] on button "Add to cart" at bounding box center [811, 89] width 350 height 37
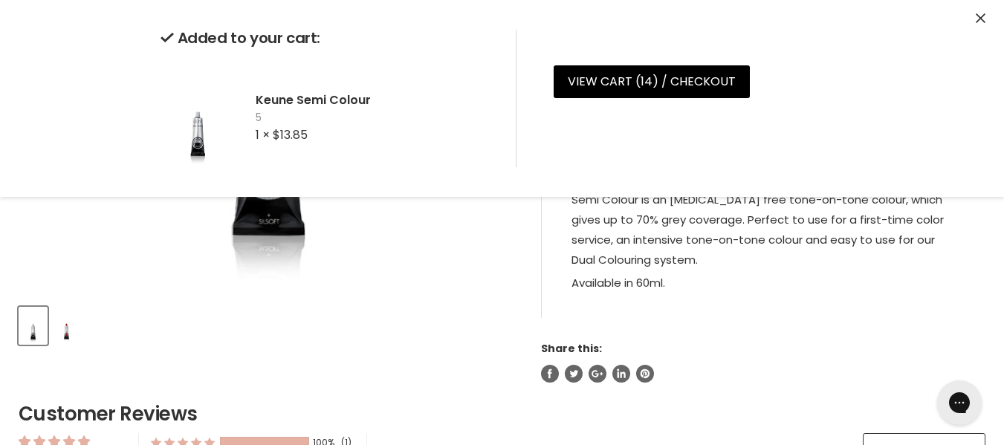
click at [769, 273] on p "Semi Colour is an ammonia free tone-on-tone colour, which gives up to 70% grey …" at bounding box center [764, 231] width 384 height 83
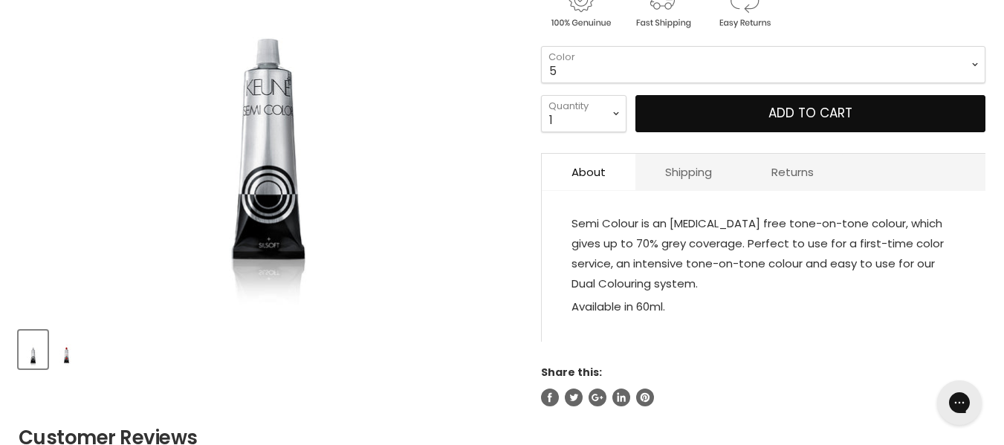
scroll to position [354, 0]
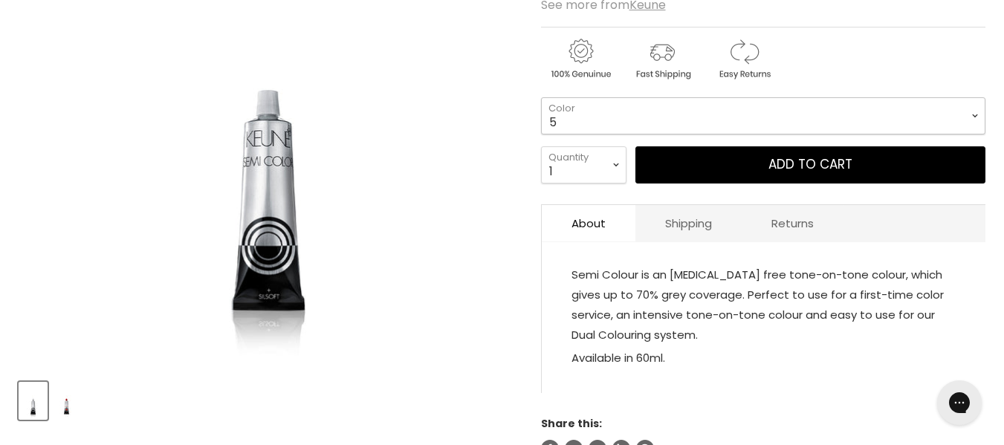
click at [618, 135] on select "1 3 3.1 4 4.7 4.37 4.53 4.6 4.76ri 5 5.11 5.23 5.35 5.4 5.81" at bounding box center [763, 115] width 445 height 37
click at [541, 130] on select "1 3 3.1 4 4.7 4.37 4.53 4.6 4.76ri 5 5.11 5.23 5.35 5.4 5.81" at bounding box center [763, 115] width 445 height 37
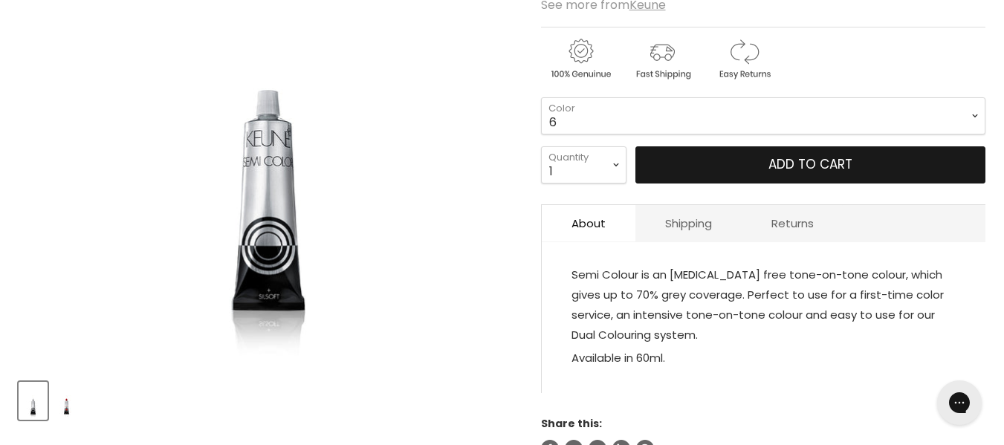
click at [702, 184] on button "Add to cart" at bounding box center [811, 164] width 350 height 37
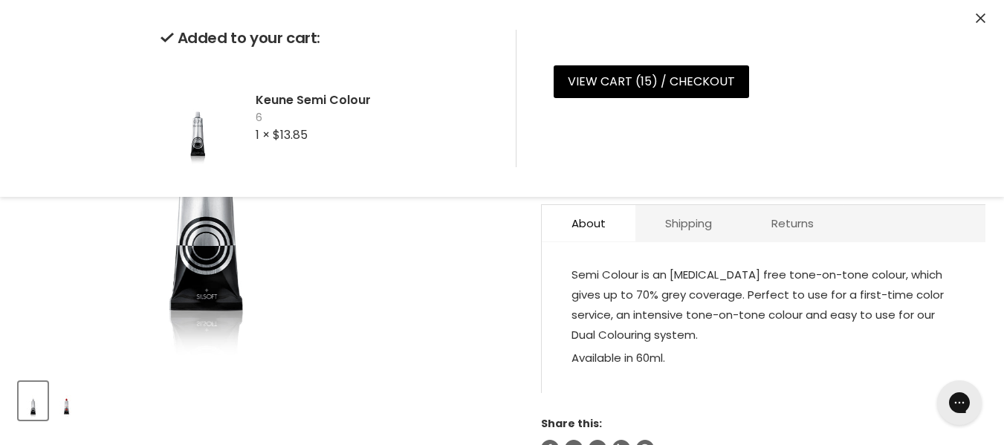
click at [475, 244] on div "Click or scroll to zoom Tap or pinch to zoom" at bounding box center [268, 118] width 498 height 498
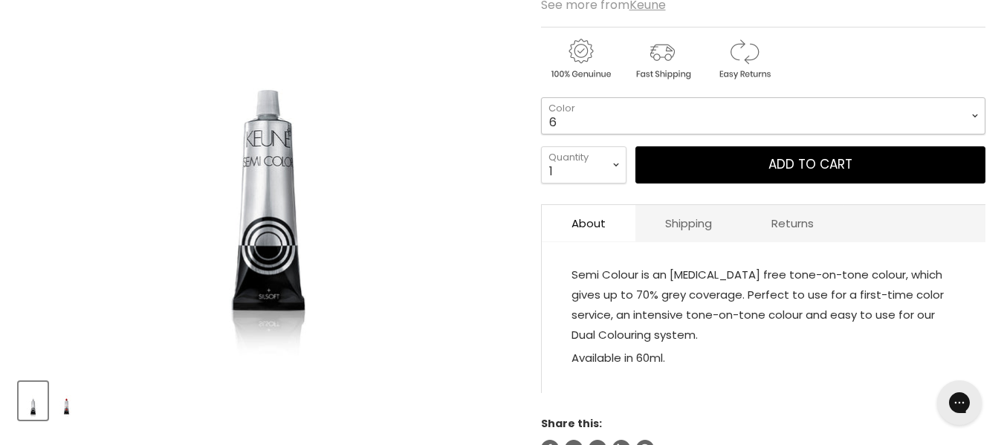
click at [589, 135] on select "1 3 3.1 4 4.7 4.37 4.53 4.6 4.76ri 5 5.11 5.23 5.35 5.4 5.81" at bounding box center [763, 115] width 445 height 37
click at [541, 130] on select "1 3 3.1 4 4.7 4.37 4.53 4.6 4.76ri 5 5.11 5.23 5.35 5.4 5.81" at bounding box center [763, 115] width 445 height 37
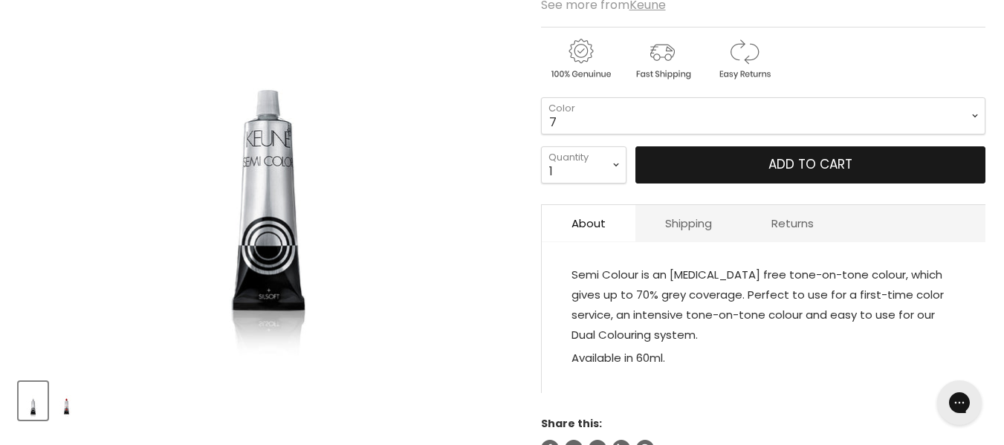
click at [684, 184] on button "Add to cart" at bounding box center [811, 164] width 350 height 37
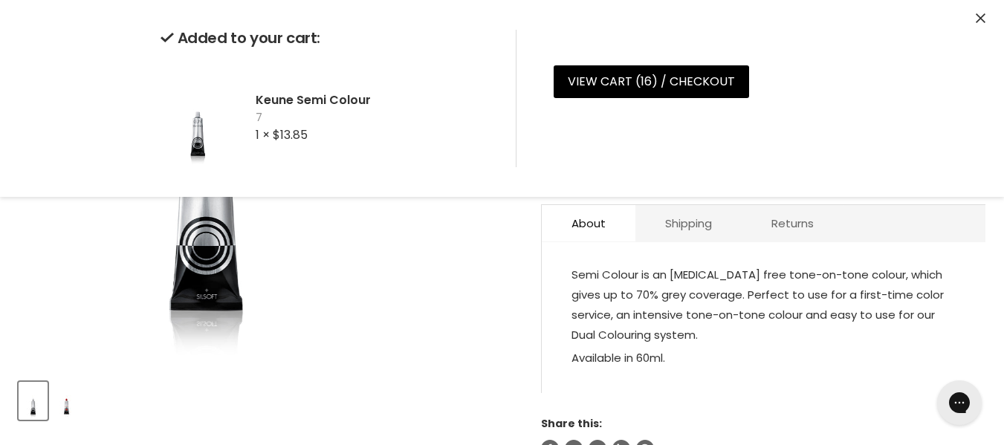
click at [481, 267] on div "Click or scroll to zoom Tap or pinch to zoom" at bounding box center [268, 118] width 498 height 498
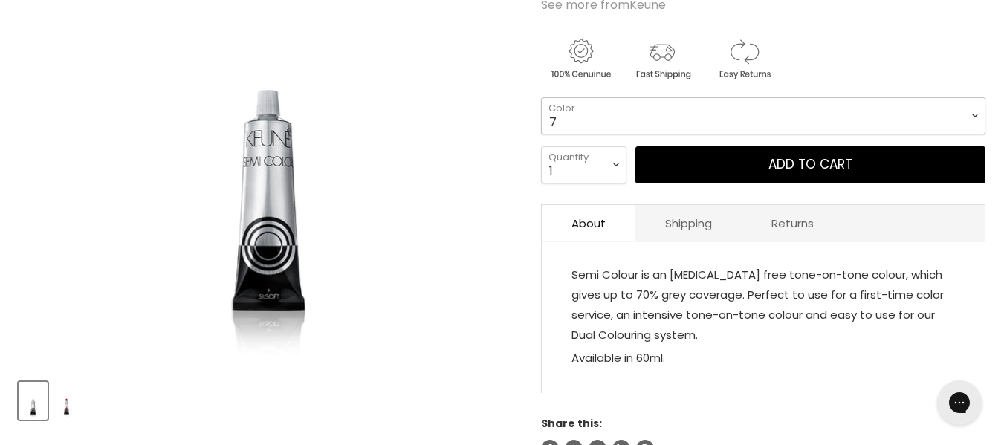
click at [621, 135] on select "1 3 3.1 4 4.7 4.37 4.53 4.6 4.76ri 5 5.11 5.23 5.35 5.4 5.81" at bounding box center [763, 115] width 445 height 37
click at [541, 130] on select "1 3 3.1 4 4.7 4.37 4.53 4.6 4.76ri 5 5.11 5.23 5.35 5.4 5.81" at bounding box center [763, 115] width 445 height 37
select select "7.18"
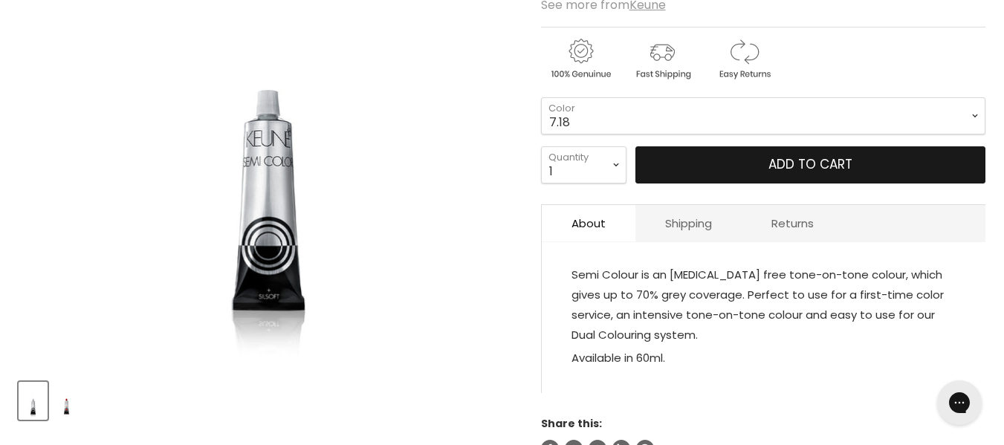
click at [831, 184] on button "Add to cart" at bounding box center [811, 164] width 350 height 37
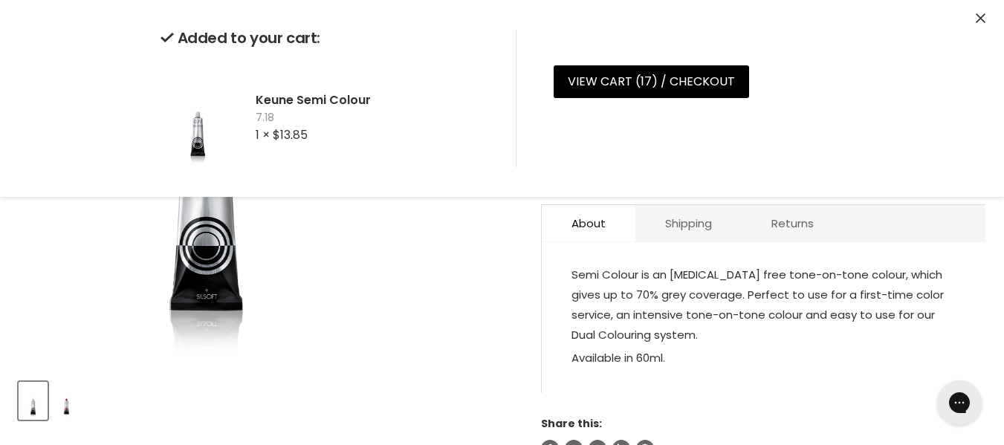
click at [511, 339] on div "Click or scroll to zoom Tap or pinch to zoom" at bounding box center [268, 118] width 498 height 498
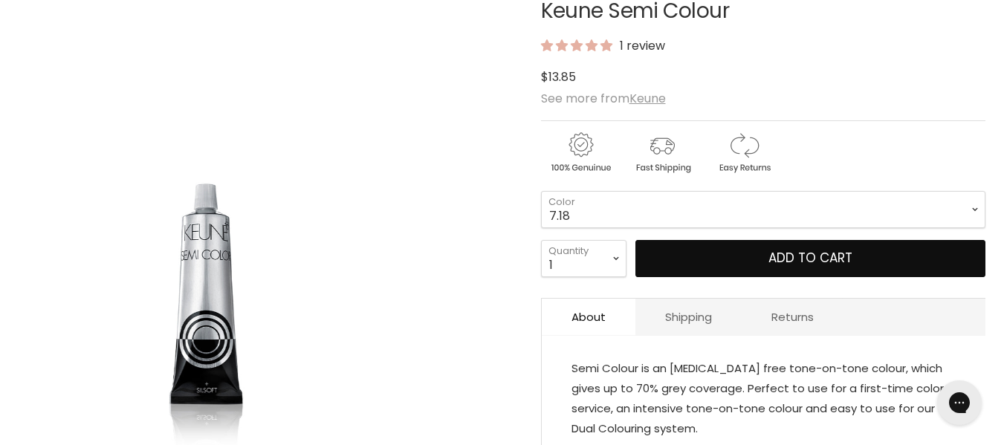
scroll to position [208, 0]
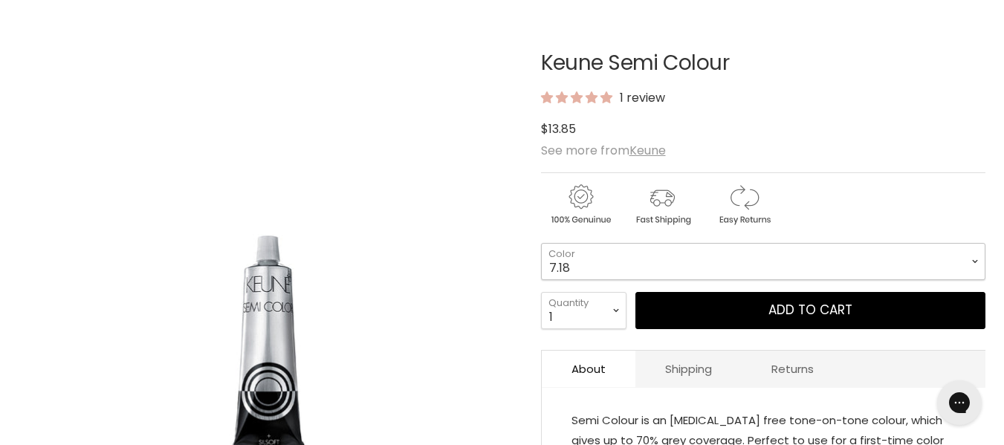
click at [608, 280] on select "1 3 3.1 4 4.7 4.37 4.53 4.6 4.76ri 5 5.11 5.23 5.35 5.4 5.81" at bounding box center [763, 261] width 445 height 37
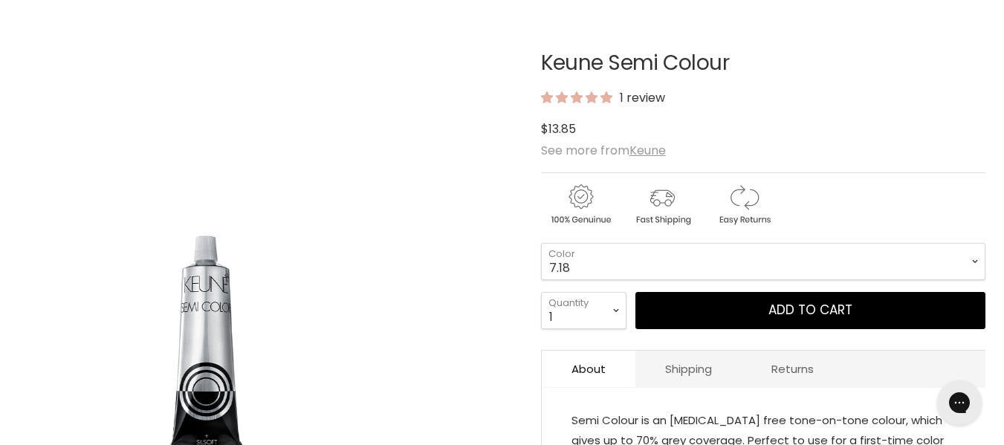
click at [498, 146] on div "Click or scroll to zoom Tap or pinch to zoom" at bounding box center [268, 264] width 498 height 498
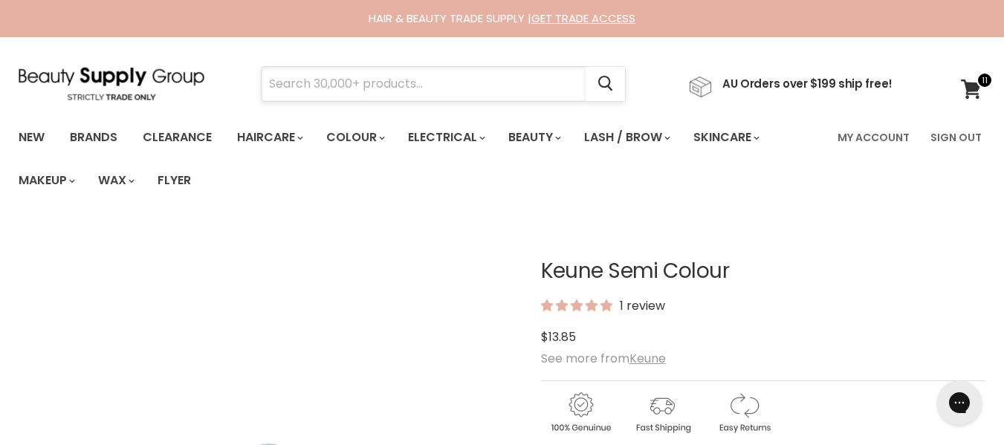
click at [450, 100] on input "Search" at bounding box center [424, 84] width 324 height 34
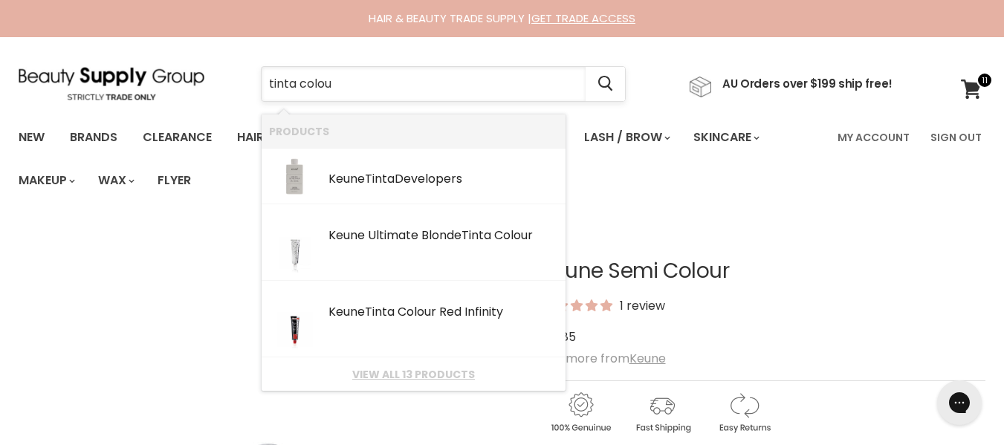
type input "tinta colour"
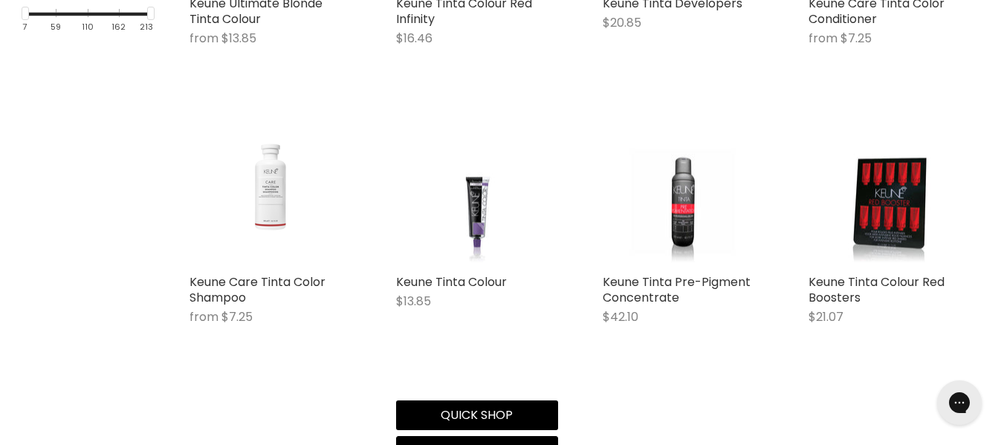
scroll to position [579, 0]
click at [472, 264] on img "Main content" at bounding box center [477, 185] width 119 height 158
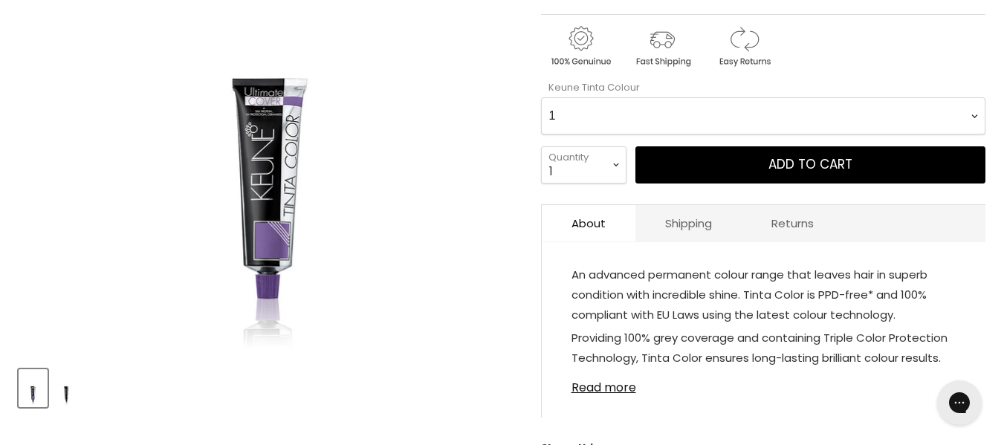
scroll to position [366, 0]
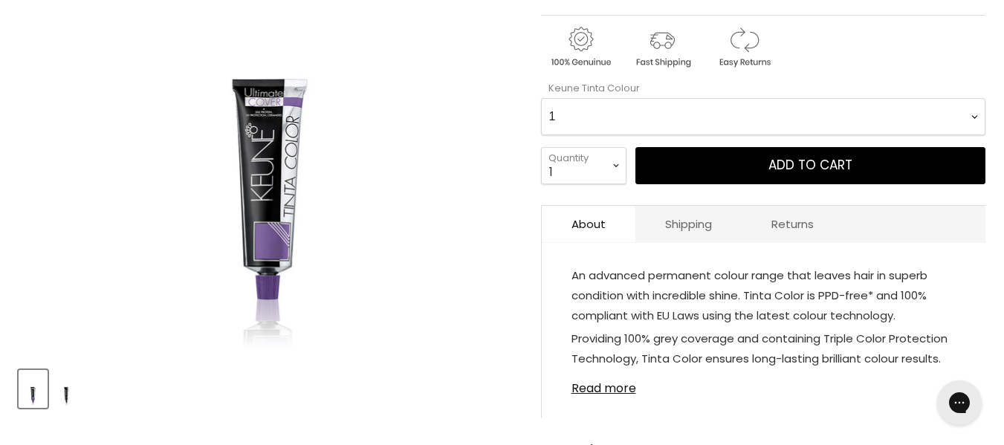
click at [613, 135] on Colour-0-0 "1 1.1 3 3.00 Ultimate Cover 3.76 4 4.00 Ultimate Cover 4.12 4.19 4.7 4.76RI 4.2…" at bounding box center [763, 116] width 445 height 37
click at [541, 132] on Colour-0-0 "1 1.1 3 3.00 Ultimate Cover 3.76 4 4.00 Ultimate Cover 4.12 4.19 4.7 4.76RI 4.2…" at bounding box center [763, 116] width 445 height 37
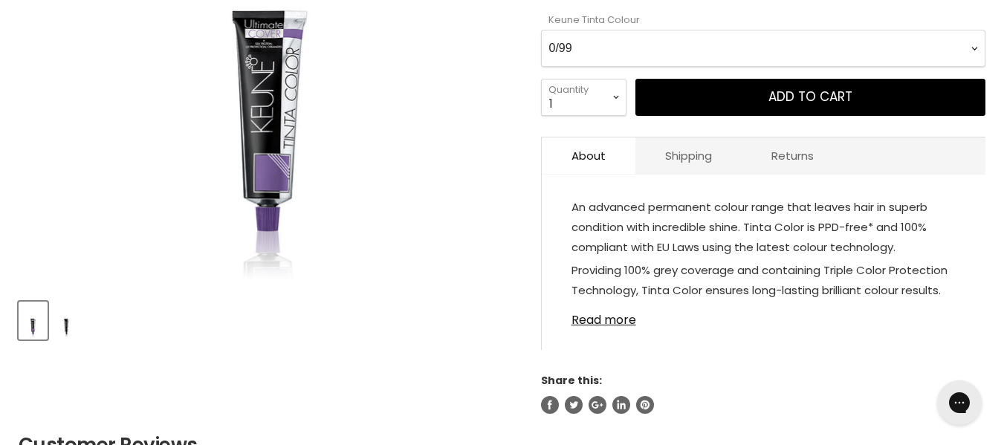
scroll to position [435, 0]
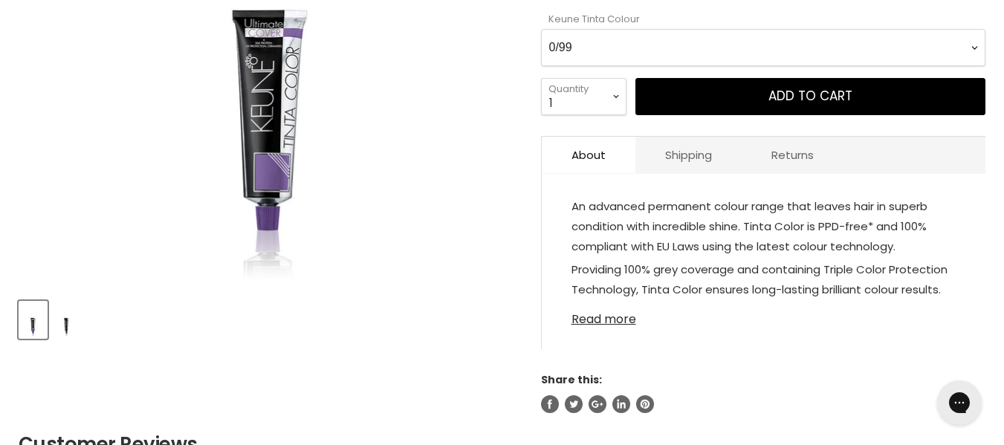
click at [609, 326] on link "Read more" at bounding box center [764, 315] width 384 height 22
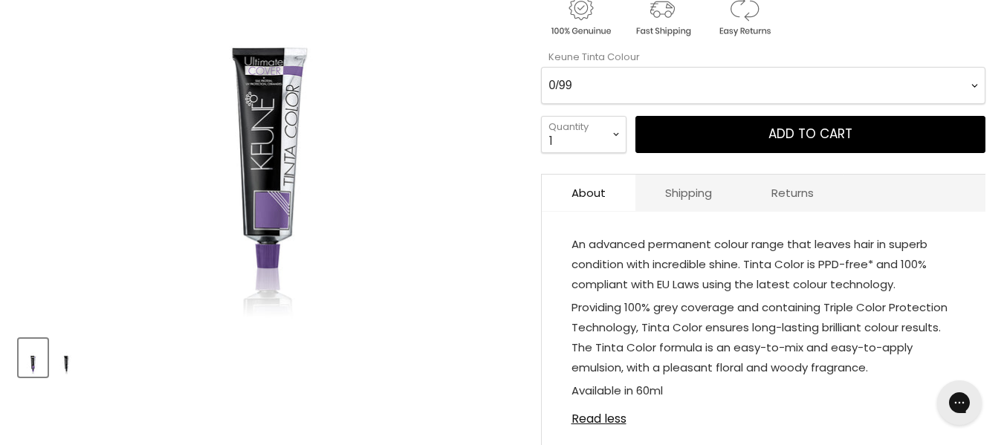
scroll to position [396, 0]
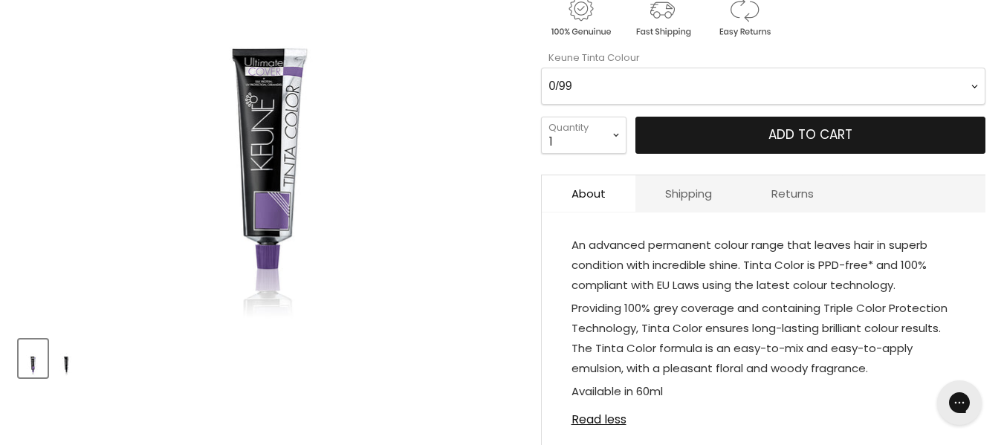
click at [772, 143] on span "Add to cart" at bounding box center [811, 135] width 84 height 18
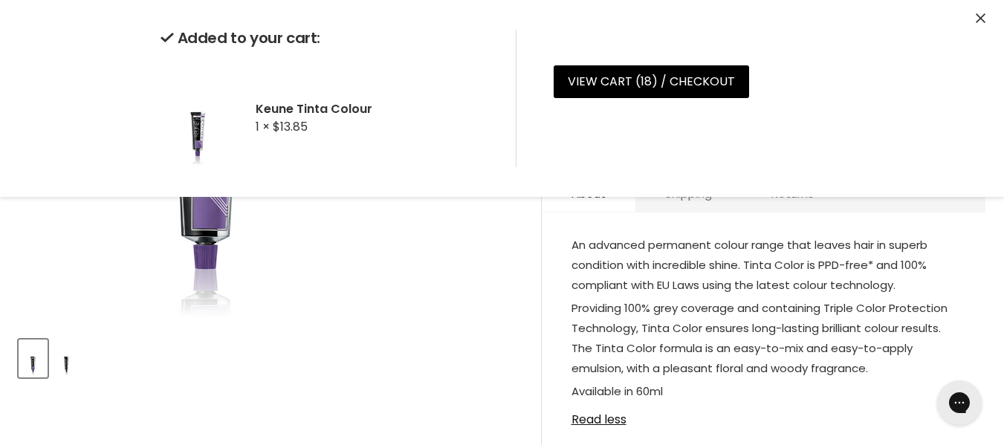
click at [453, 325] on img "Keune Tinta Colour image. Click or Scroll to Zoom." at bounding box center [268, 76] width 374 height 498
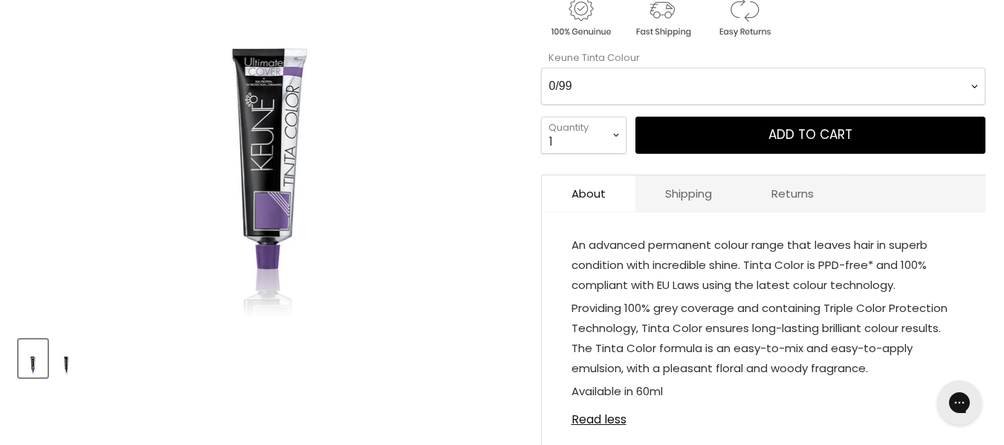
click at [642, 105] on Colour-0-0 "1 1.1 3 3.00 Ultimate Cover 3.76 4 4.00 Ultimate Cover 4.12 4.19 4.7 4.76RI 4.2…" at bounding box center [763, 86] width 445 height 37
click at [541, 101] on Colour-0-0 "1 1.1 3 3.00 Ultimate Cover 3.76 4 4.00 Ultimate Cover 4.12 4.19 4.7 4.76RI 4.2…" at bounding box center [763, 86] width 445 height 37
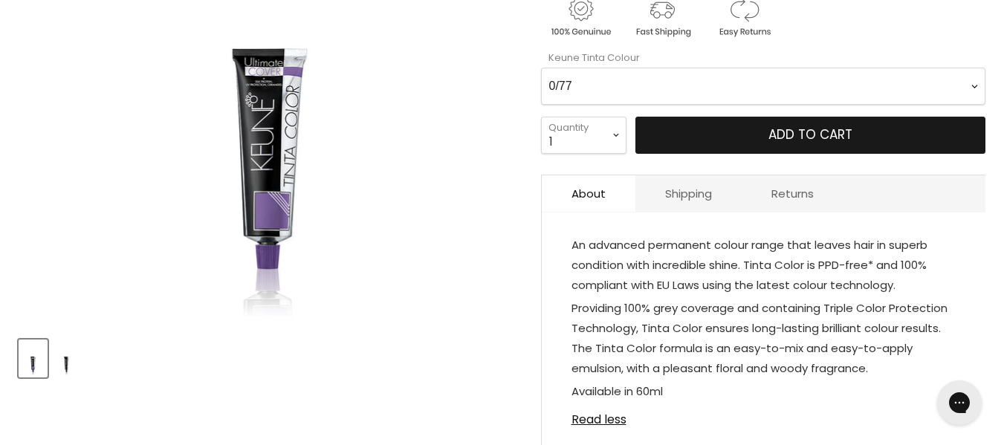
click at [842, 143] on span "Add to cart" at bounding box center [811, 135] width 84 height 18
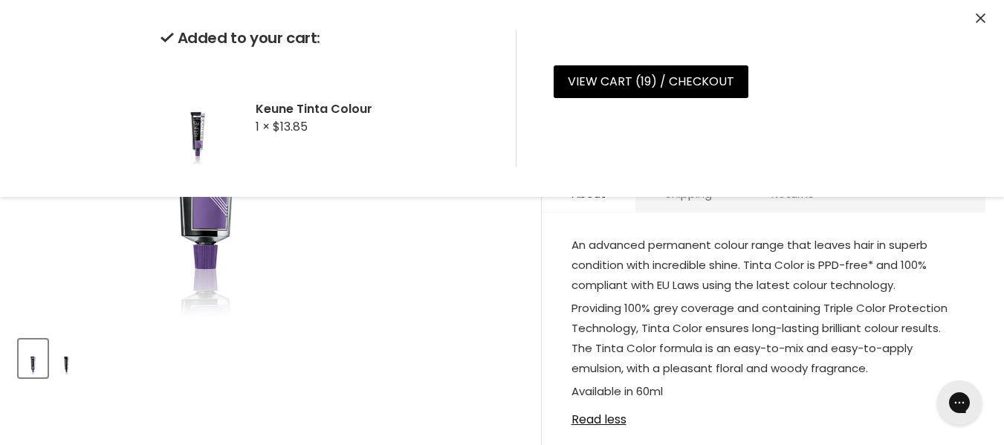
click at [479, 325] on div "Click or scroll to zoom Tap or pinch to zoom" at bounding box center [268, 76] width 498 height 498
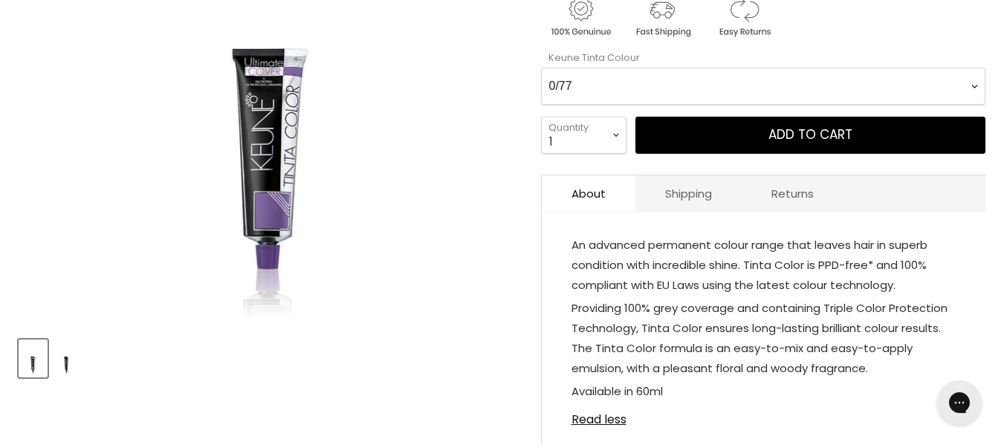
click at [696, 105] on Colour-0-0 "1 1.1 3 3.00 Ultimate Cover 3.76 4 4.00 Ultimate Cover 4.12 4.19 4.7 4.76RI 4.2…" at bounding box center [763, 86] width 445 height 37
select Colour-0-0 "Metallic Cool"
click at [541, 101] on Colour-0-0 "1 1.1 3 3.00 Ultimate Cover 3.76 4 4.00 Ultimate Cover 4.12 4.19 4.7 4.76RI 4.2…" at bounding box center [763, 86] width 445 height 37
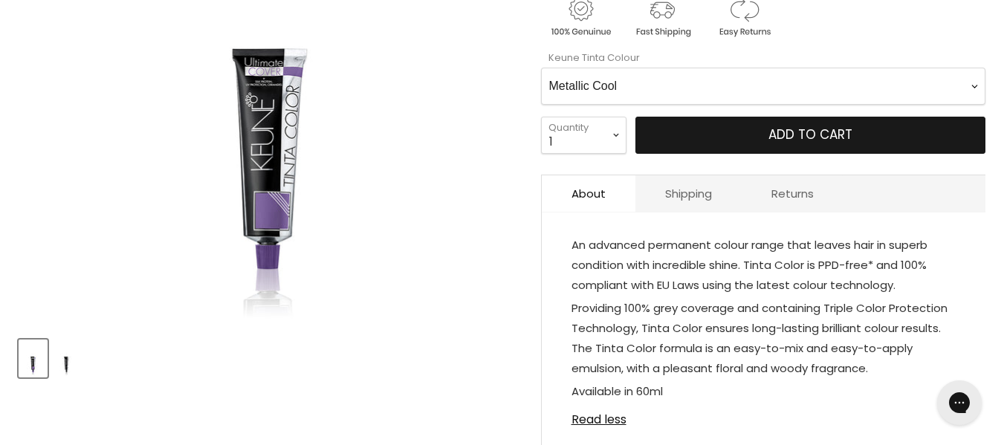
click at [767, 154] on button "Add to cart" at bounding box center [811, 135] width 350 height 37
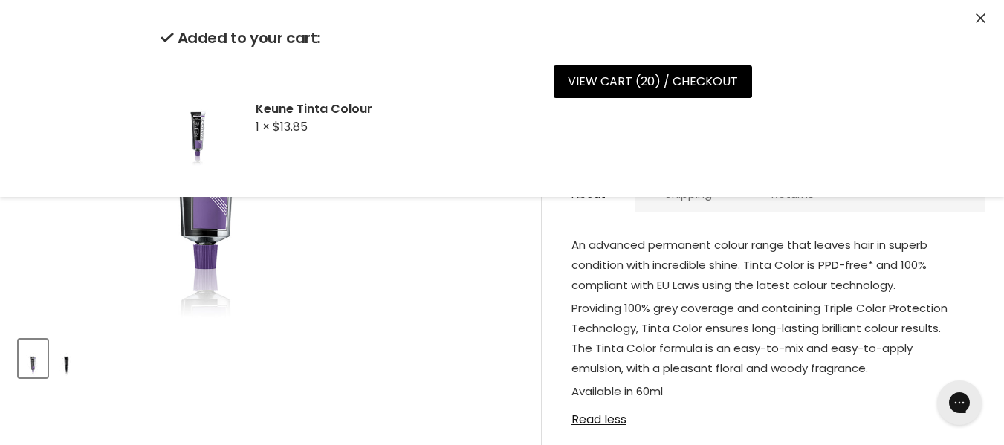
click at [471, 305] on div "Click or scroll to zoom Tap or pinch to zoom" at bounding box center [268, 76] width 498 height 498
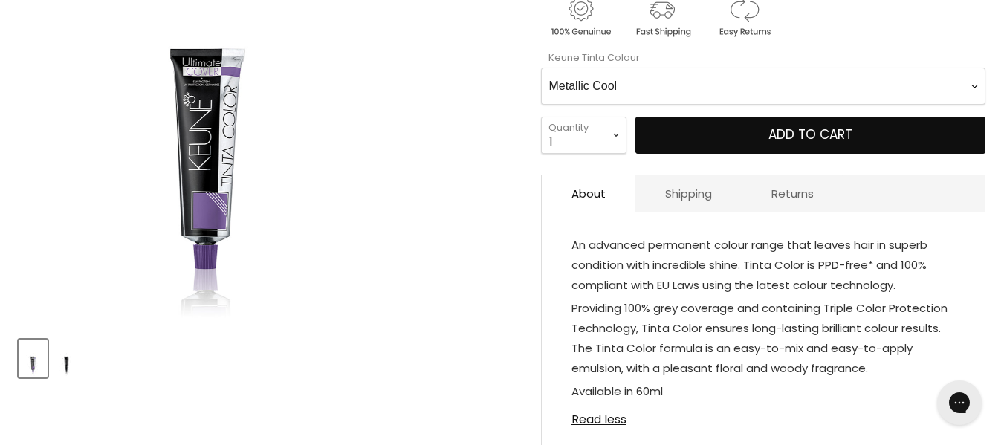
scroll to position [0, 0]
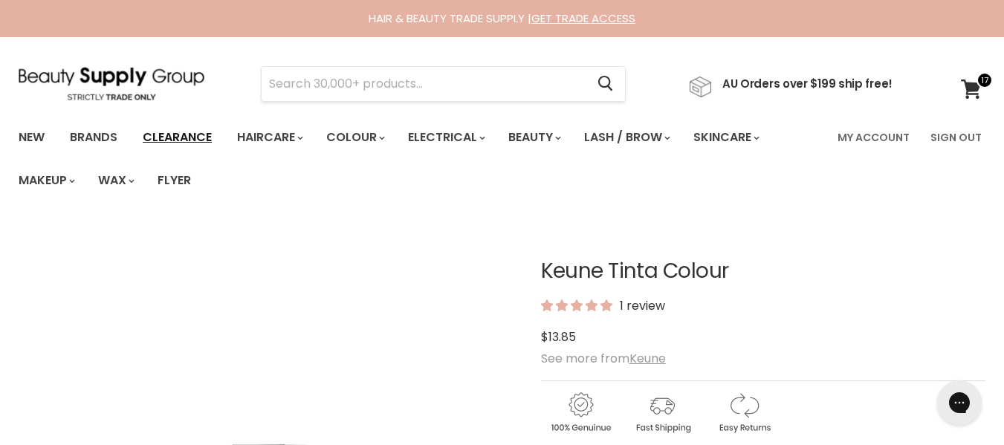
click at [223, 152] on link "Clearance" at bounding box center [177, 137] width 91 height 31
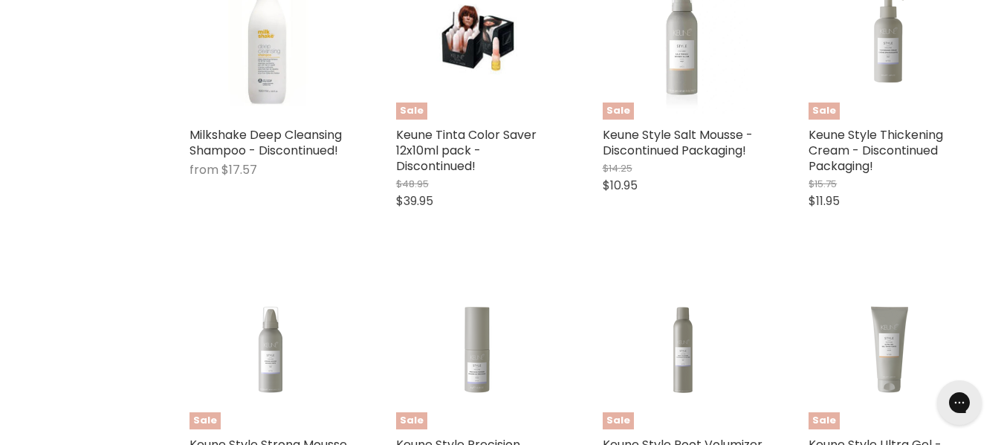
scroll to position [795, 0]
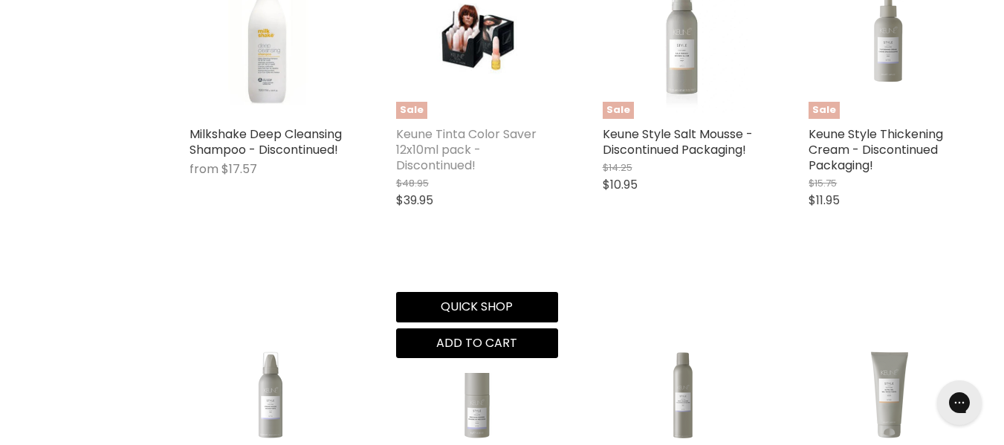
click at [494, 174] on link "Keune Tinta Color Saver 12x10ml pack - Discontinued!" at bounding box center [466, 150] width 140 height 48
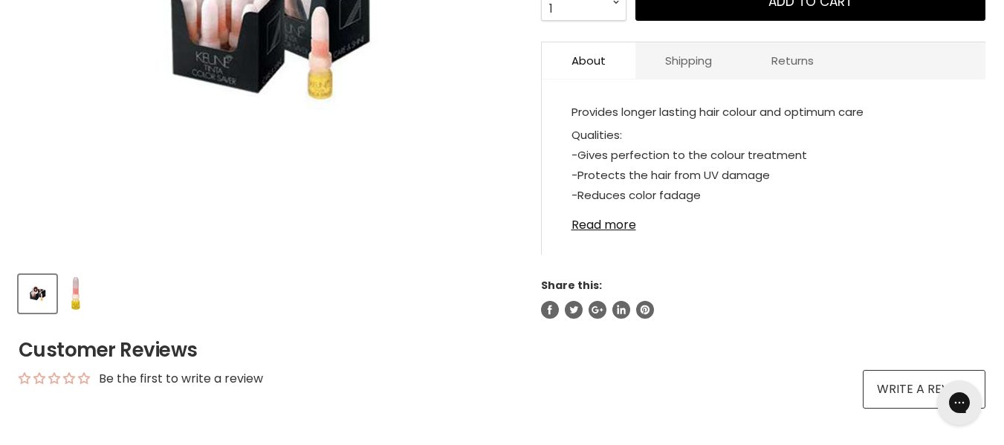
scroll to position [496, 0]
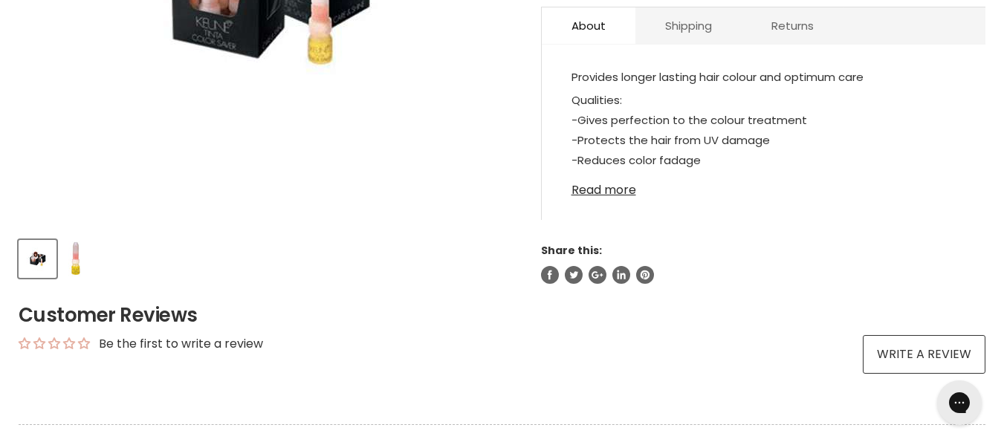
click at [642, 197] on link "Read more" at bounding box center [764, 186] width 384 height 22
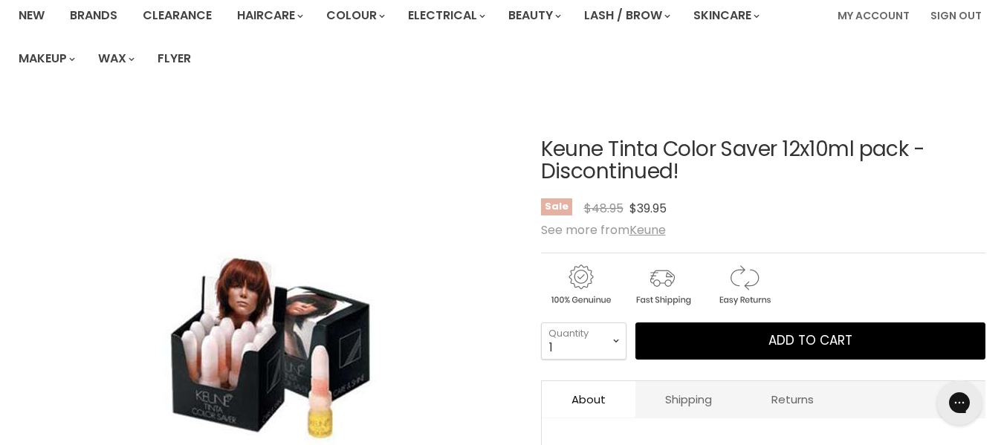
scroll to position [0, 0]
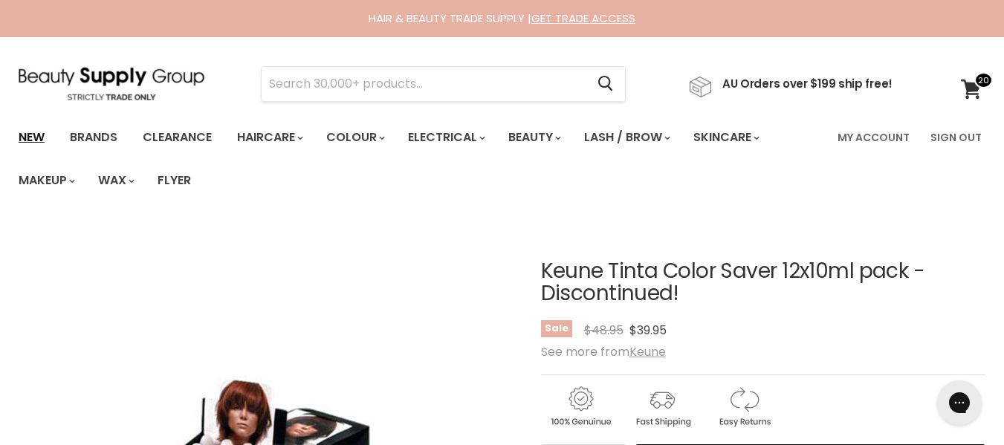
click at [37, 135] on link "New" at bounding box center [31, 137] width 48 height 31
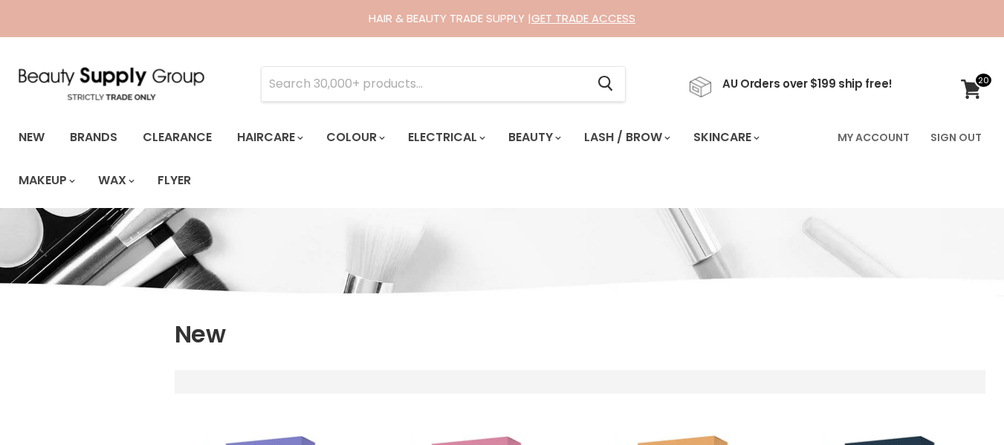
select select "created-descending"
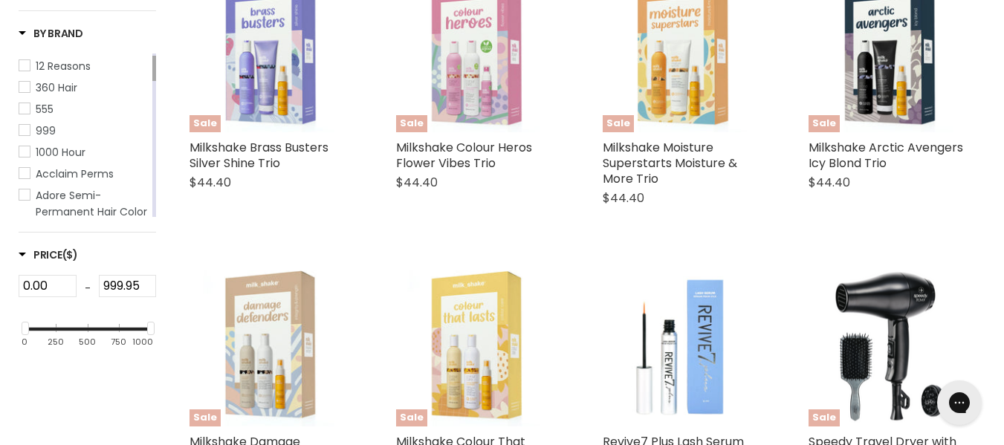
scroll to position [473, 0]
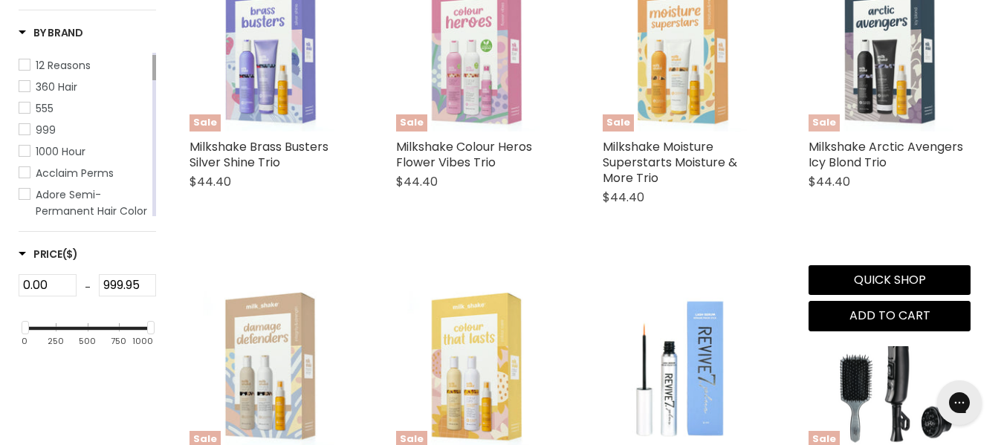
click at [874, 125] on img "Main content" at bounding box center [890, 51] width 162 height 162
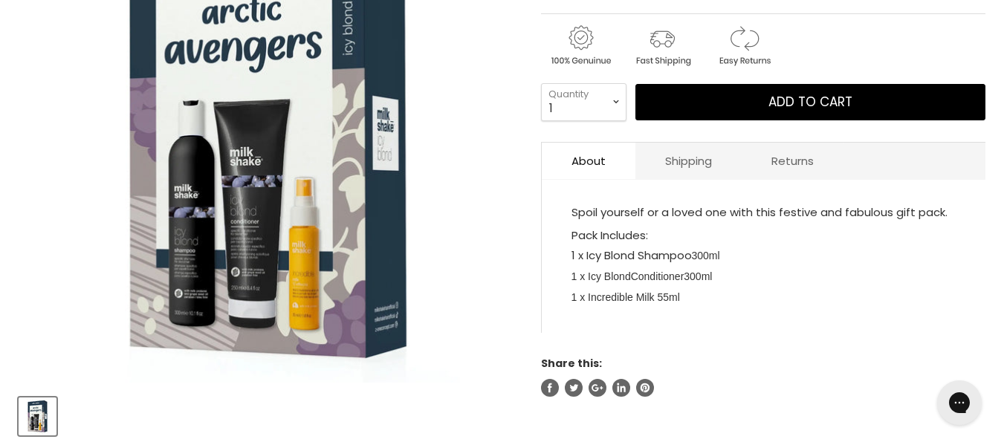
scroll to position [339, 0]
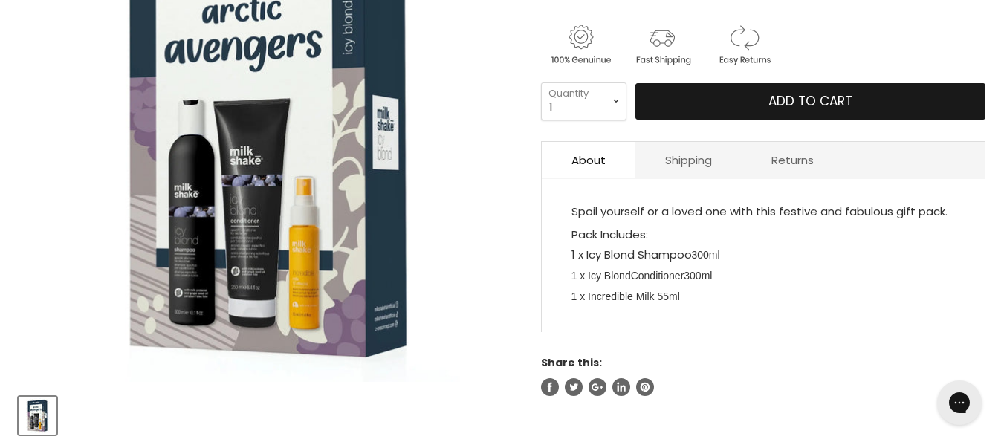
click at [780, 110] on span "Add to cart" at bounding box center [811, 101] width 84 height 18
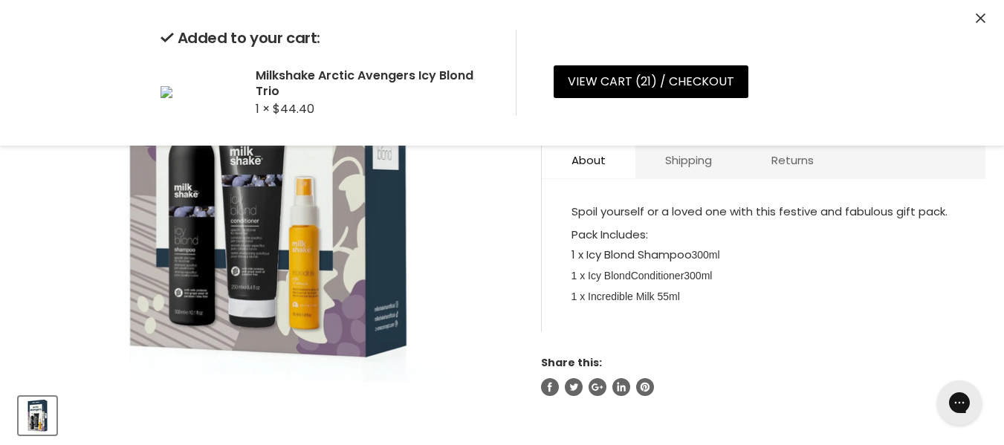
click at [537, 266] on article "Click or scroll to zoom Tap or pinch to zoom Milkshake Arctic Avengers Icy Blon…" at bounding box center [502, 159] width 967 height 551
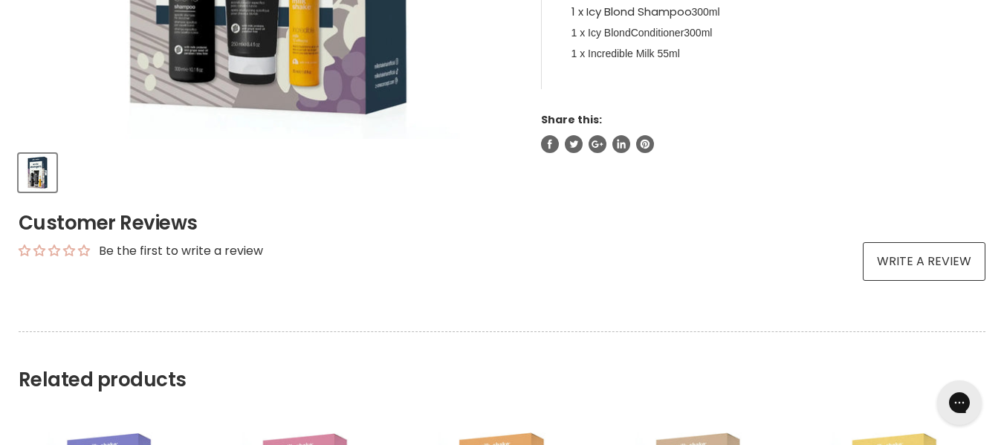
scroll to position [572, 0]
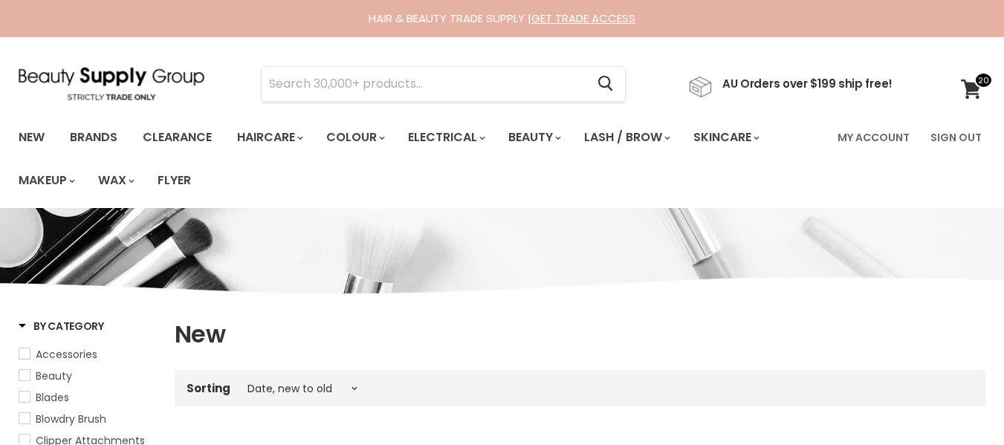
select select "created-descending"
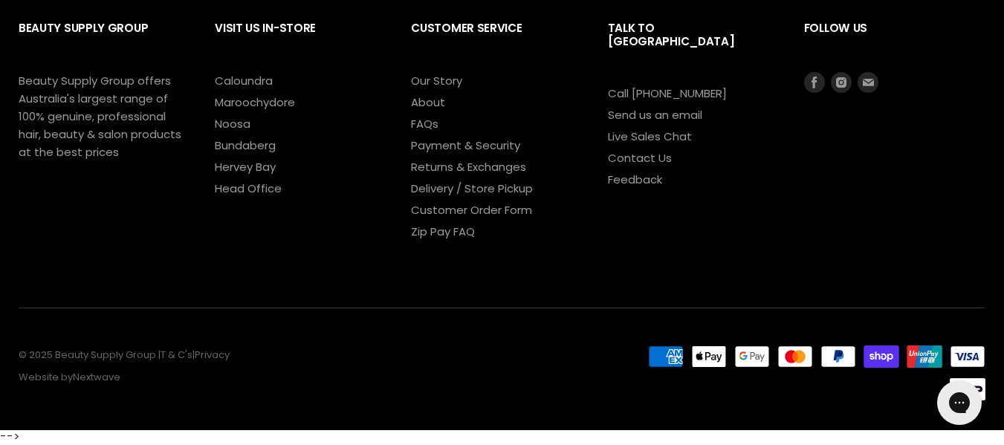
scroll to position [4072, 0]
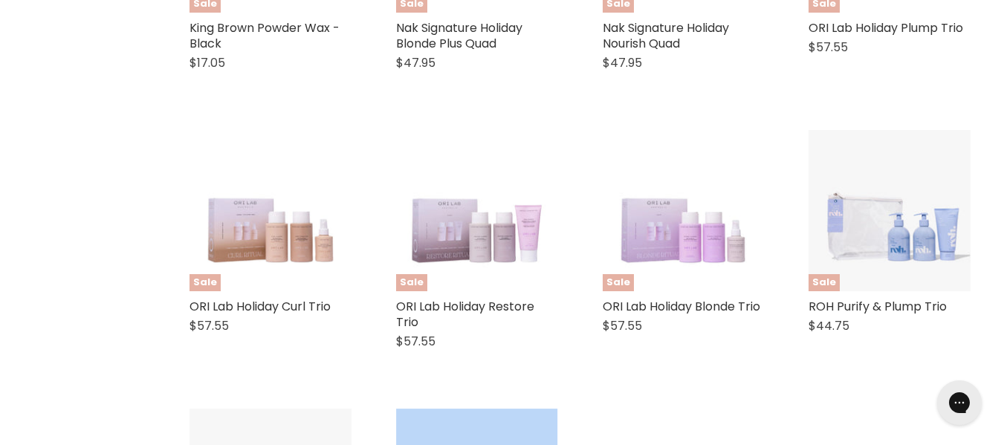
select select "created-descending"
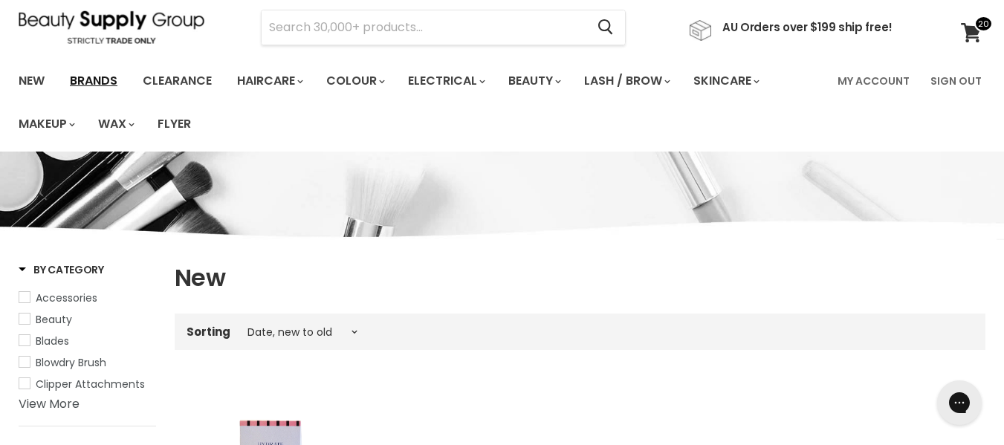
scroll to position [55, 0]
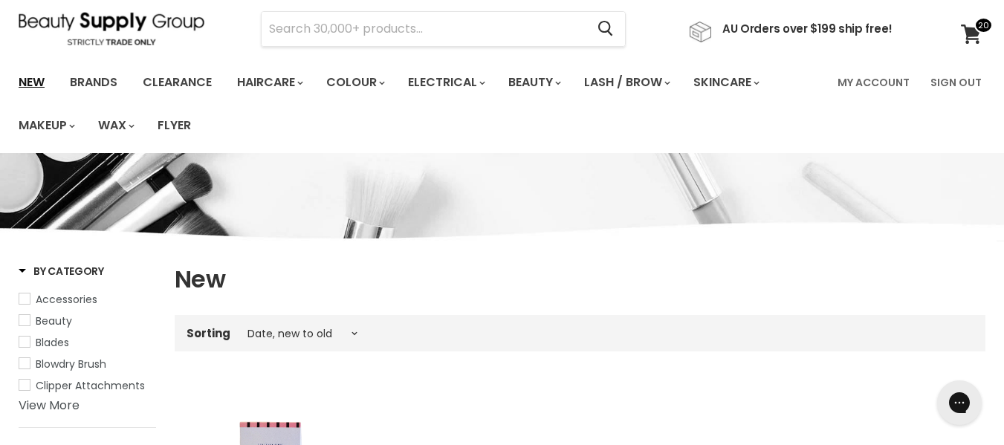
click at [45, 86] on link "New" at bounding box center [31, 82] width 48 height 31
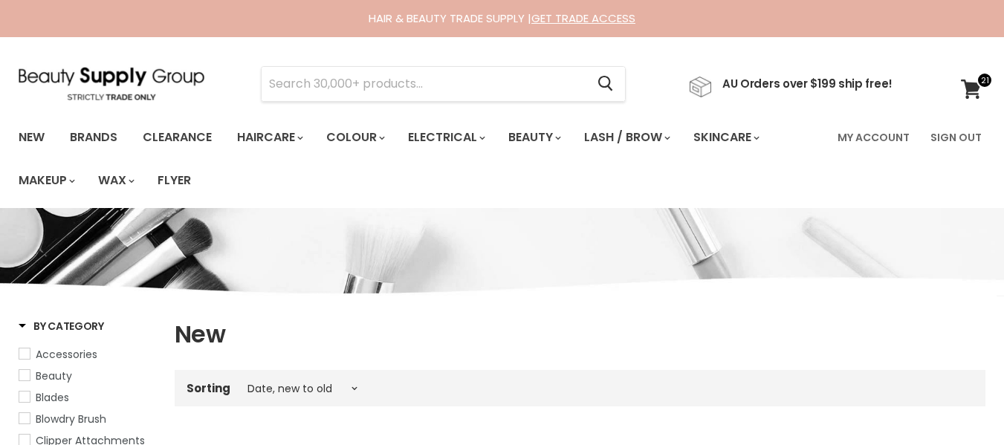
select select "created-descending"
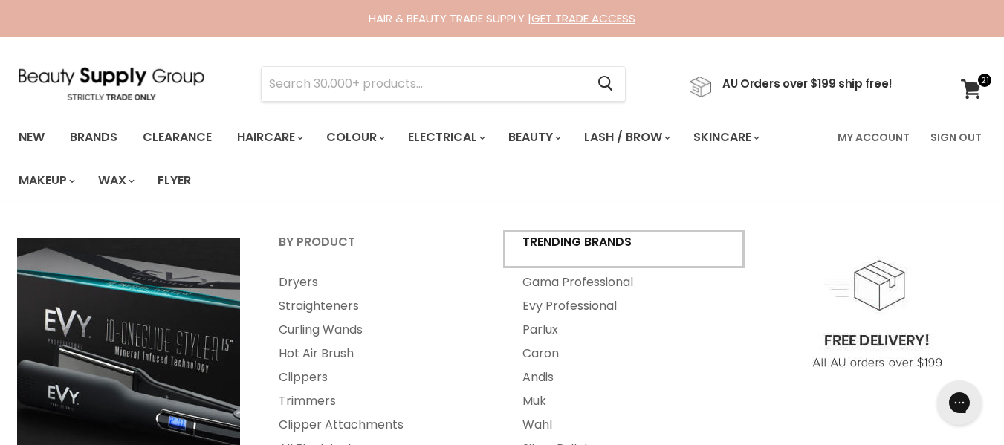
click at [544, 250] on link "Trending Brands" at bounding box center [624, 248] width 241 height 37
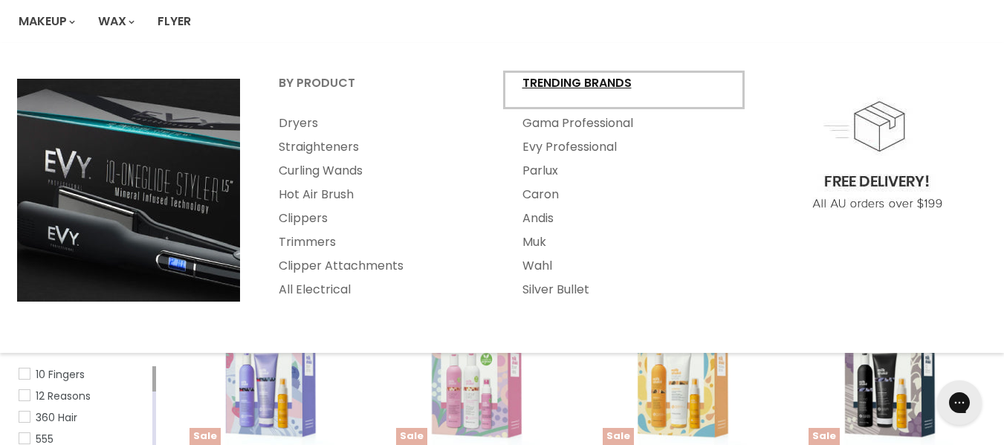
scroll to position [158, 0]
click at [599, 98] on link "Trending Brands" at bounding box center [624, 90] width 241 height 37
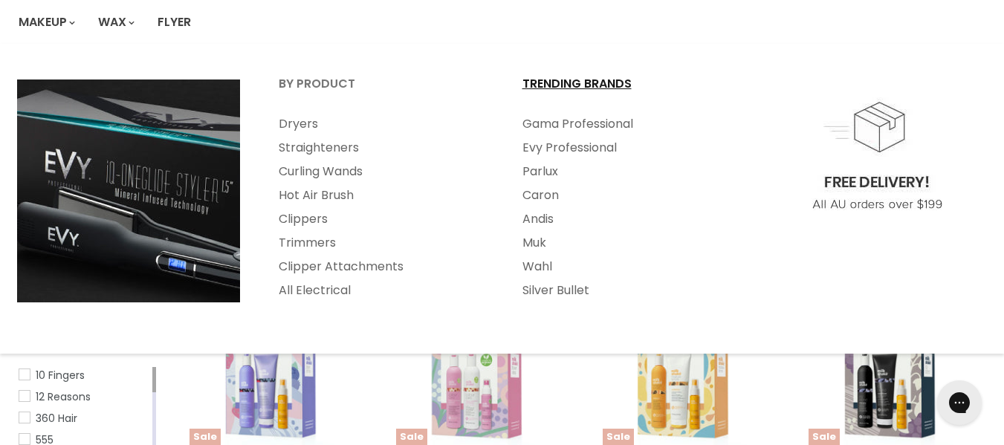
scroll to position [0, 0]
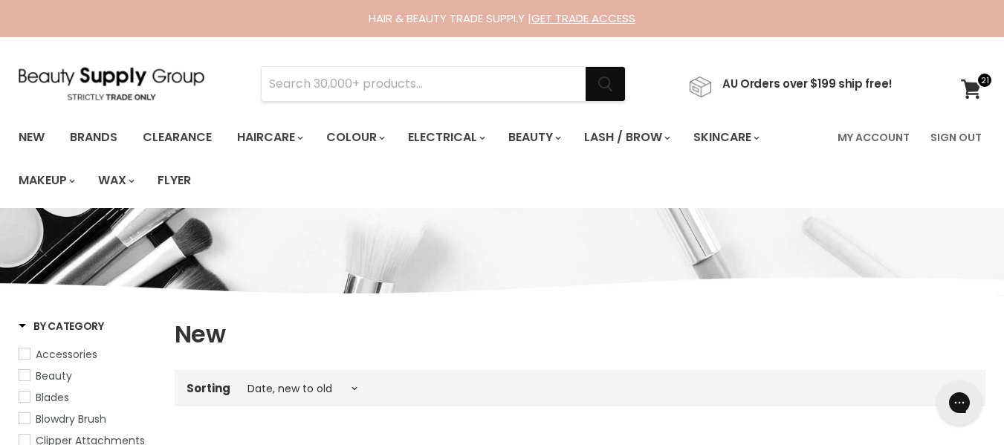
click at [599, 98] on button "Search" at bounding box center [605, 84] width 39 height 34
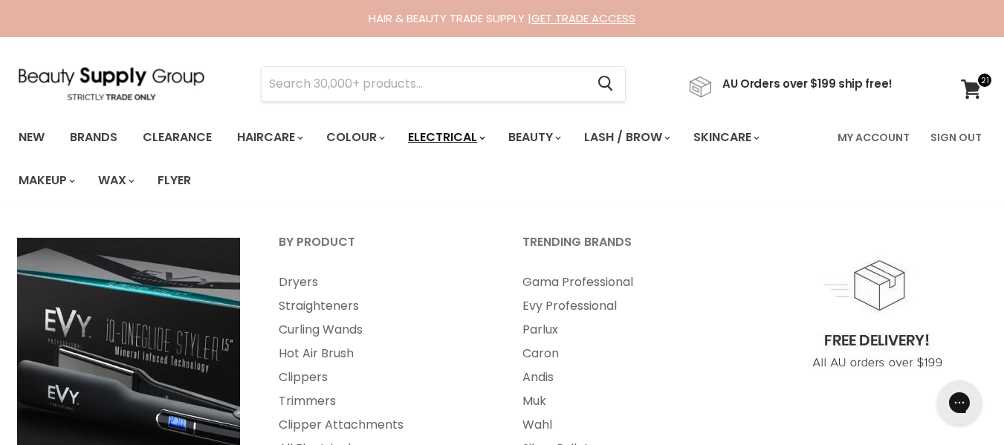
click at [494, 149] on link "Electrical" at bounding box center [445, 137] width 97 height 31
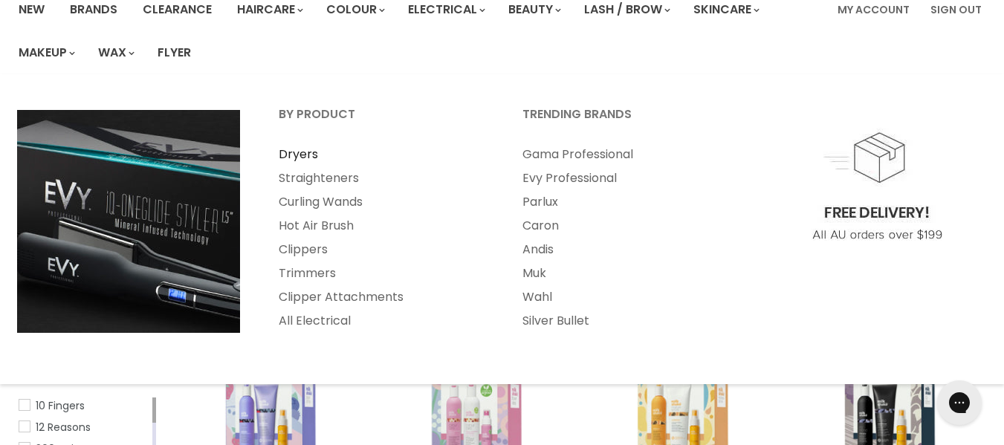
scroll to position [129, 0]
click at [337, 332] on link "All Electrical" at bounding box center [380, 320] width 241 height 24
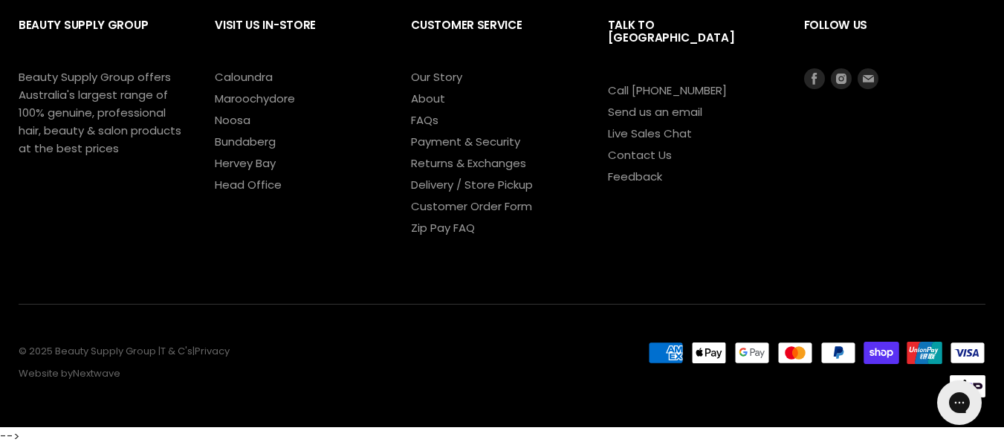
scroll to position [4290, 0]
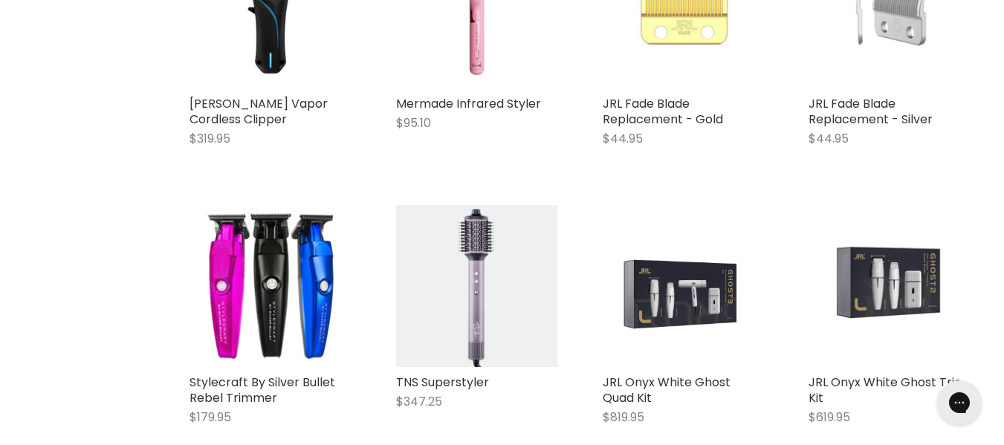
scroll to position [2252, 0]
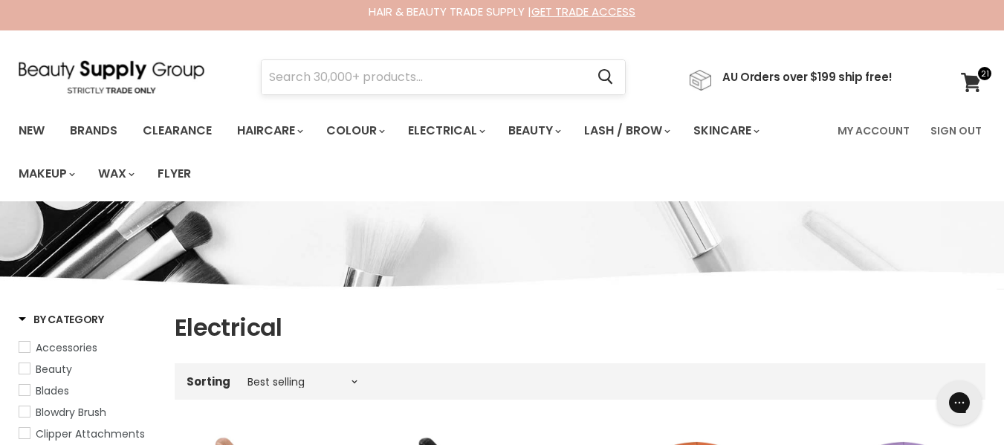
scroll to position [0, 0]
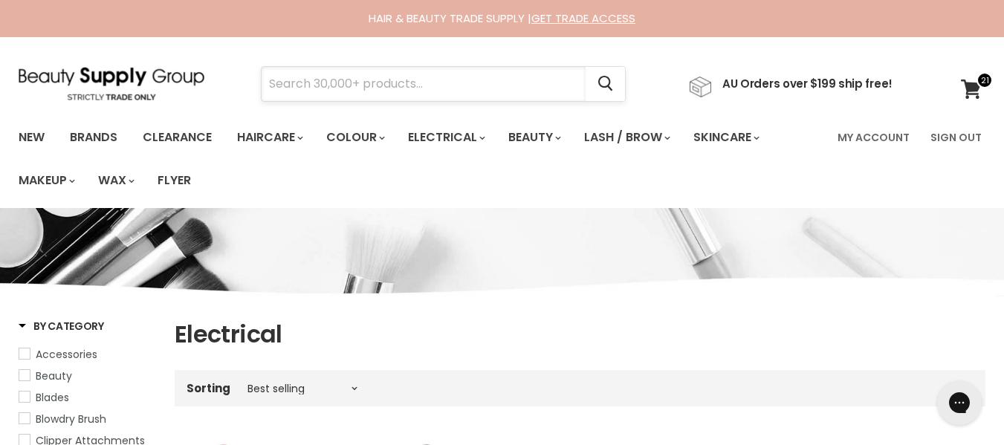
click at [500, 98] on input "Search" at bounding box center [424, 84] width 324 height 34
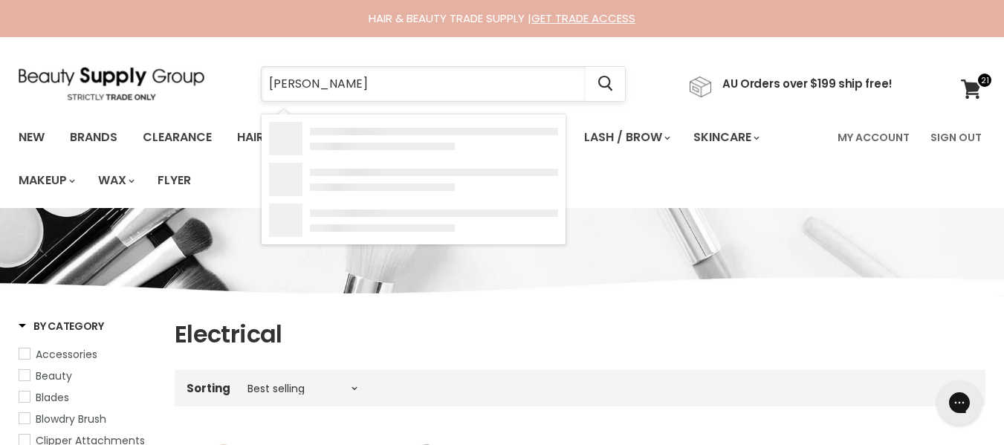
type input "dryer"
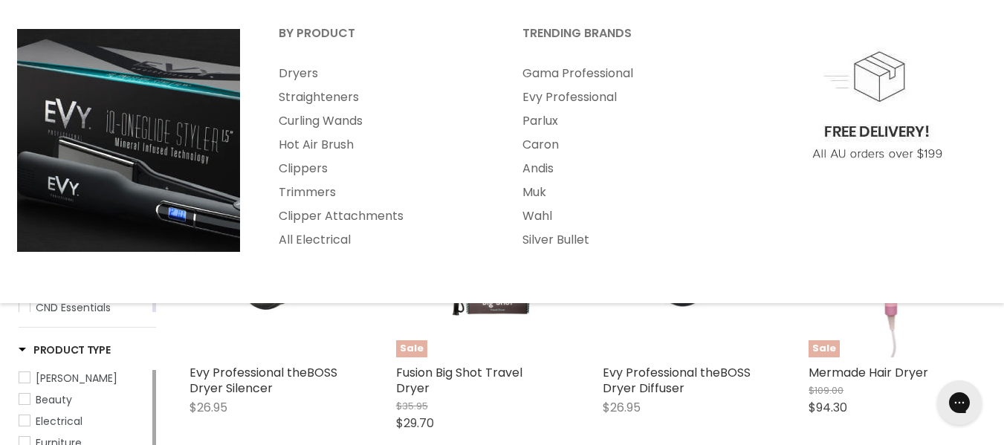
scroll to position [210, 0]
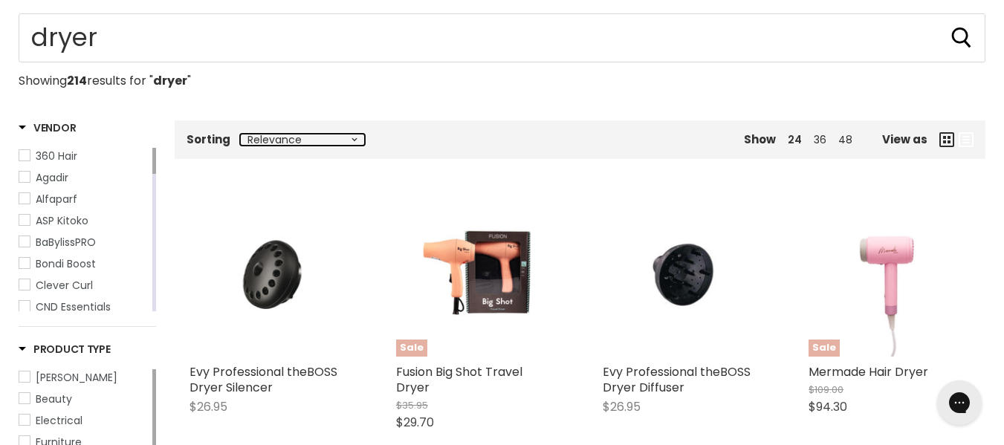
click at [361, 146] on select "Relevance Best Selling Alphabetically, A-Z Alphabetically, Z-A Lowest Price Hig…" at bounding box center [302, 140] width 125 height 12
select select "best-selling"
click at [253, 146] on select "Relevance Best Selling Alphabetically, A-Z Alphabetically, Z-A Lowest Price Hig…" at bounding box center [302, 140] width 125 height 12
select select "best-selling"
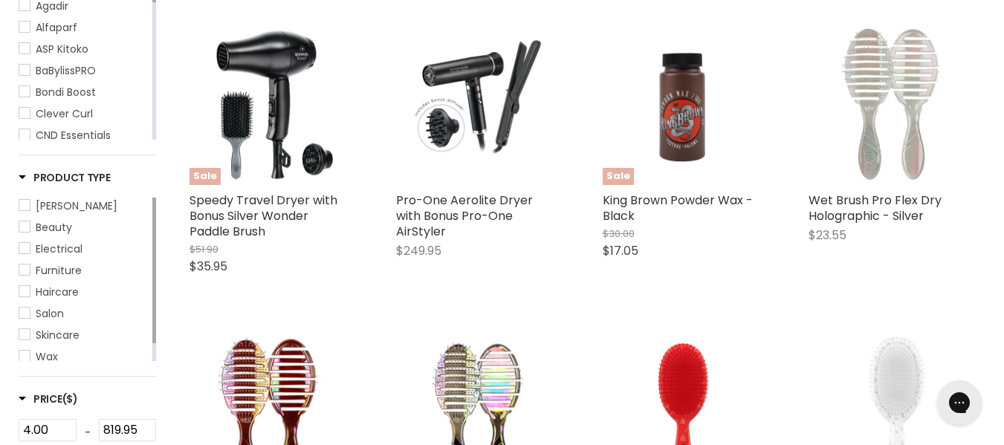
scroll to position [382, 0]
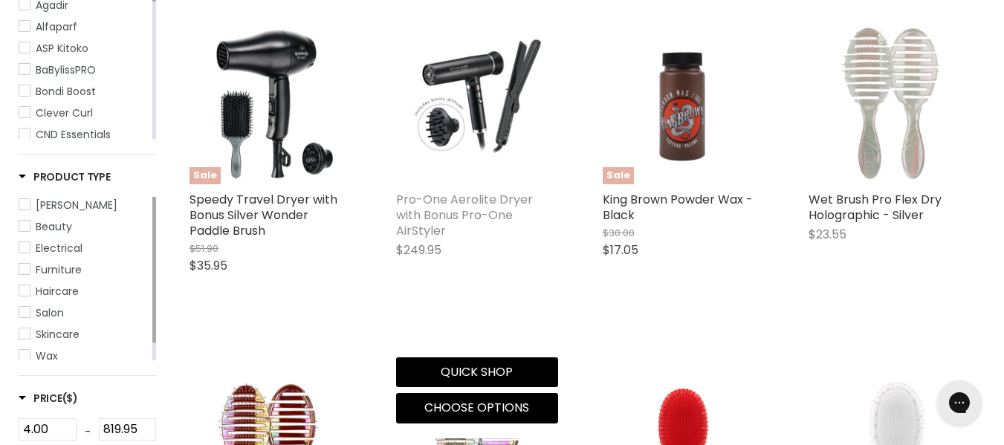
click at [438, 239] on link "Pro-One Aerolite Dryer with Bonus Pro-One AirStyler" at bounding box center [464, 215] width 137 height 48
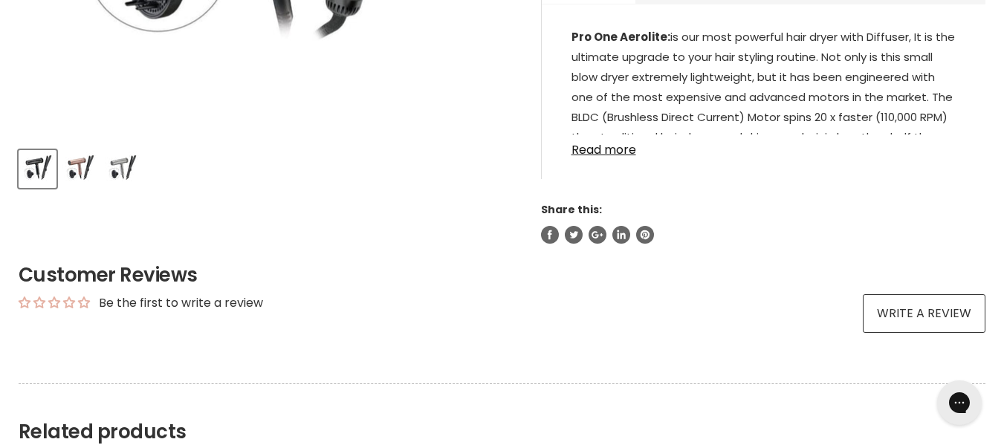
scroll to position [585, 0]
click at [617, 158] on link "Read more" at bounding box center [764, 146] width 384 height 22
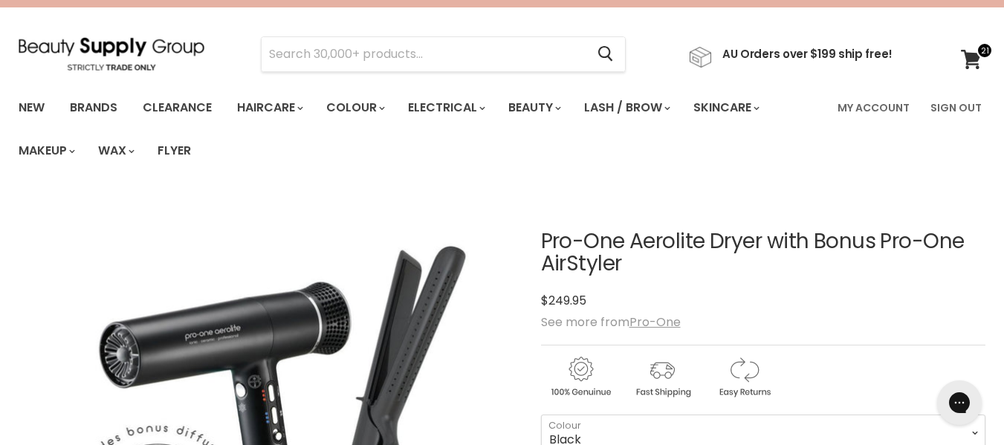
scroll to position [29, 0]
click at [406, 52] on input "Search" at bounding box center [424, 55] width 324 height 34
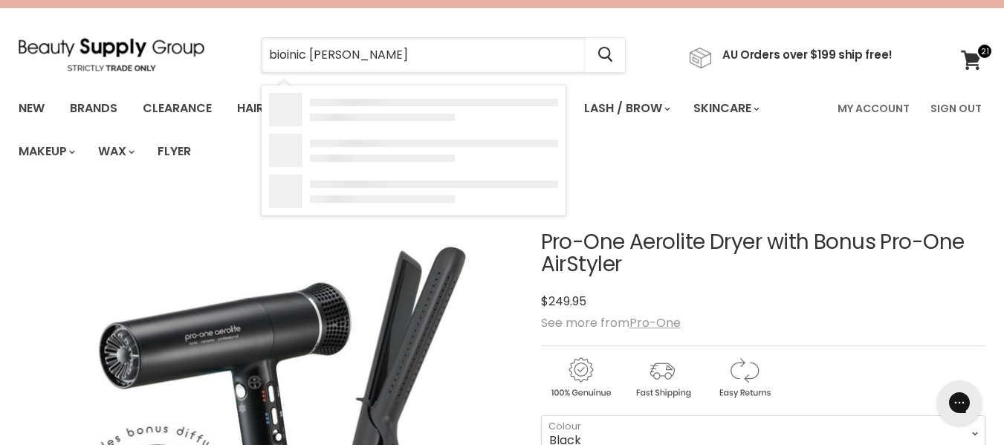
type input "bioinic dryer"
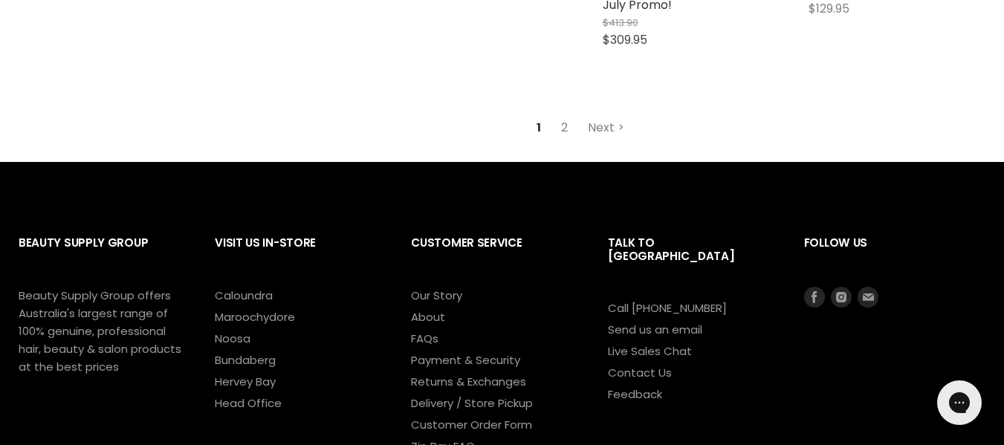
scroll to position [2084, 0]
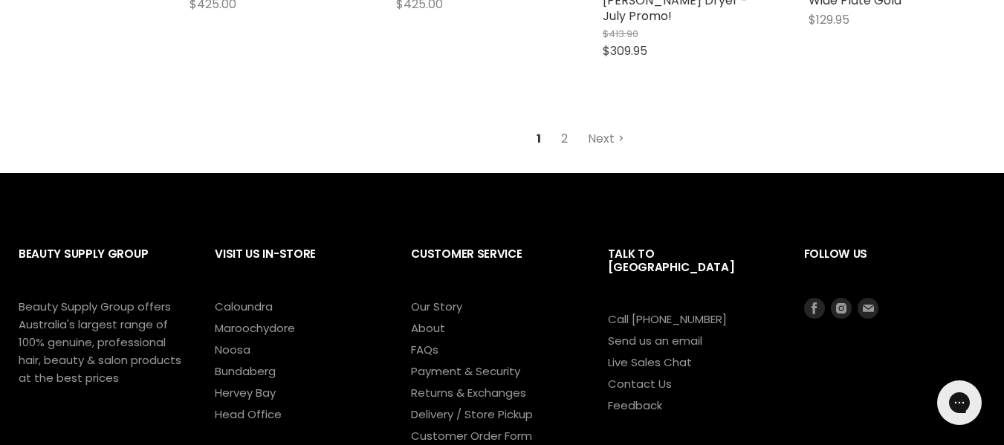
click at [569, 152] on link "2" at bounding box center [564, 139] width 23 height 27
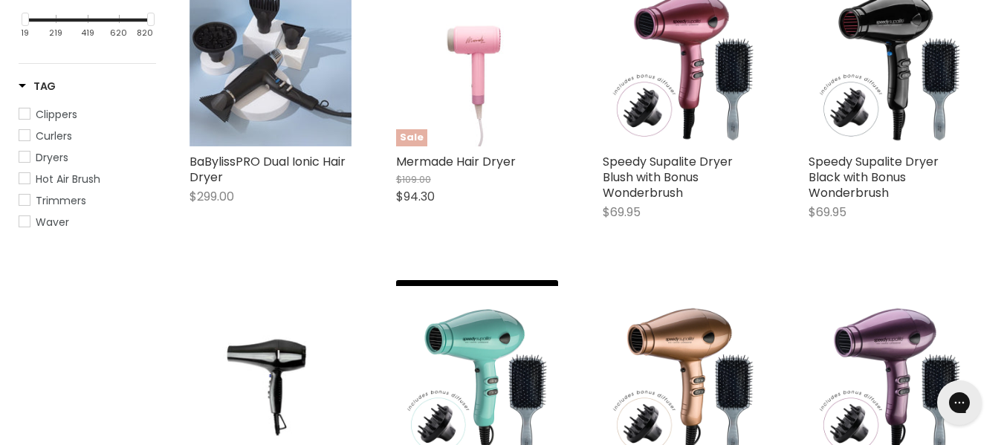
scroll to position [402, 0]
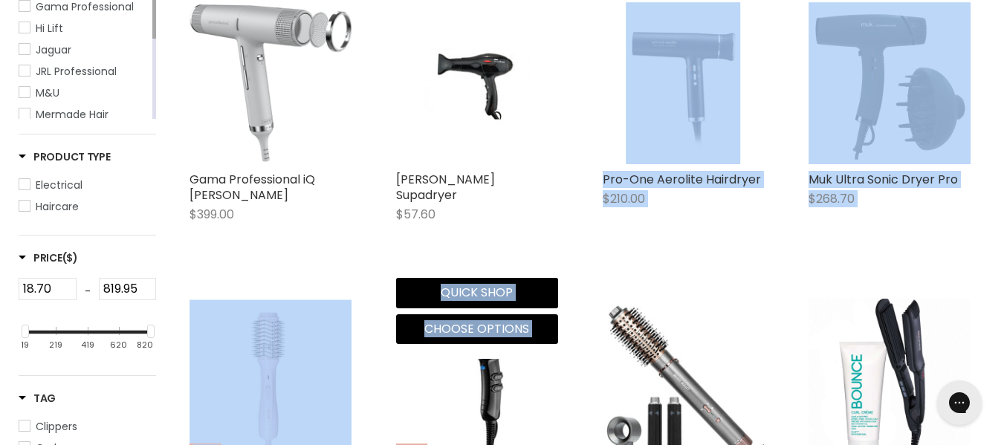
drag, startPoint x: 569, startPoint y: 344, endPoint x: 549, endPoint y: 274, distance: 73.4
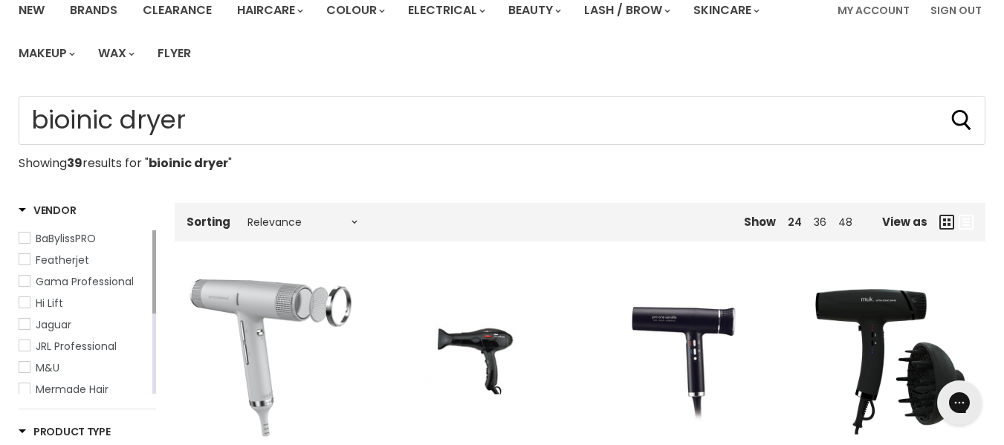
scroll to position [0, 0]
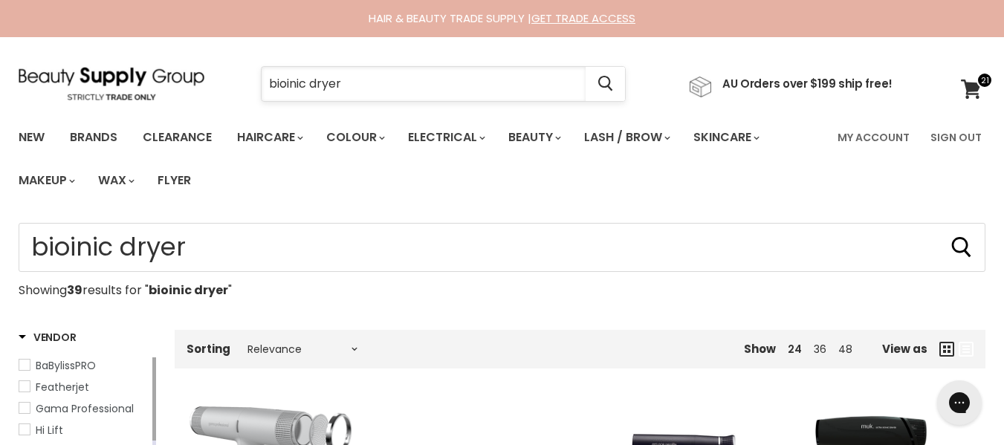
click at [396, 80] on input "bioinic dryer" at bounding box center [424, 84] width 324 height 34
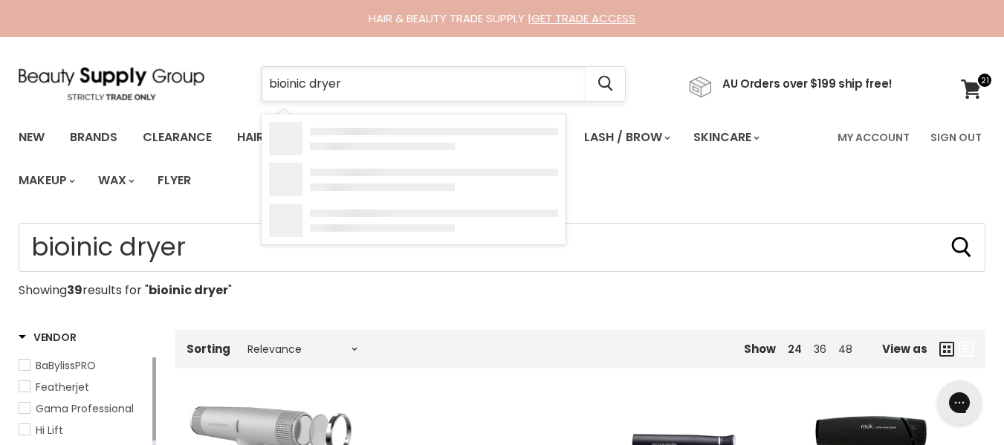
click at [396, 80] on input "bioinic dryer" at bounding box center [424, 84] width 324 height 34
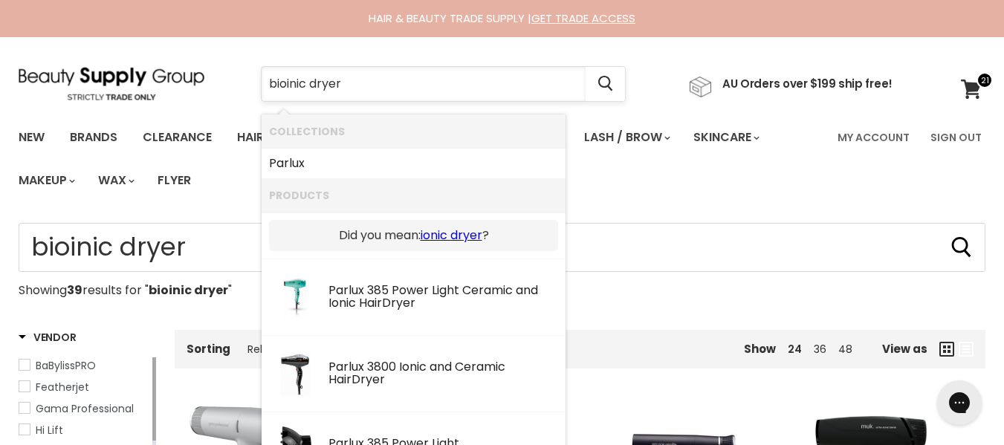
click at [396, 80] on input "bioinic dryer" at bounding box center [424, 84] width 324 height 34
paste input "pro aerolite"
type input "pro aerolite"
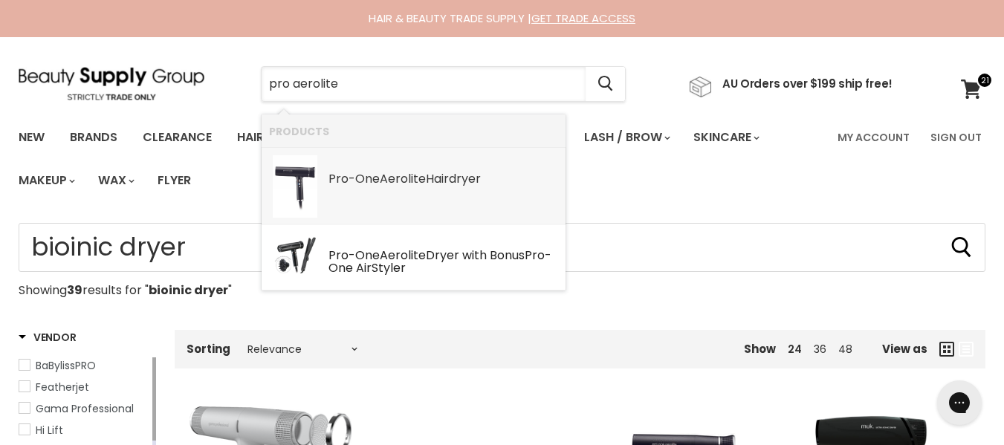
click at [404, 176] on b "Aerolite" at bounding box center [403, 178] width 46 height 17
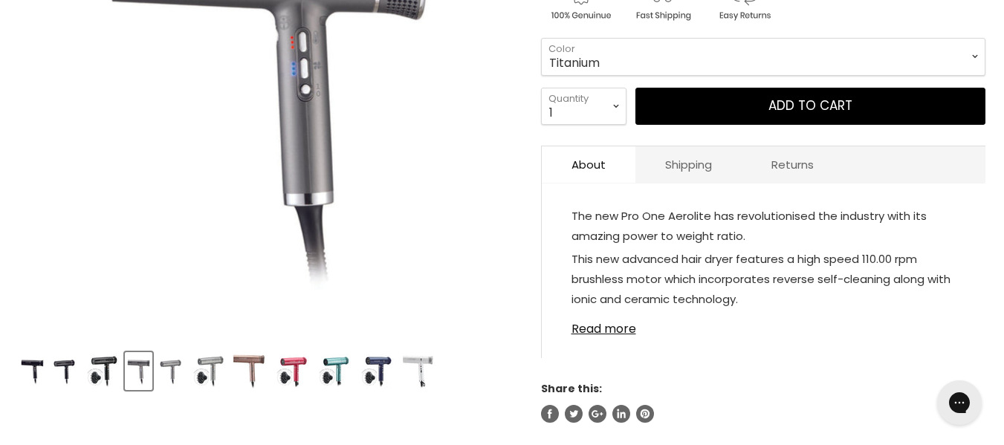
scroll to position [383, 0]
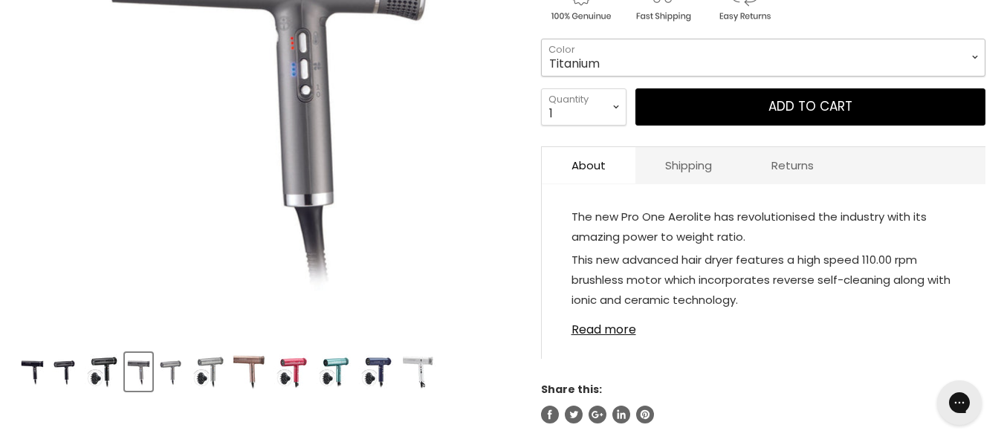
click at [585, 76] on select "Titanium Black Rose Gold Green Emerald Pink Diamond Blue Sapphire Pearl White -…" at bounding box center [763, 57] width 445 height 37
click at [541, 65] on select "Titanium Black Rose Gold Green Emerald Pink Diamond Blue Sapphire Pearl White -…" at bounding box center [763, 57] width 445 height 37
select select "Black"
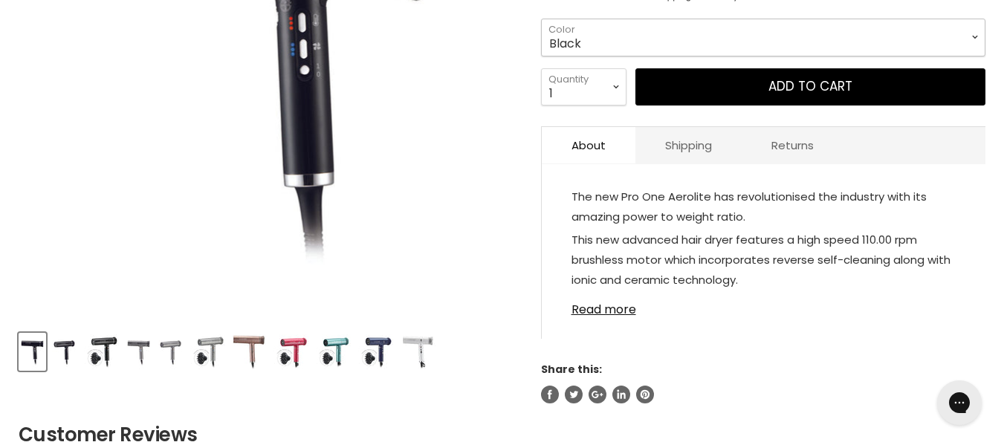
scroll to position [404, 0]
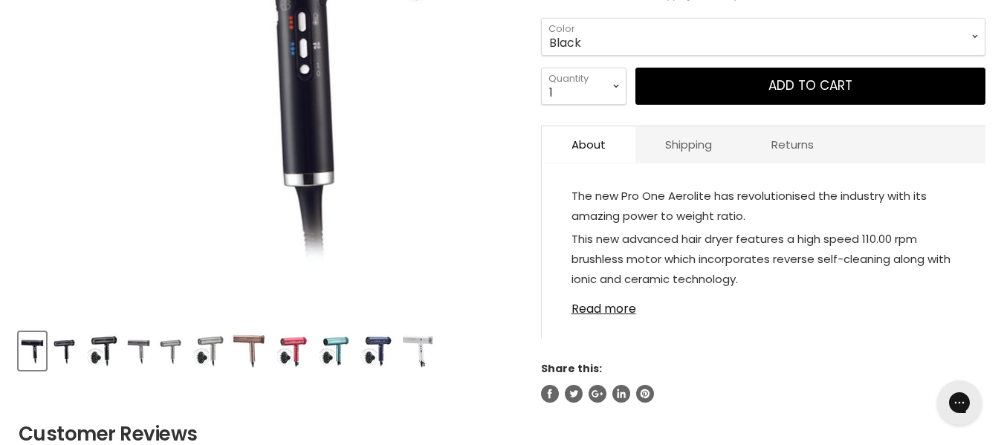
click at [425, 354] on img "Product thumbnails" at bounding box center [418, 351] width 35 height 35
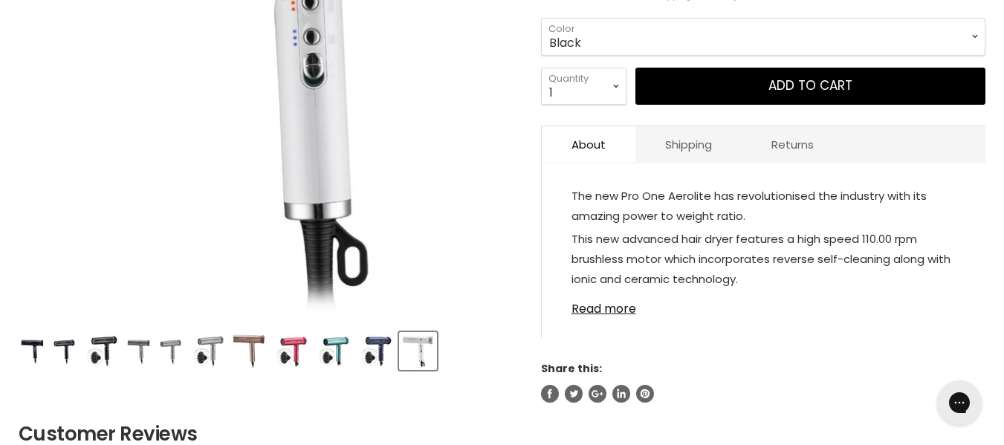
click at [384, 367] on img "Product thumbnails" at bounding box center [375, 351] width 35 height 35
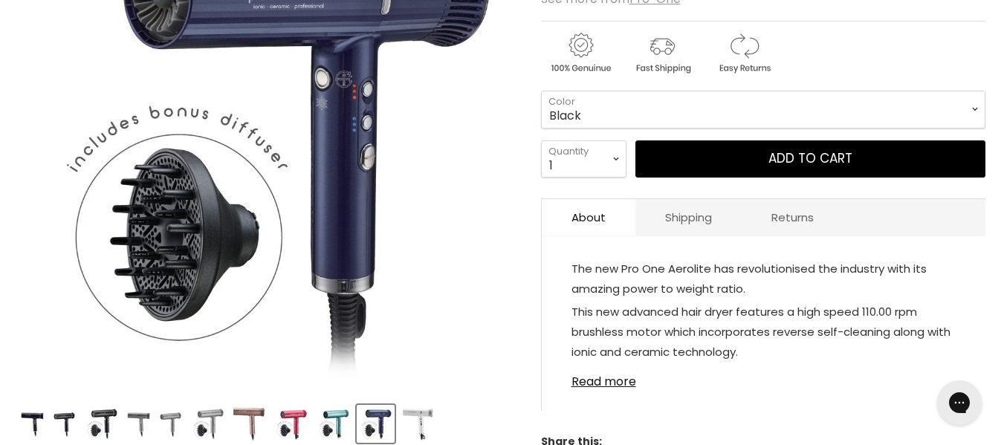
scroll to position [380, 0]
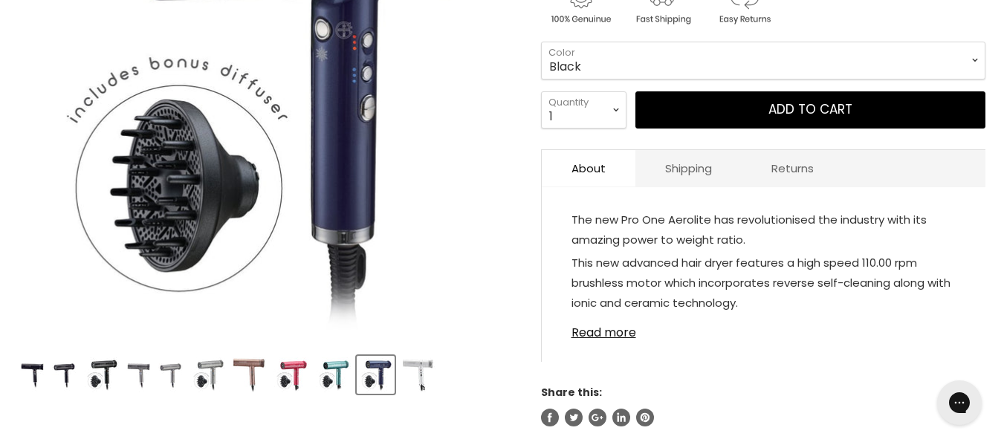
click at [321, 381] on img "Product thumbnails" at bounding box center [333, 375] width 35 height 35
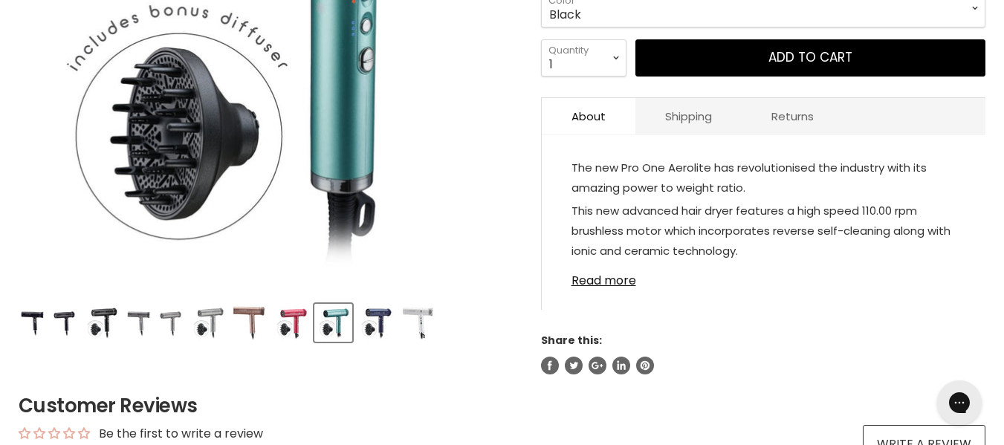
scroll to position [433, 0]
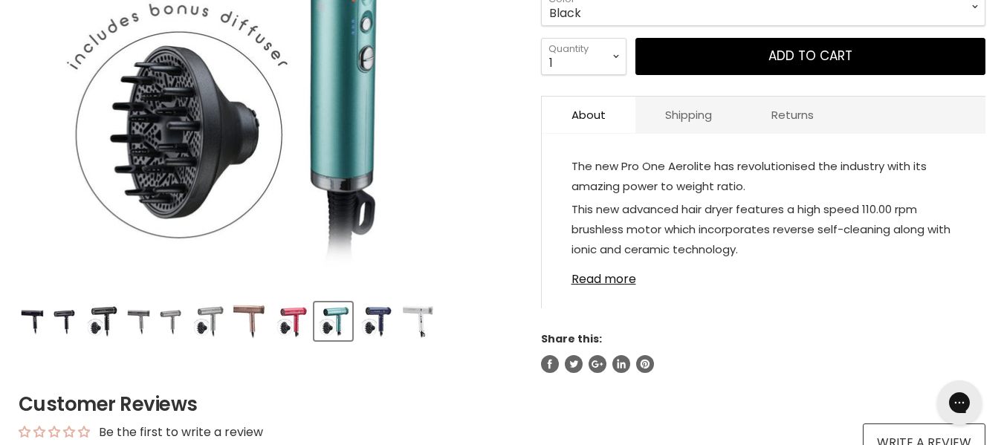
click at [96, 339] on img "Product thumbnails" at bounding box center [101, 321] width 35 height 35
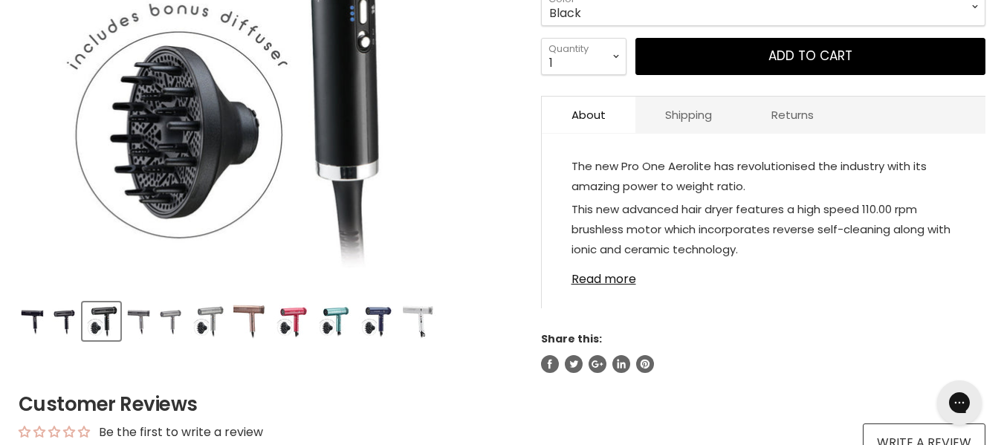
click at [72, 334] on img "Product thumbnails" at bounding box center [64, 321] width 25 height 35
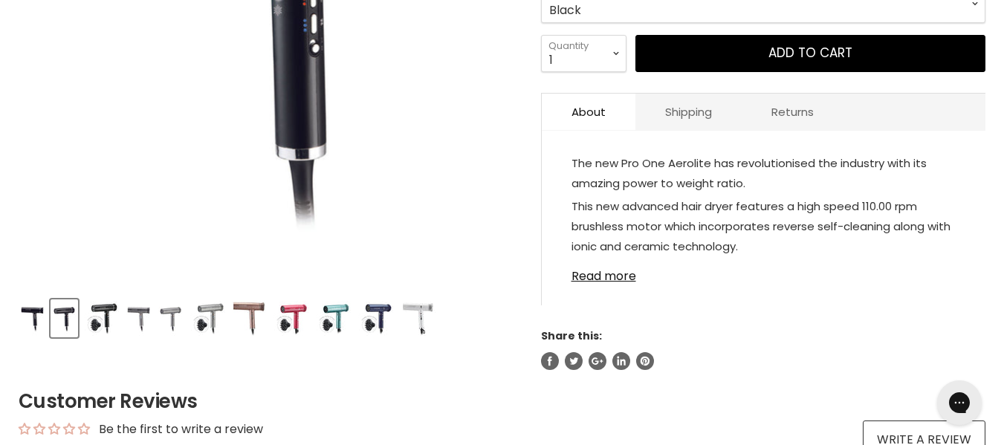
scroll to position [437, 0]
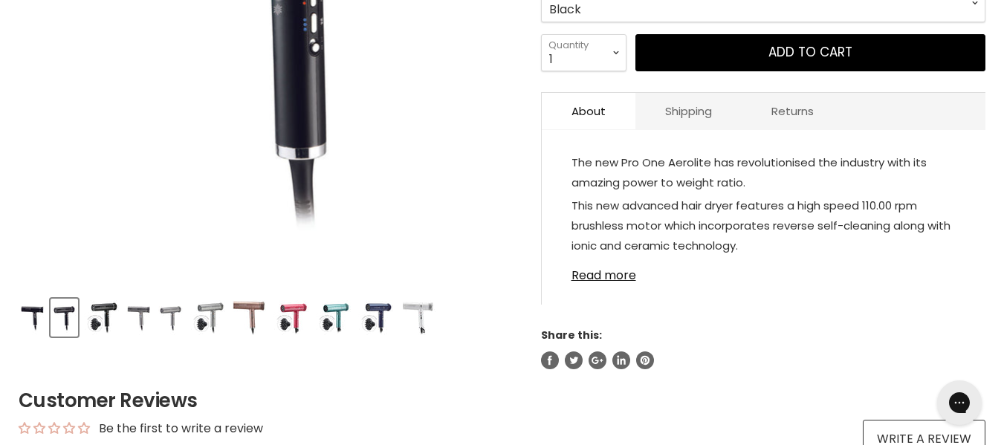
click at [104, 326] on img "Product thumbnails" at bounding box center [101, 317] width 35 height 35
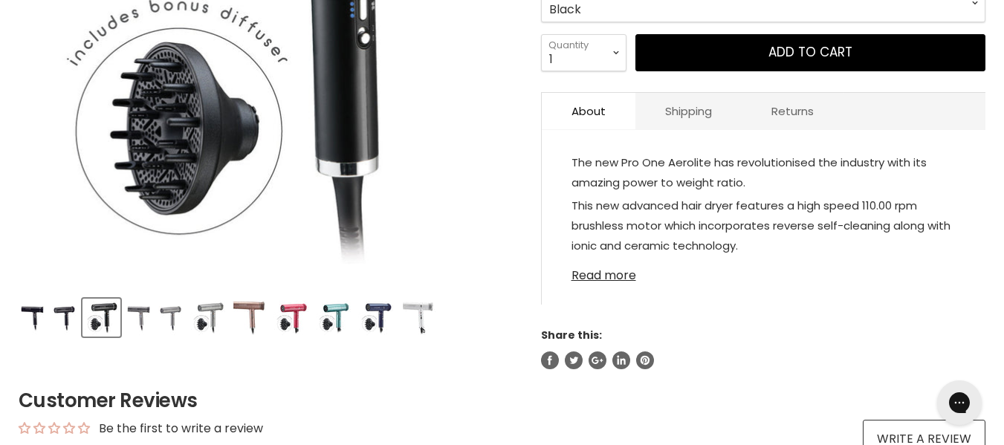
click at [610, 282] on link "Read more" at bounding box center [764, 271] width 384 height 22
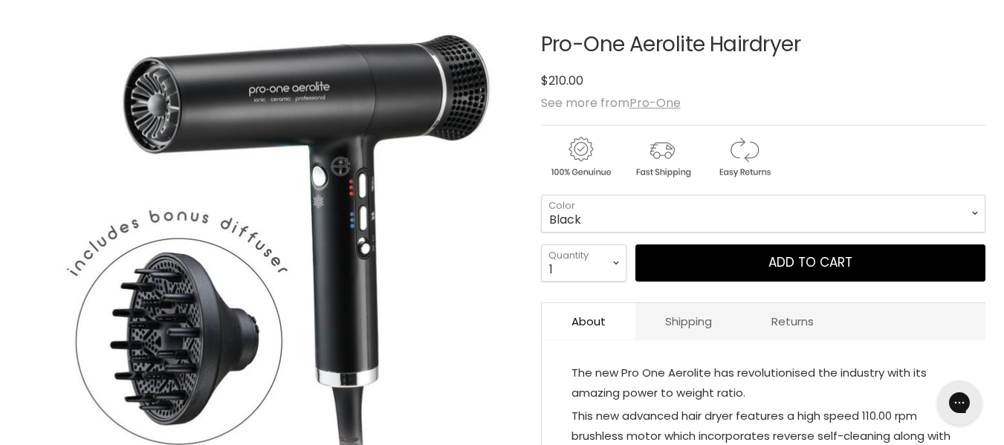
scroll to position [224, 0]
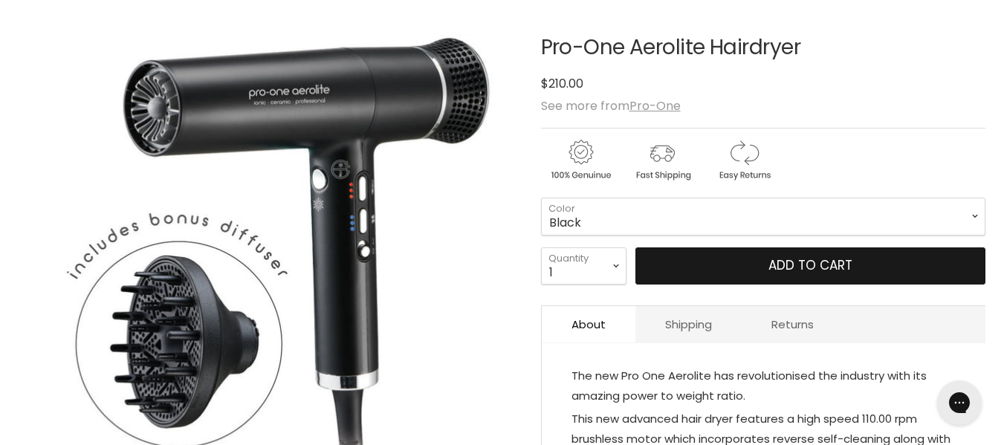
click at [746, 285] on button "Add to cart" at bounding box center [811, 266] width 350 height 37
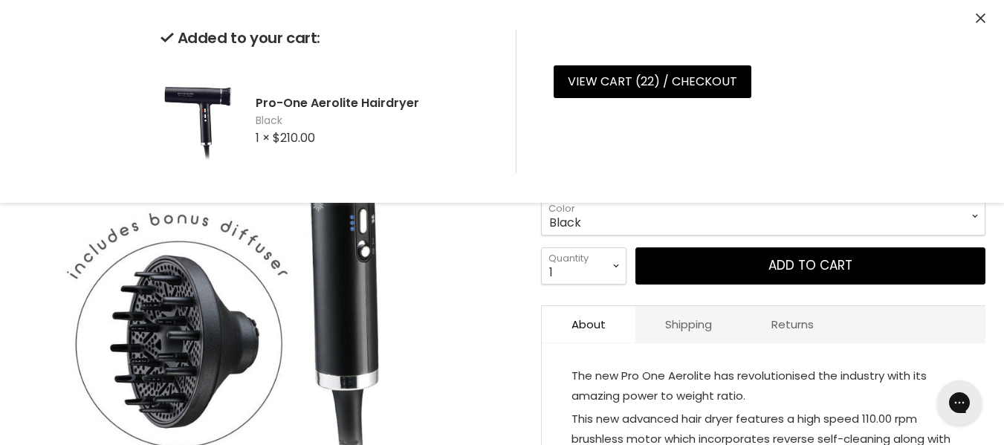
click at [475, 337] on img "Pro-One Aerolite Hairdryer image. Click or Scroll to Zoom." at bounding box center [268, 248] width 498 height 498
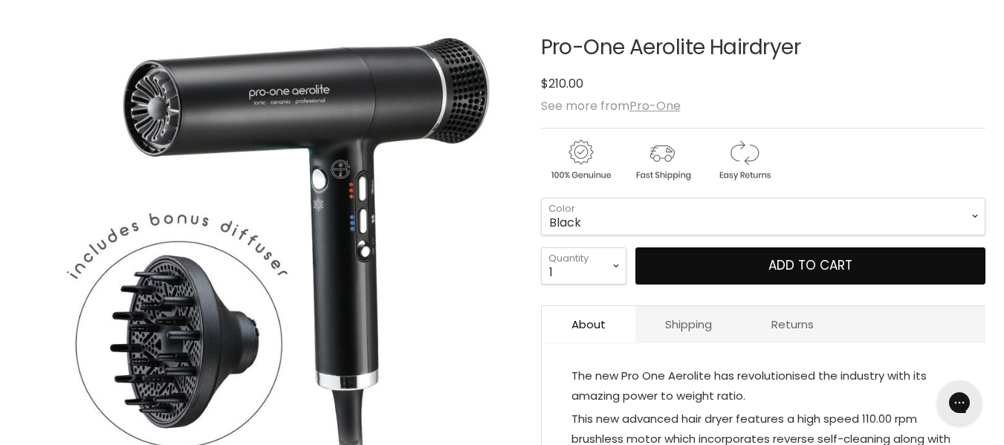
scroll to position [0, 0]
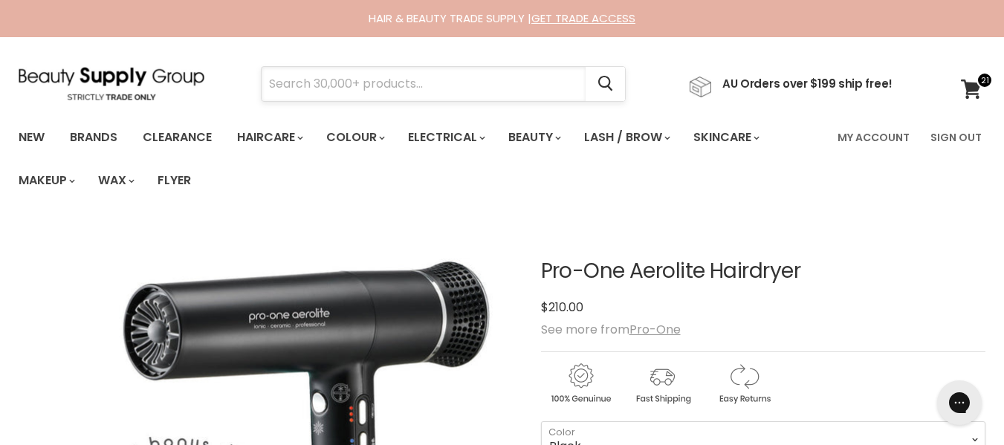
click at [462, 78] on input "Search" at bounding box center [424, 84] width 324 height 34
paste input "babyliss prima 3000"
type input "babyliss prima 3000"
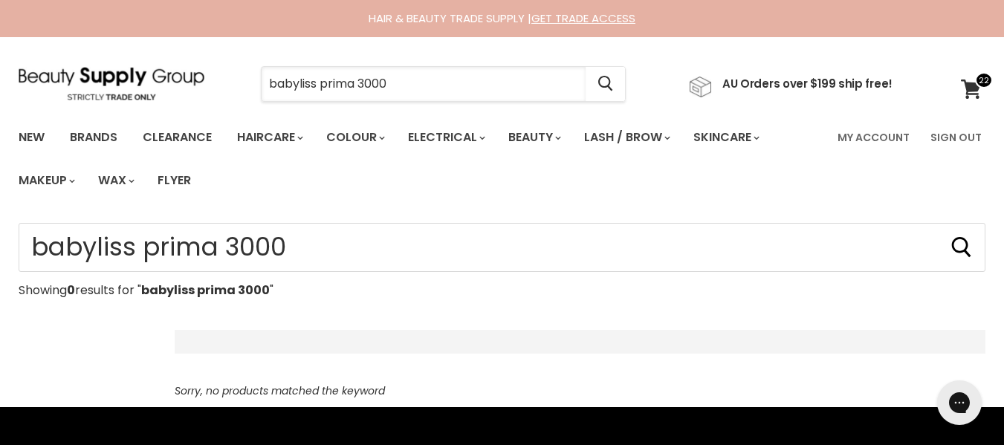
click at [337, 86] on input "babyliss prima 3000" at bounding box center [424, 84] width 324 height 34
drag, startPoint x: 0, startPoint y: 0, endPoint x: 424, endPoint y: 94, distance: 434.1
click at [424, 94] on input "babyliss prima 3000" at bounding box center [424, 84] width 324 height 34
type input "babyliss"
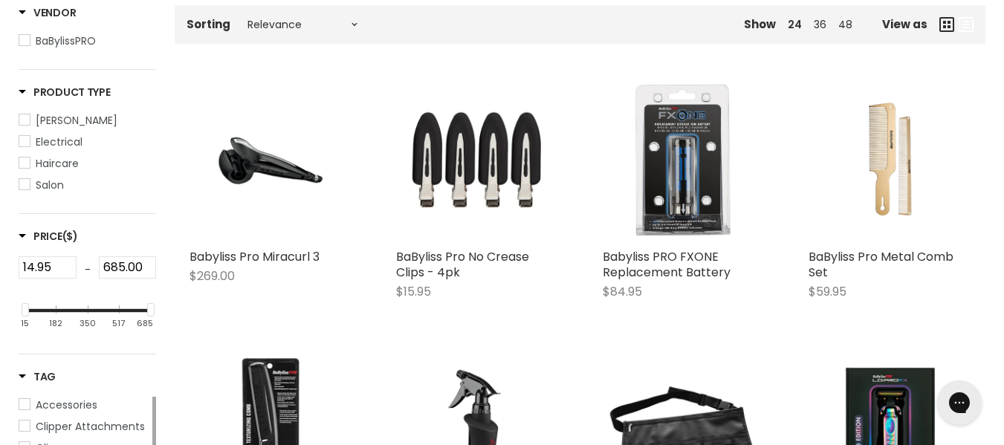
scroll to position [326, 0]
type input "babyliss"
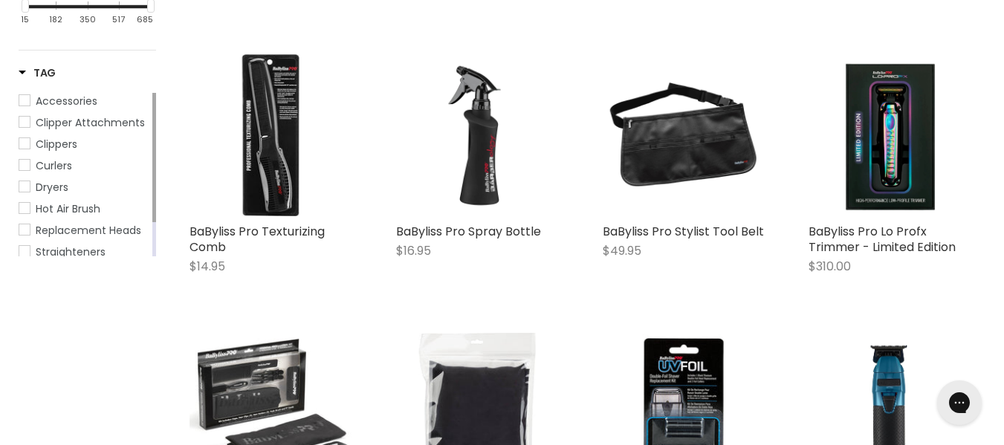
scroll to position [630, 0]
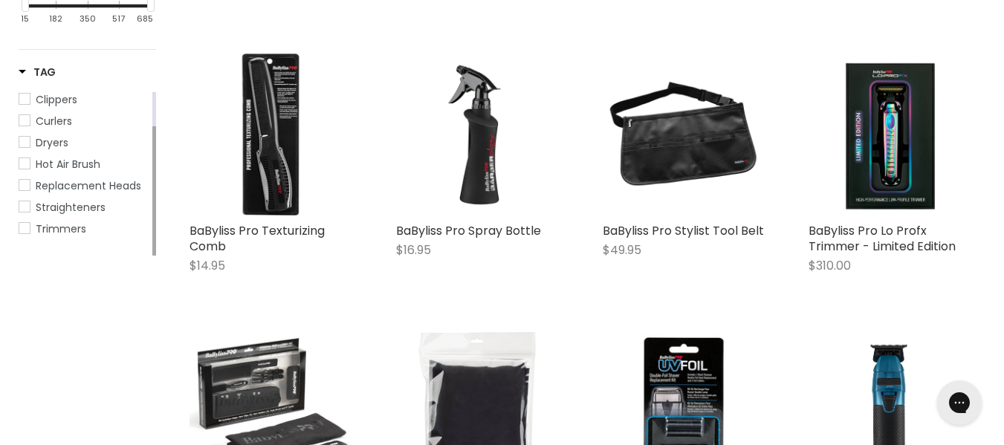
click at [28, 212] on span "Straighteners" at bounding box center [24, 206] width 10 height 10
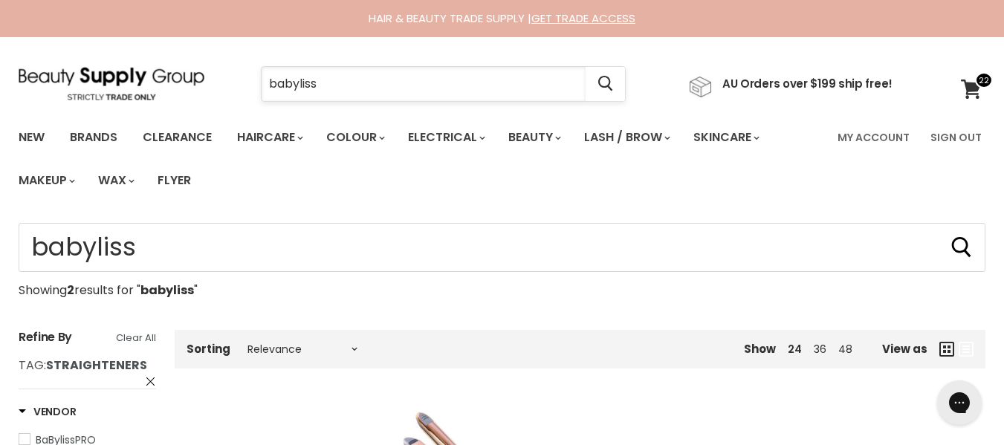
click at [369, 79] on input "babyliss" at bounding box center [424, 84] width 324 height 34
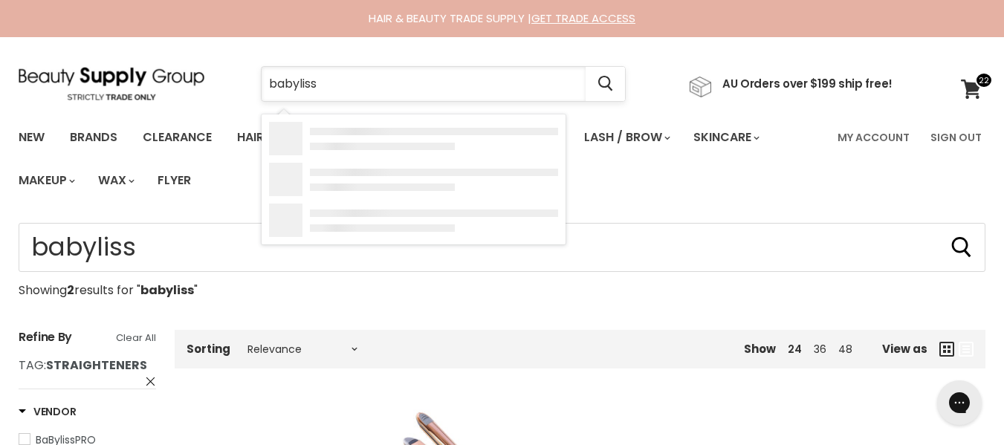
click at [369, 79] on input "babyliss" at bounding box center [424, 84] width 324 height 34
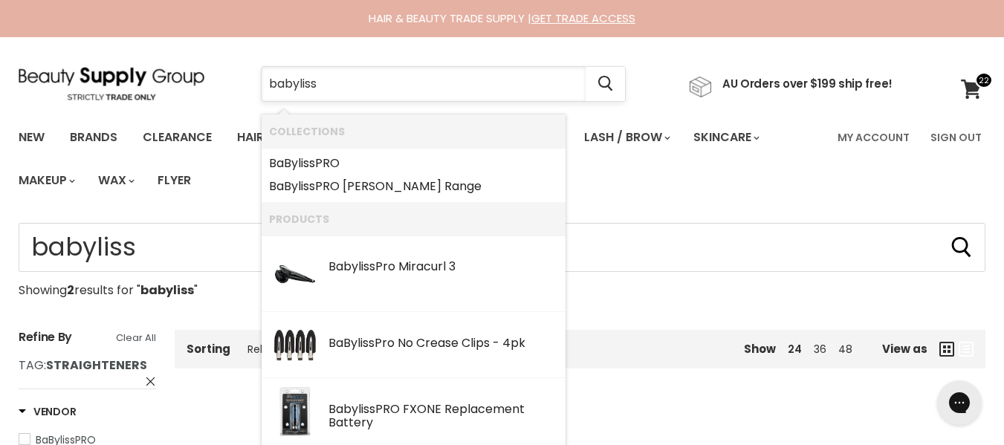
click at [369, 79] on input "babyliss" at bounding box center [424, 84] width 324 height 34
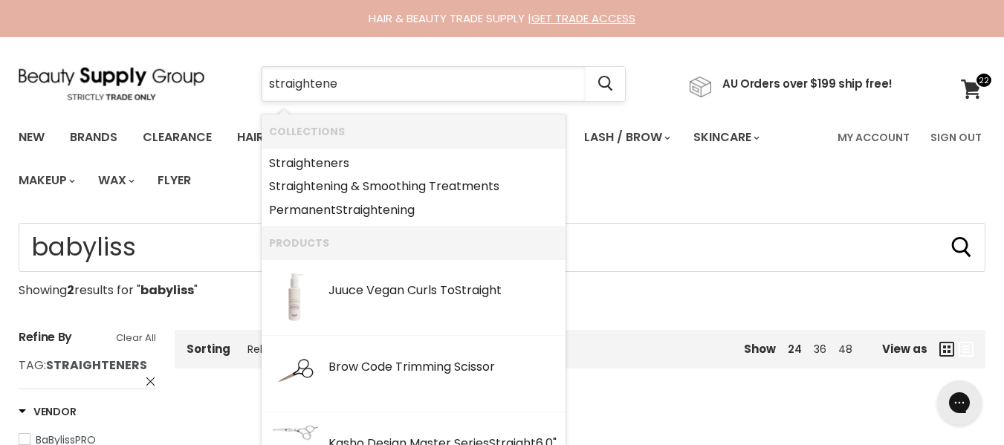
type input "straightener"
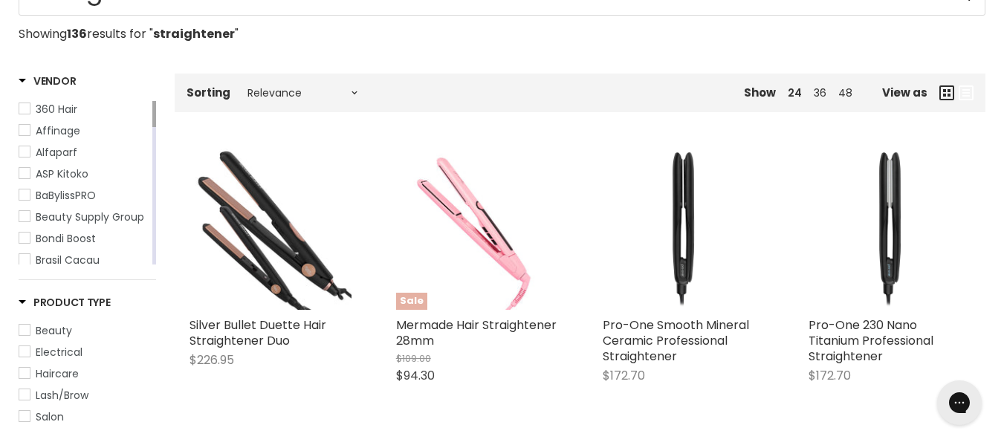
scroll to position [256, 0]
click at [300, 100] on select "Relevance Best Selling Alphabetically, A-Z Alphabetically, Z-A Lowest Price Hig…" at bounding box center [302, 94] width 125 height 12
select select "best-selling"
click at [253, 100] on select "Relevance Best Selling Alphabetically, A-Z Alphabetically, Z-A Lowest Price Hig…" at bounding box center [302, 94] width 125 height 12
select select "best-selling"
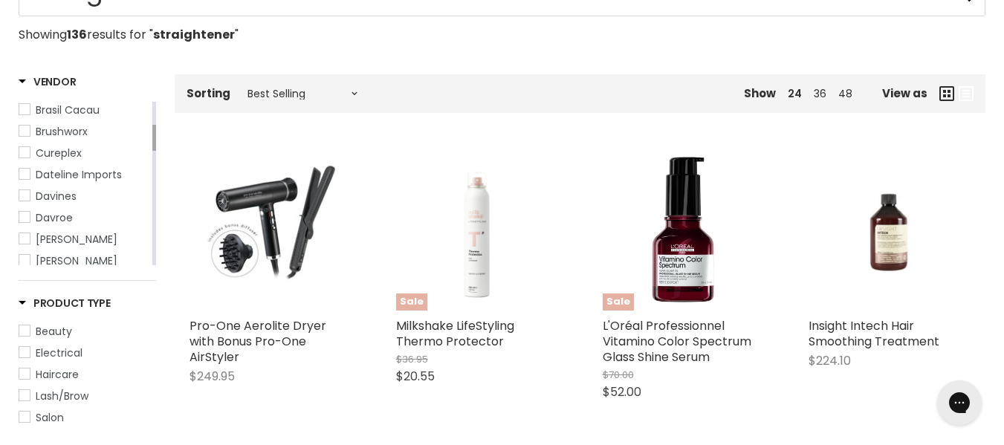
click at [22, 358] on span "Electrical" at bounding box center [24, 352] width 10 height 10
select select "best-selling"
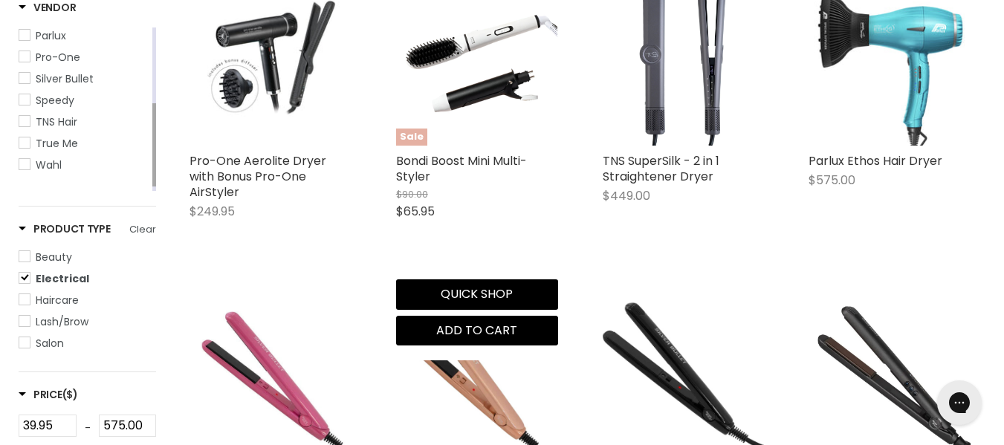
scroll to position [421, 0]
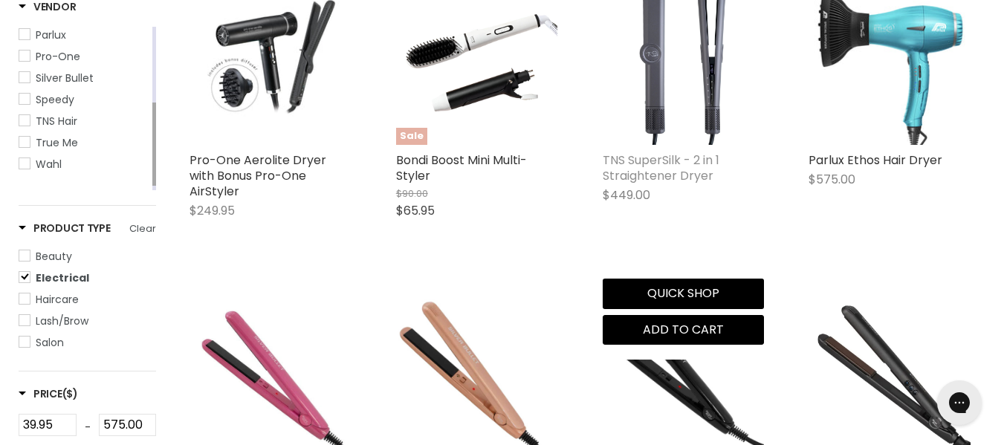
click at [665, 184] on link "TNS SuperSilk - 2 in 1 Straightener Dryer" at bounding box center [661, 168] width 117 height 33
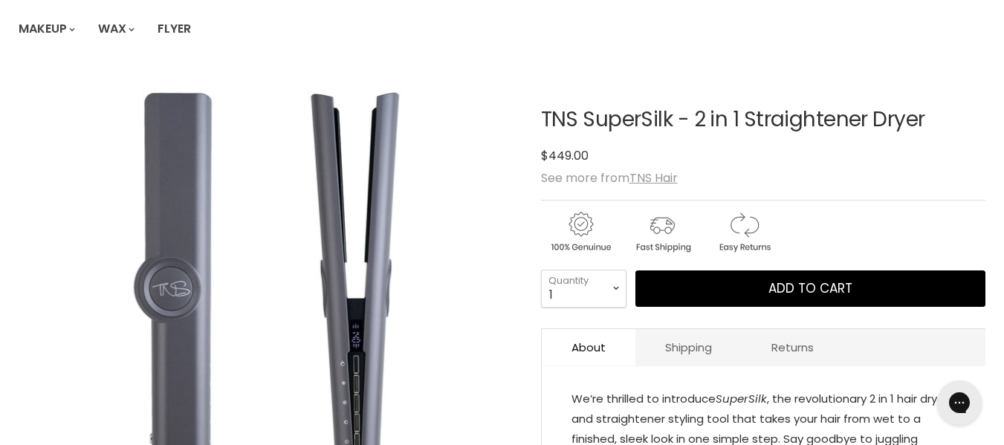
scroll to position [151, 0]
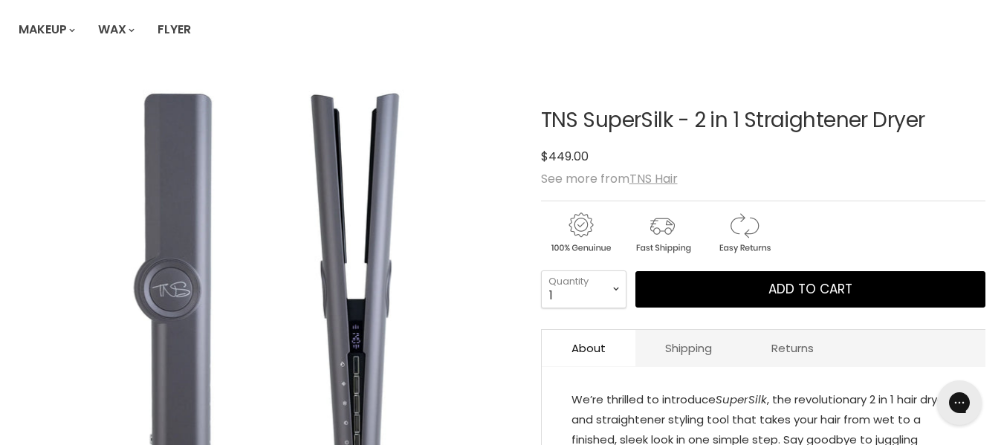
drag, startPoint x: 549, startPoint y: 129, endPoint x: 671, endPoint y: 116, distance: 123.4
click at [671, 116] on h1 "TNS SuperSilk - 2 in 1 Straightener Dryer" at bounding box center [763, 120] width 445 height 23
drag, startPoint x: 538, startPoint y: 132, endPoint x: 700, endPoint y: 122, distance: 162.4
click at [700, 122] on article "Click or scroll to zoom Tap or pinch to zoom Click or scroll to zoom" at bounding box center [502, 347] width 967 height 551
copy div "TNS SuperSilk"
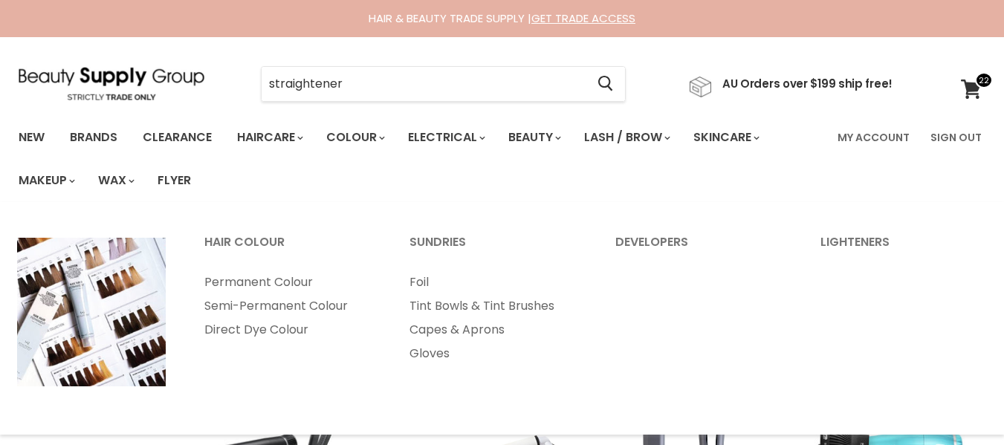
select select "best-selling"
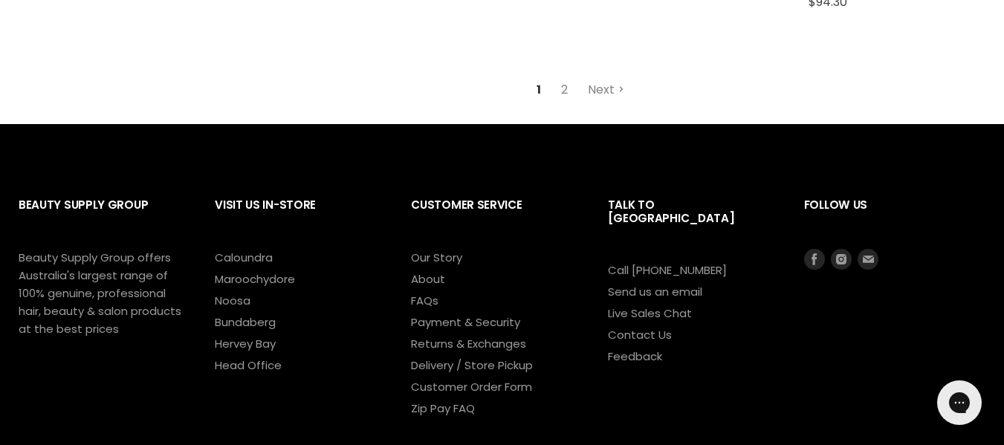
scroll to position [2101, 0]
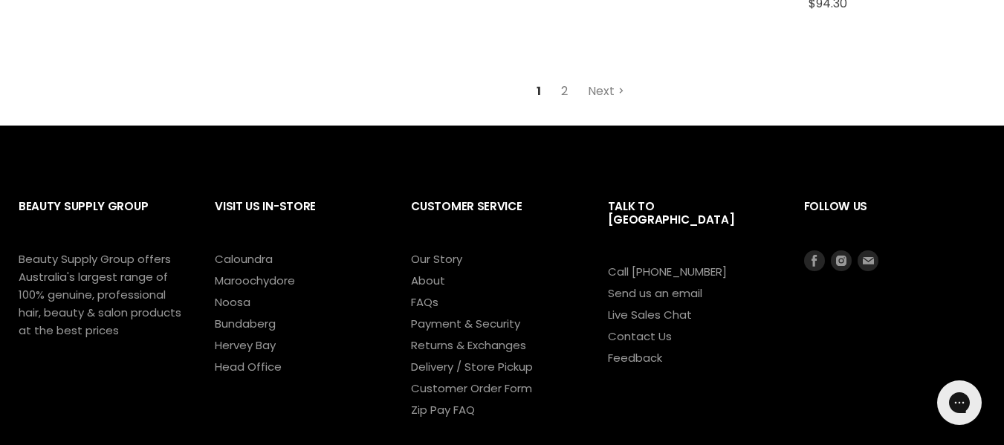
click at [561, 105] on link "2" at bounding box center [564, 91] width 23 height 27
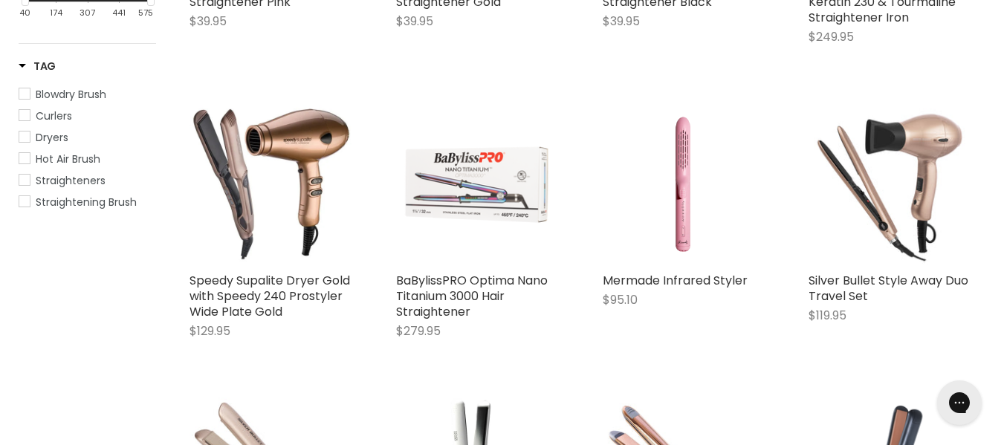
select select "best-selling"
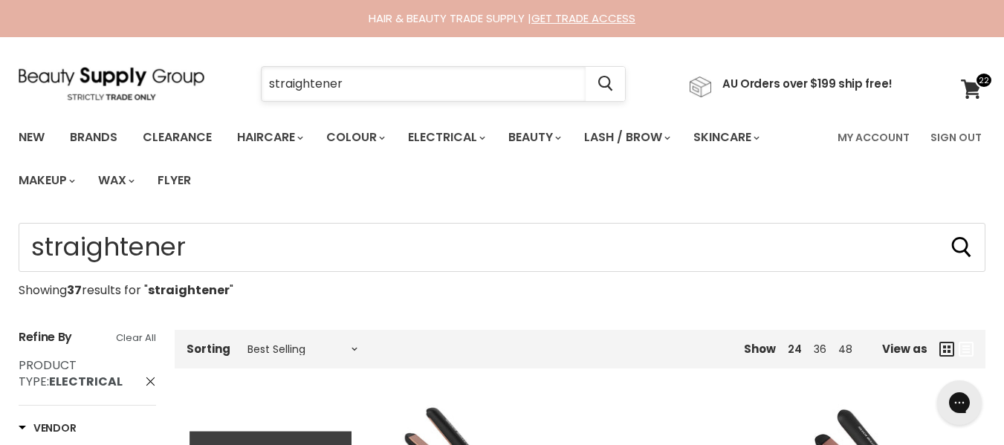
click at [440, 80] on input "straightener" at bounding box center [424, 84] width 324 height 34
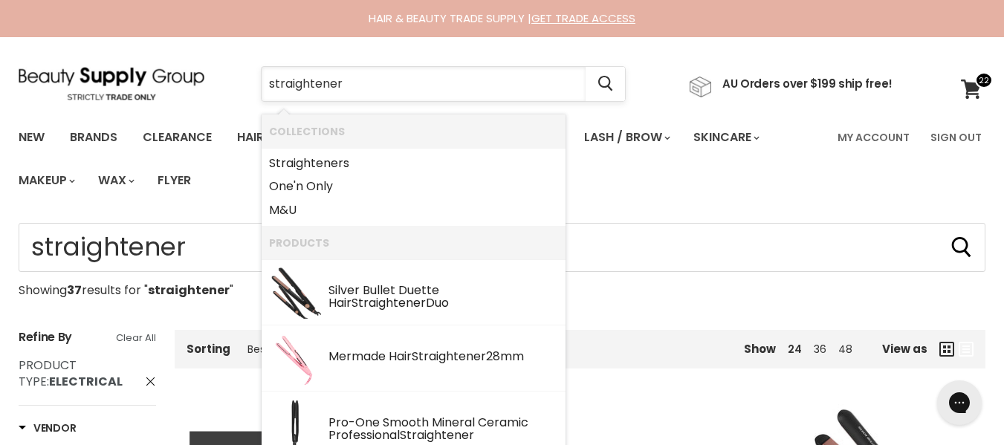
click at [440, 80] on input "straightener" at bounding box center [424, 84] width 324 height 34
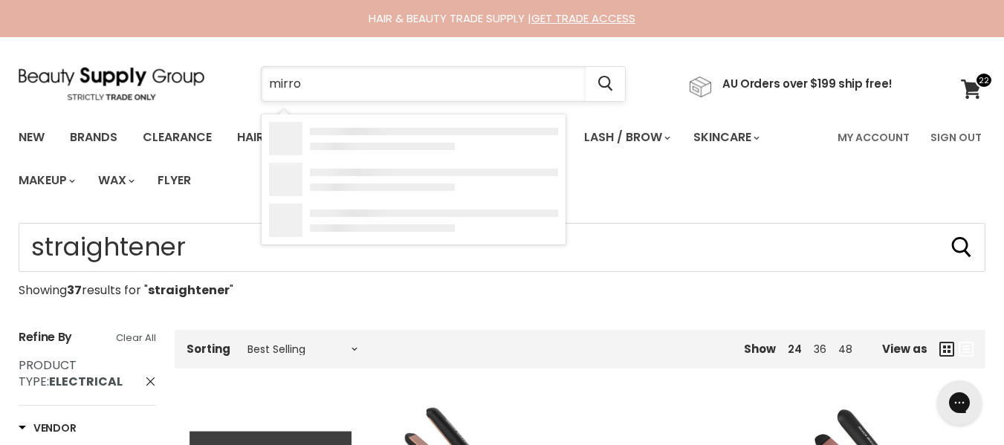
type input "mirror"
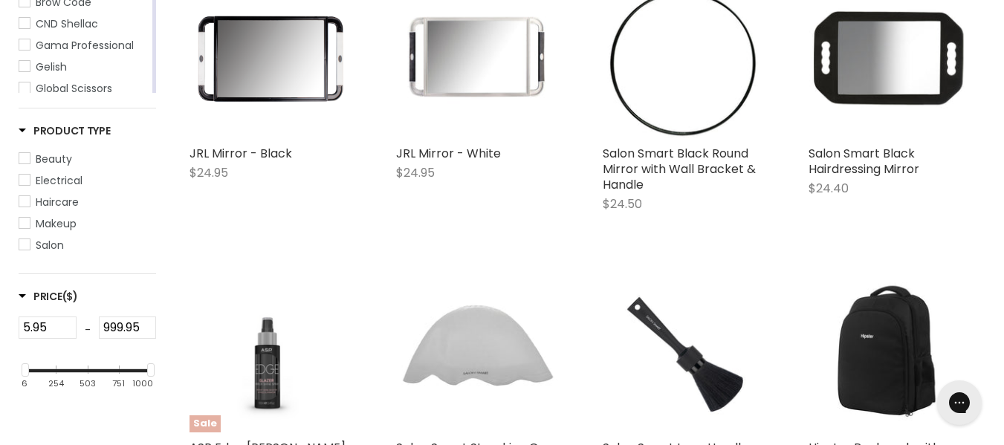
scroll to position [429, 0]
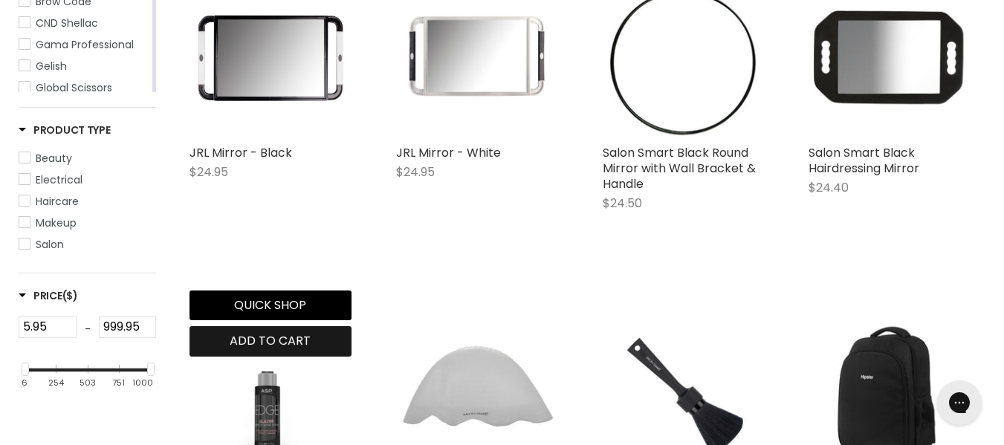
click at [304, 349] on span "Add to cart" at bounding box center [270, 340] width 81 height 17
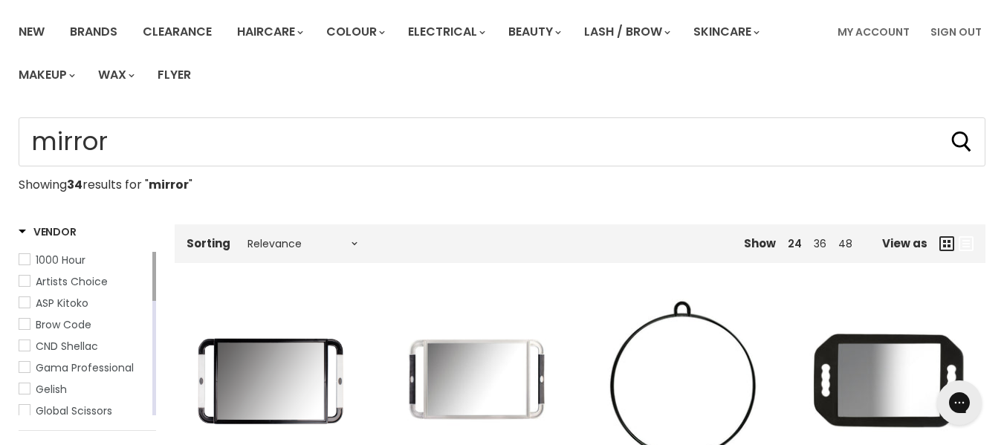
scroll to position [0, 0]
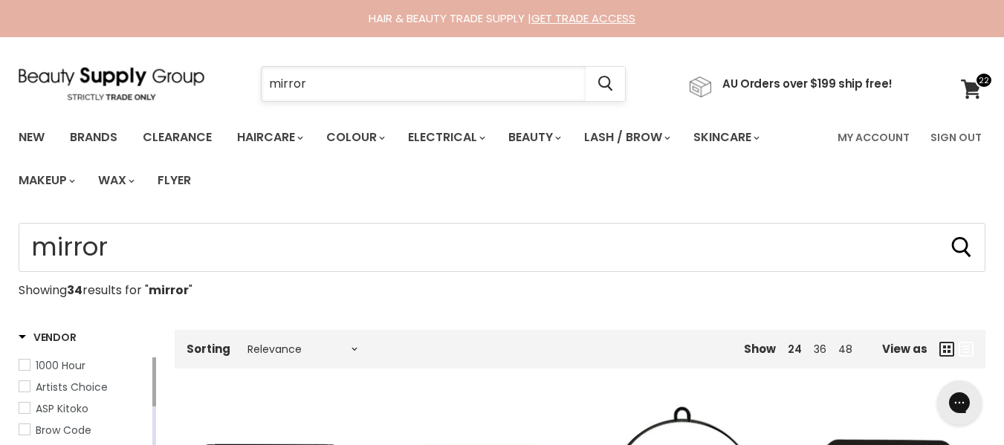
click at [373, 92] on input "mirror" at bounding box center [424, 84] width 324 height 34
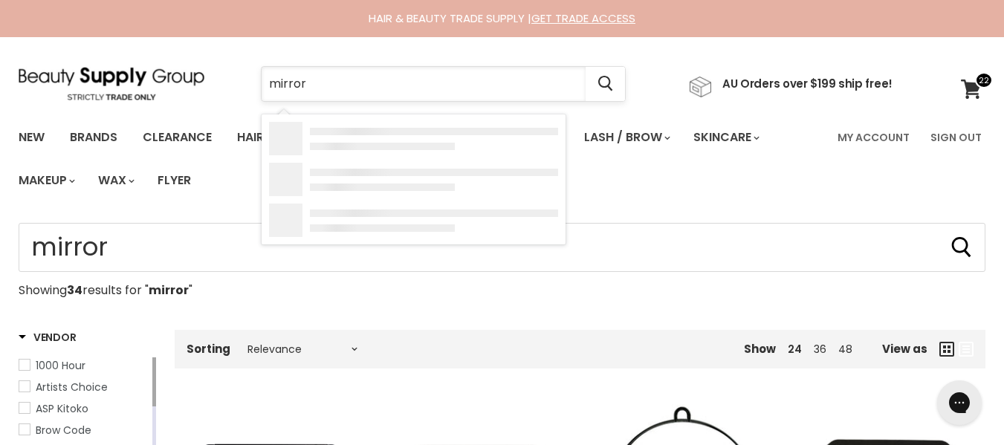
click at [373, 92] on input "mirror" at bounding box center [424, 84] width 324 height 34
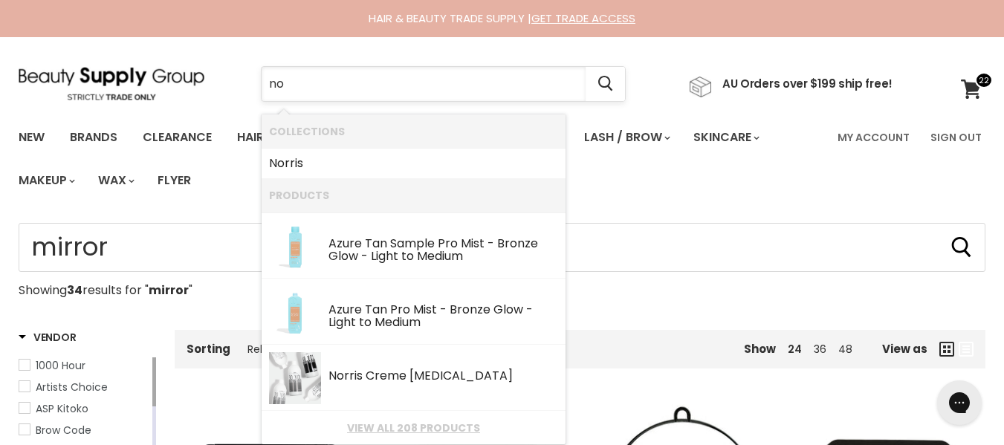
type input "n"
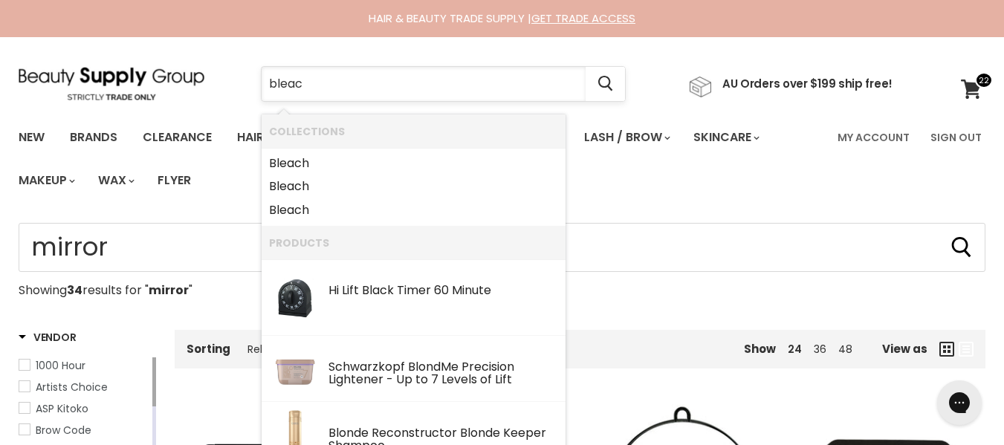
type input "bleach"
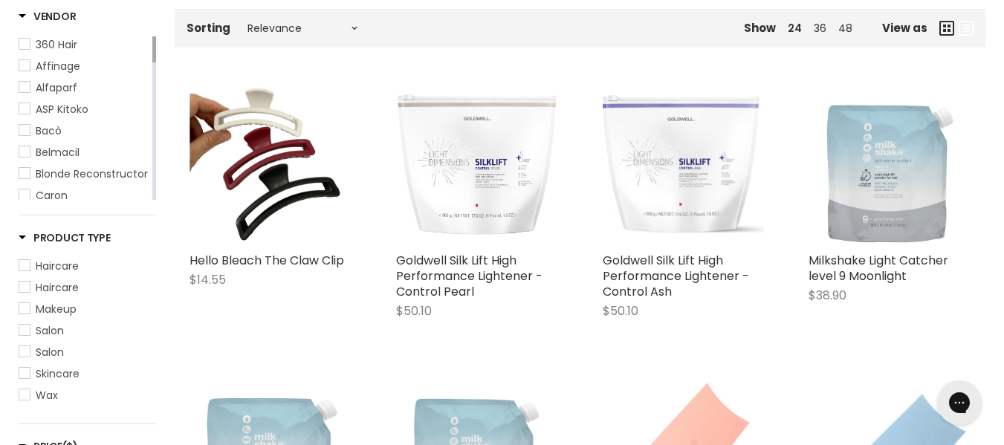
scroll to position [322, 0]
click at [335, 41] on div "Sorting Relevance Best Selling Alphabetically, A-Z Alphabetically, Z-A Lowest P…" at bounding box center [337, 27] width 324 height 27
click at [318, 33] on select "Relevance Best Selling Alphabetically, A-Z Alphabetically, Z-A Lowest Price Hig…" at bounding box center [302, 28] width 125 height 12
select select "best-selling"
click at [253, 33] on select "Relevance Best Selling Alphabetically, A-Z Alphabetically, Z-A Lowest Price Hig…" at bounding box center [302, 28] width 125 height 12
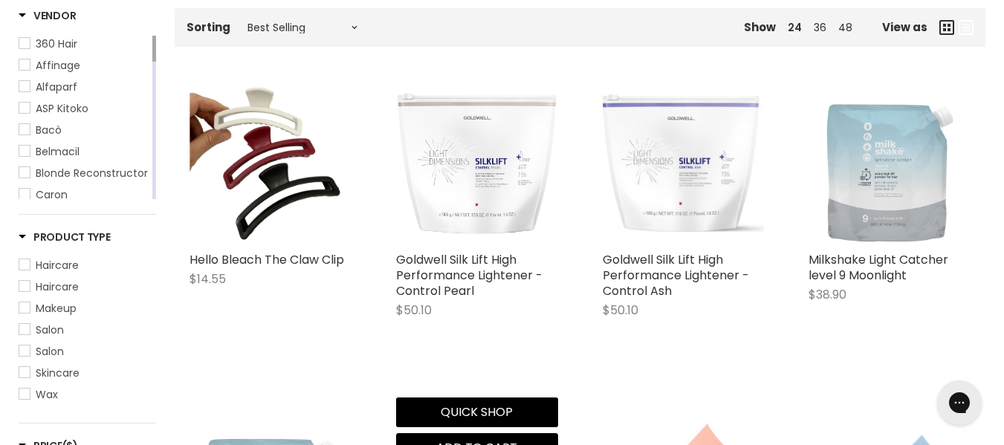
select select "best-selling"
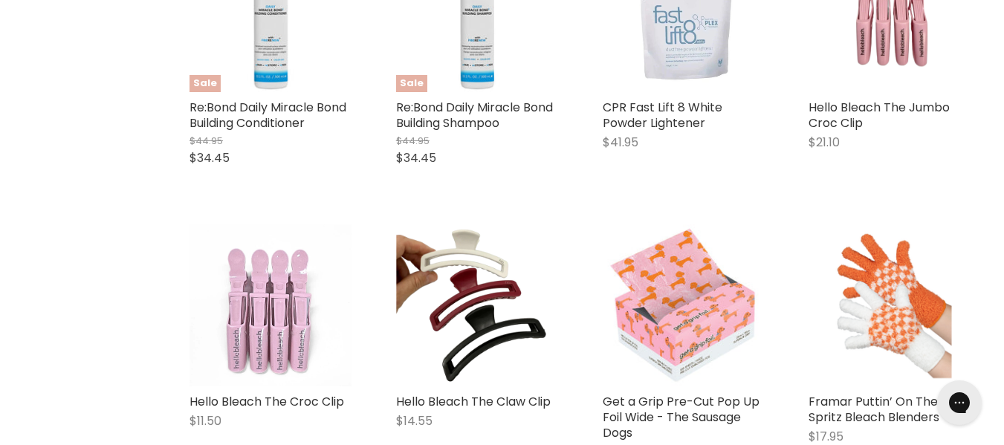
scroll to position [1064, 0]
click at [168, 301] on div "Home Search results for “bleach” (326) [GEOGRAPHIC_DATA] Showing 326 results fo…" at bounding box center [502, 145] width 1004 height 1973
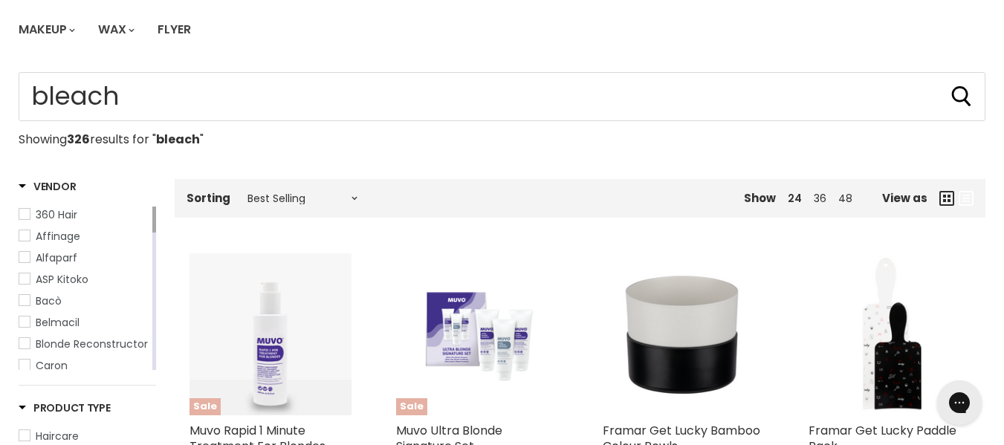
scroll to position [0, 0]
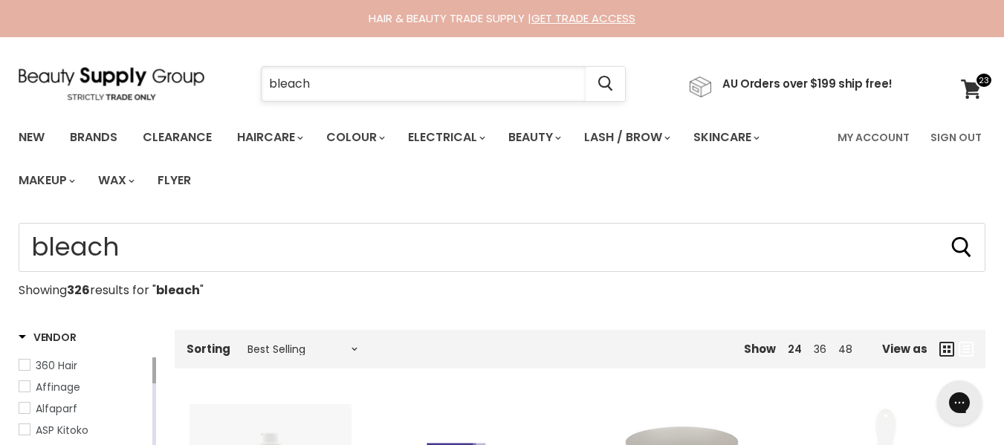
click at [346, 100] on input "bleach" at bounding box center [424, 84] width 324 height 34
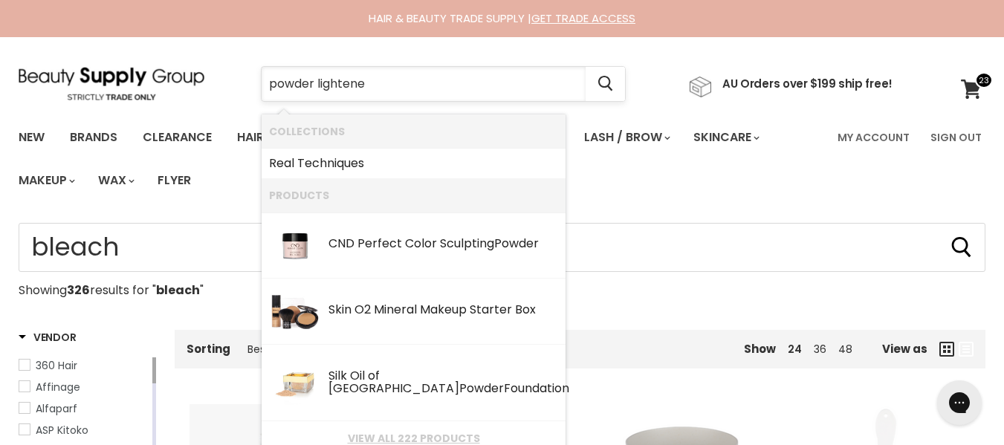
type input "powder lightener"
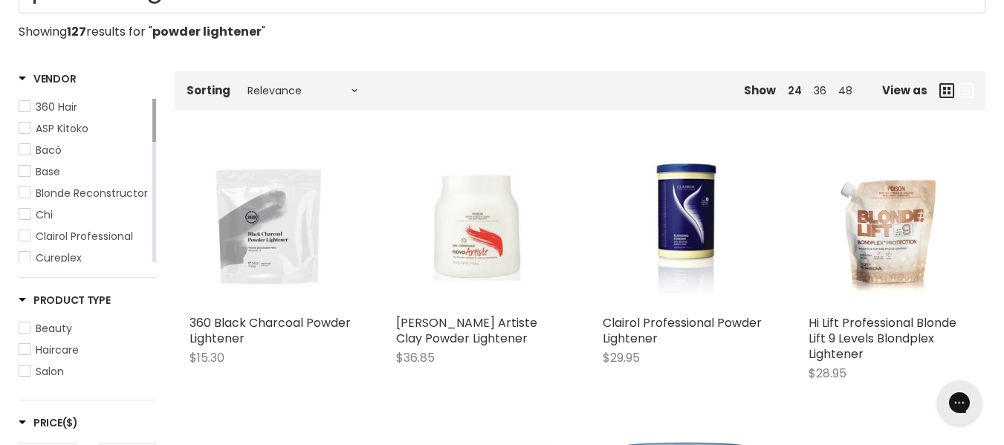
scroll to position [271, 0]
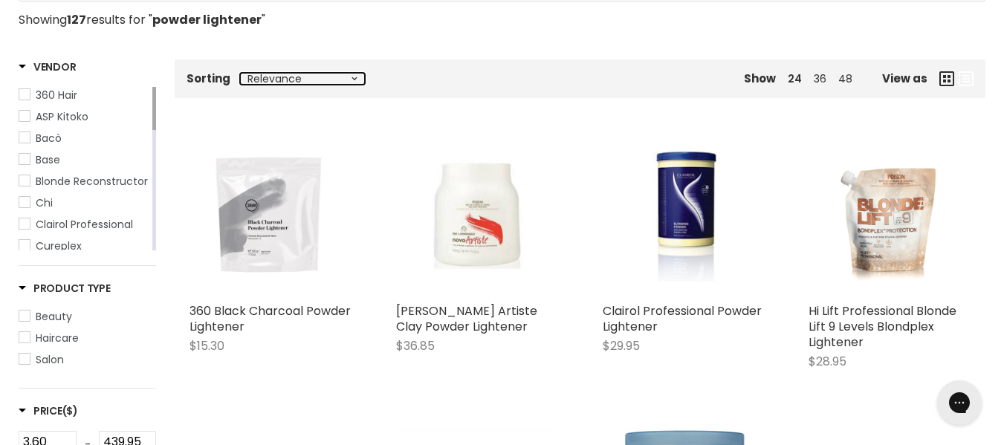
click at [319, 85] on select "Relevance Best Selling Alphabetically, A-Z Alphabetically, Z-A Lowest Price Hig…" at bounding box center [302, 79] width 125 height 12
select select "best-selling"
click at [253, 85] on select "Relevance Best Selling Alphabetically, A-Z Alphabetically, Z-A Lowest Price Hig…" at bounding box center [302, 79] width 125 height 12
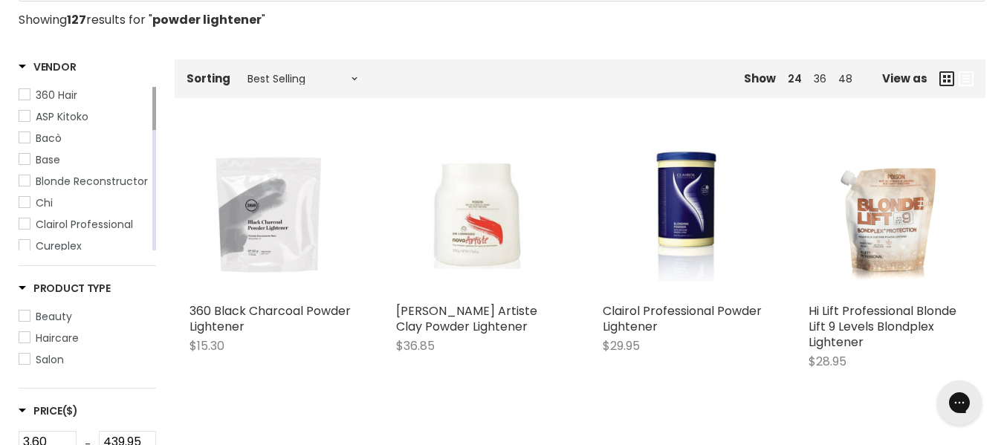
select select "best-selling"
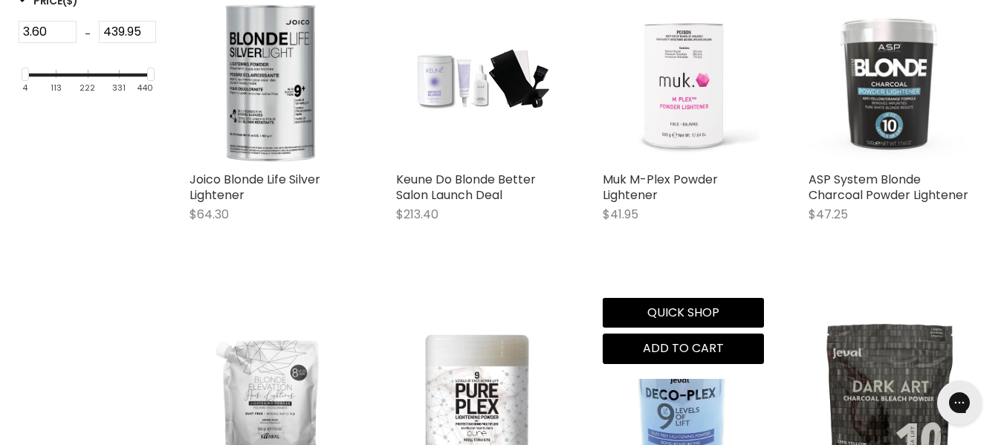
scroll to position [707, 0]
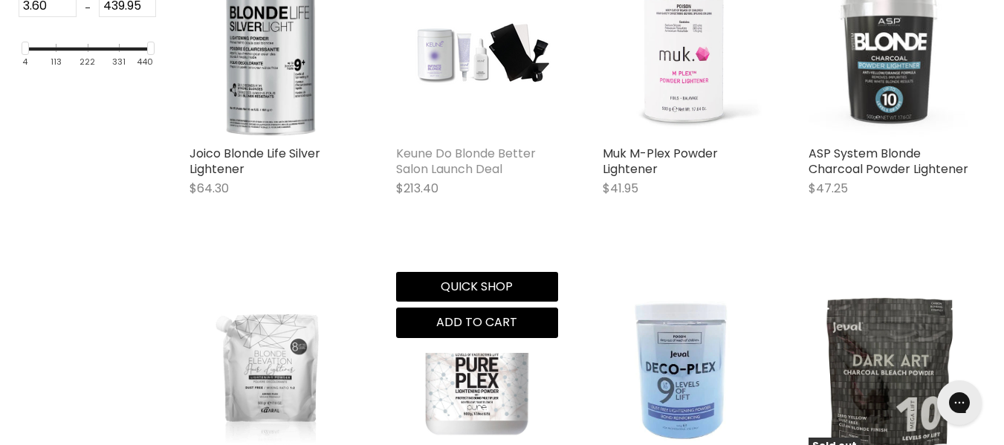
click at [453, 178] on link "Keune Do Blonde Better Salon Launch Deal" at bounding box center [466, 161] width 140 height 33
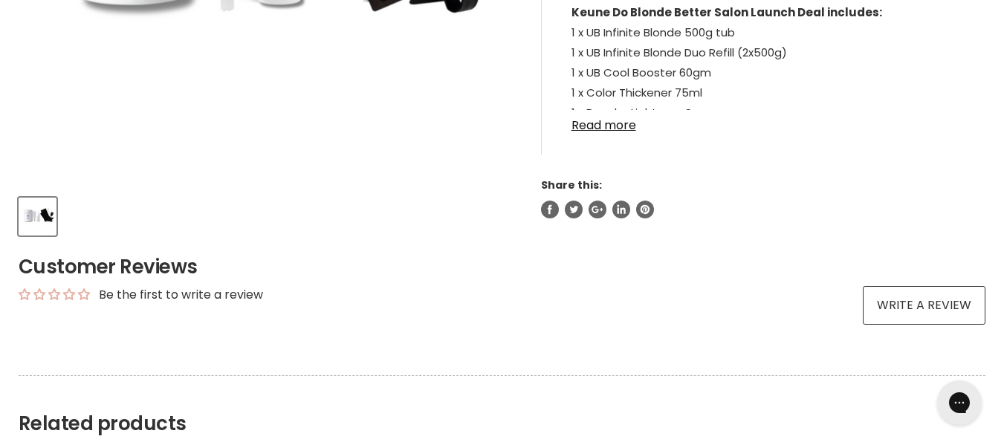
scroll to position [540, 0]
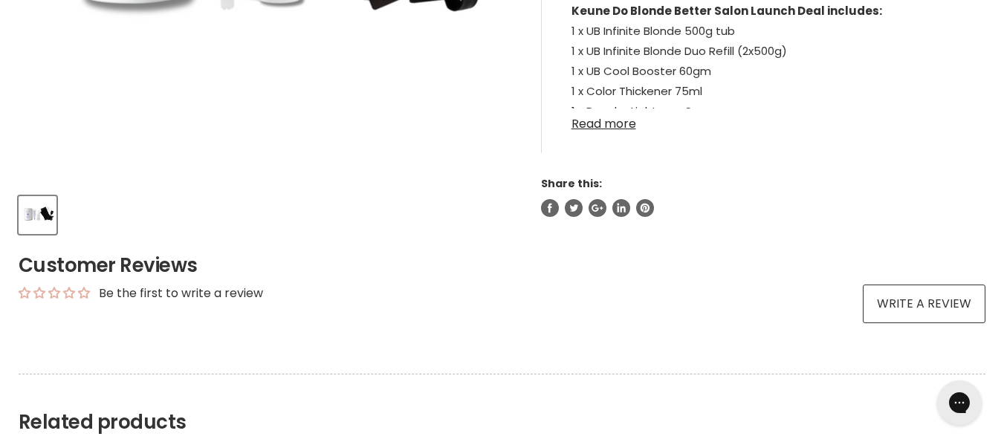
click at [647, 131] on link "Read more" at bounding box center [764, 120] width 384 height 22
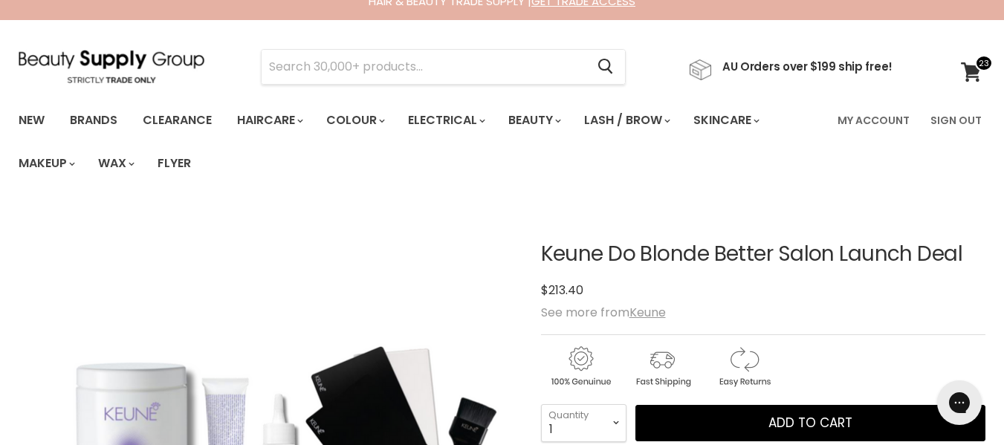
scroll to position [16, 0]
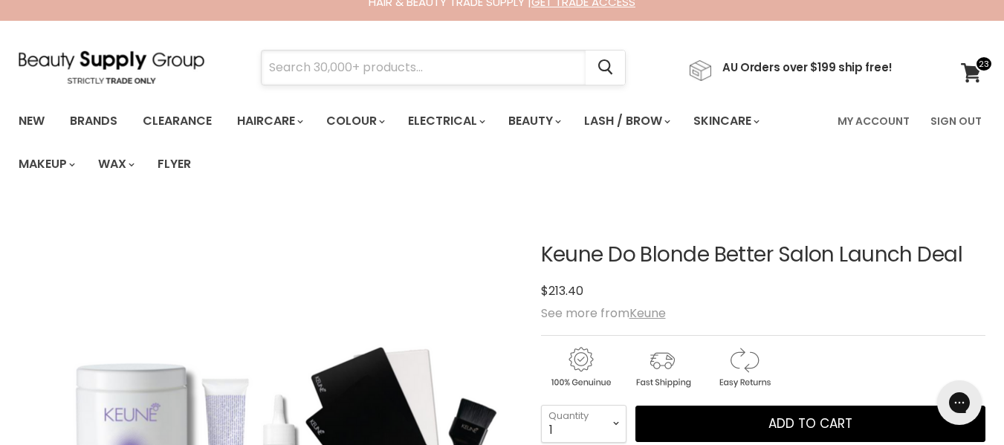
click at [449, 70] on input "Search" at bounding box center [424, 68] width 324 height 34
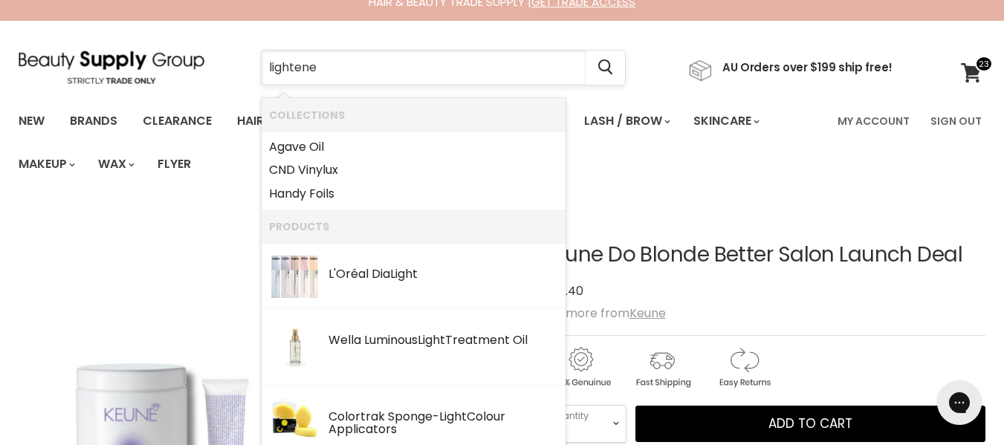
type input "lightener"
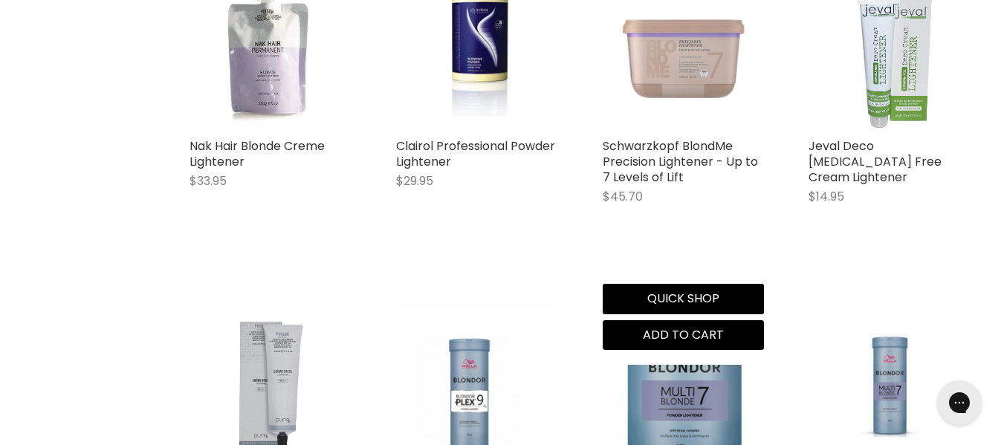
scroll to position [1025, 0]
